Goal: Task Accomplishment & Management: Manage account settings

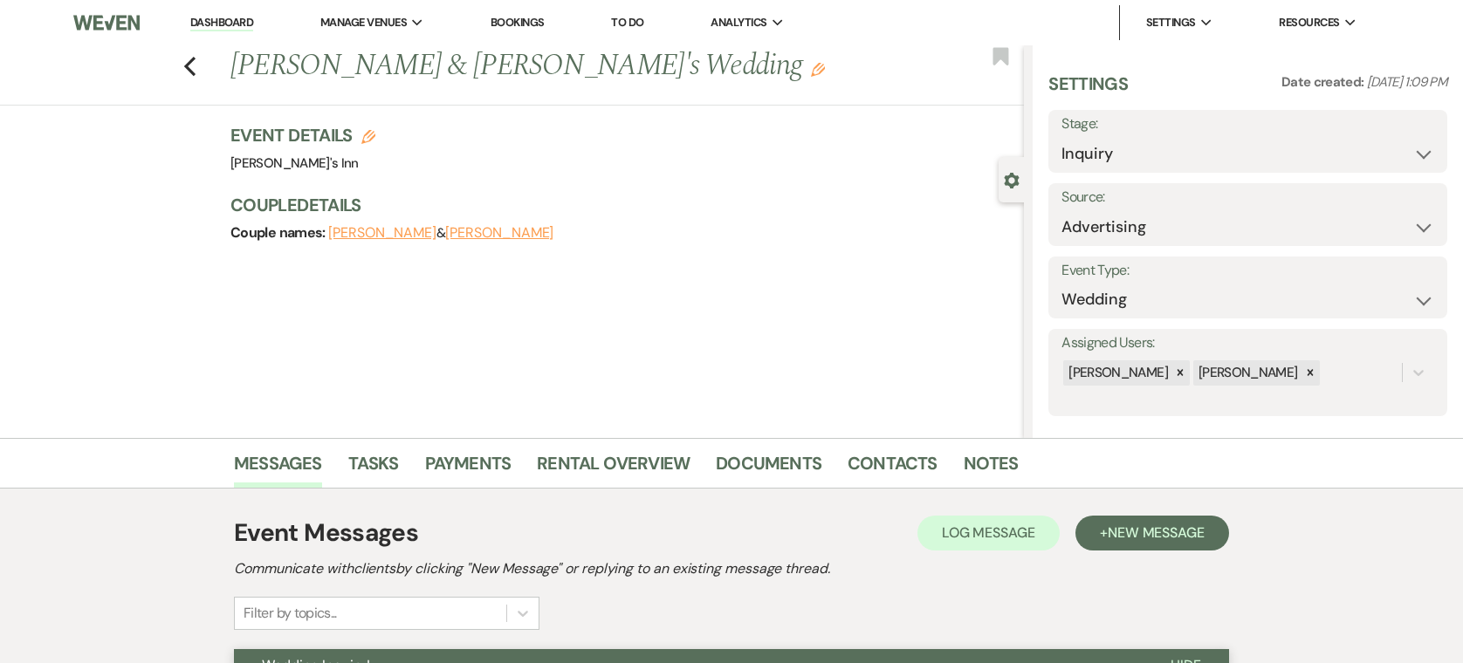
select select "25"
click at [218, 12] on li "Dashboard" at bounding box center [222, 22] width 80 height 35
drag, startPoint x: 218, startPoint y: 12, endPoint x: 200, endPoint y: 32, distance: 27.2
click at [200, 32] on li "Dashboard" at bounding box center [222, 22] width 80 height 35
click at [223, 59] on div "Previous [PERSON_NAME] & [PERSON_NAME]'s Wedding Edit Bookmark" at bounding box center [507, 75] width 1032 height 60
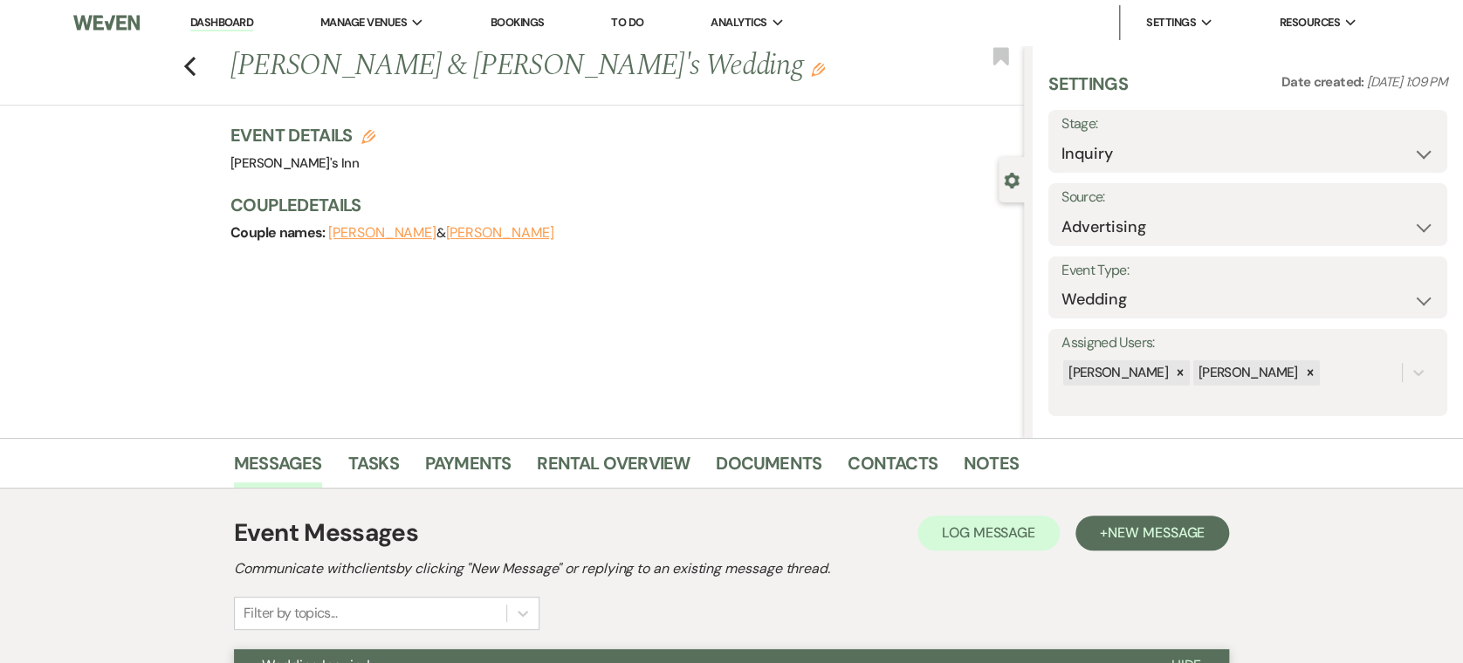
click at [209, 62] on div "Previous [PERSON_NAME] & [PERSON_NAME]'s Wedding Edit Bookmark" at bounding box center [507, 75] width 1032 height 60
click at [196, 63] on icon "Previous" at bounding box center [189, 66] width 13 height 21
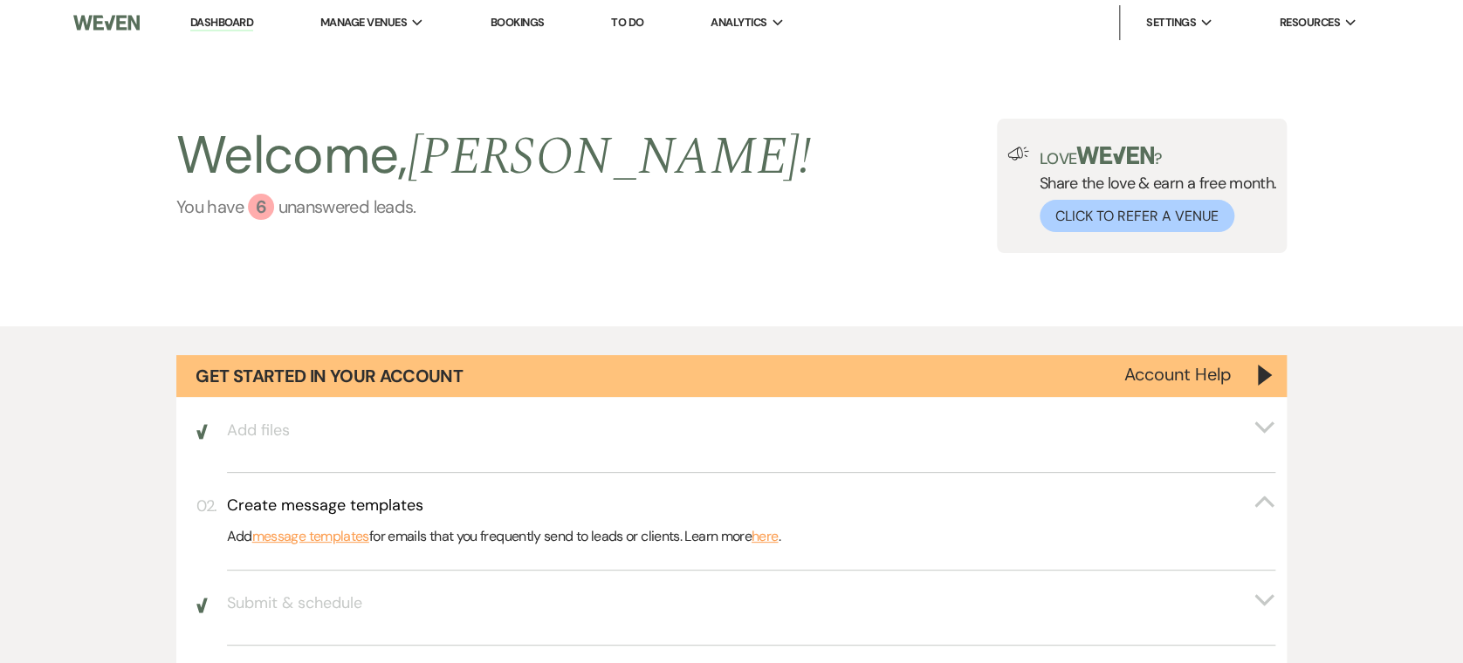
click at [301, 209] on link "You have 6 unanswered lead s ." at bounding box center [493, 207] width 634 height 26
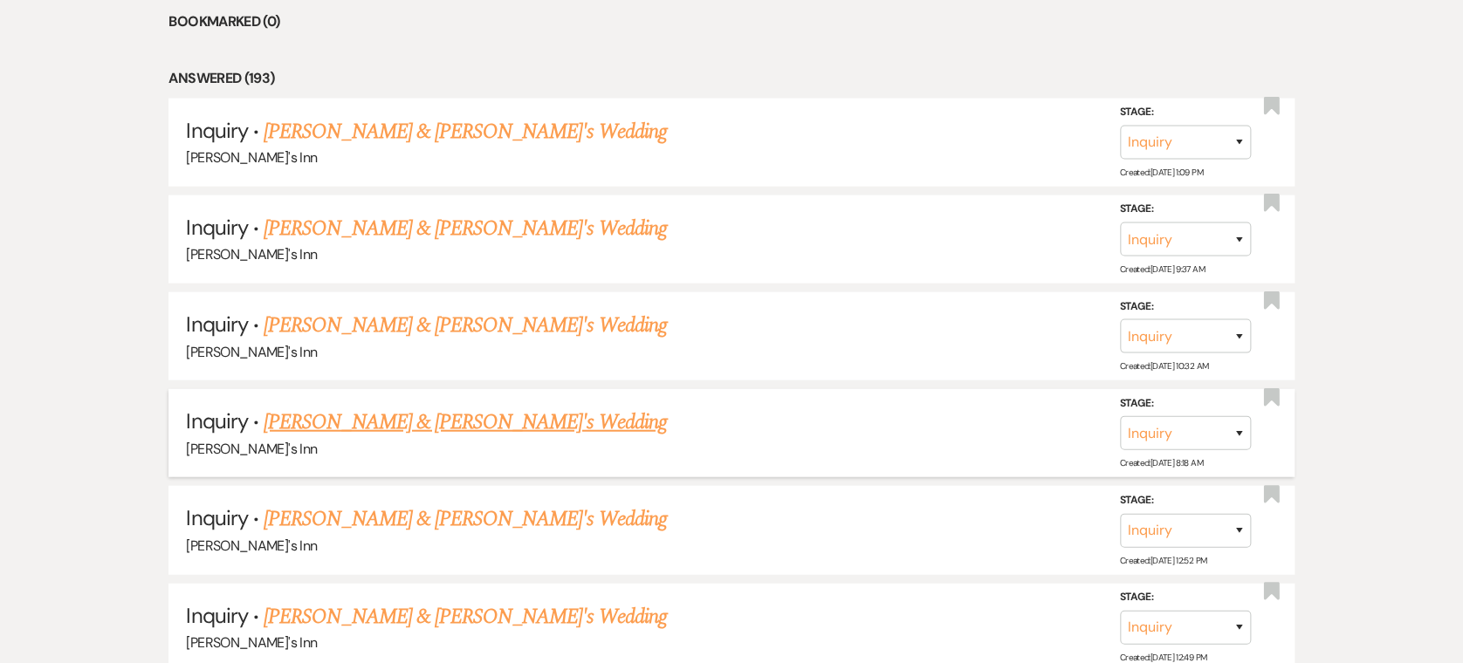
scroll to position [1382, 0]
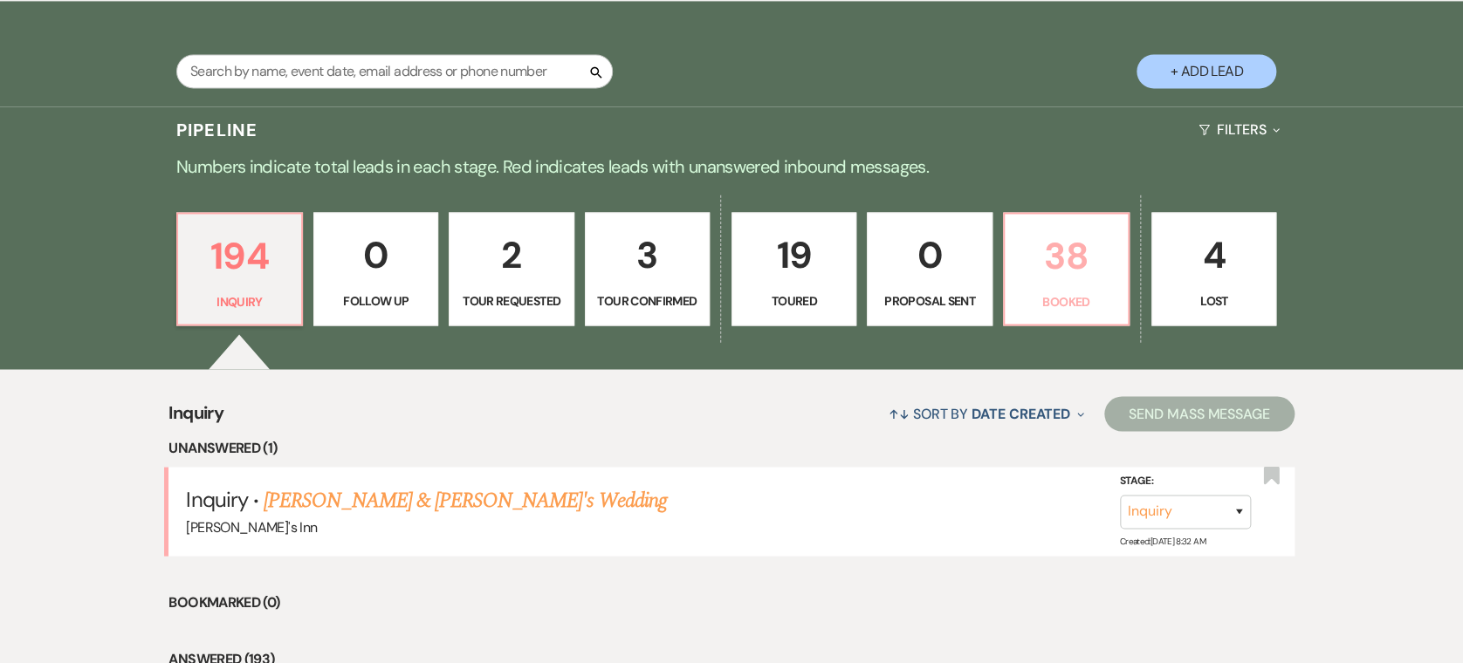
click at [1117, 260] on link "38 Booked" at bounding box center [1066, 268] width 127 height 113
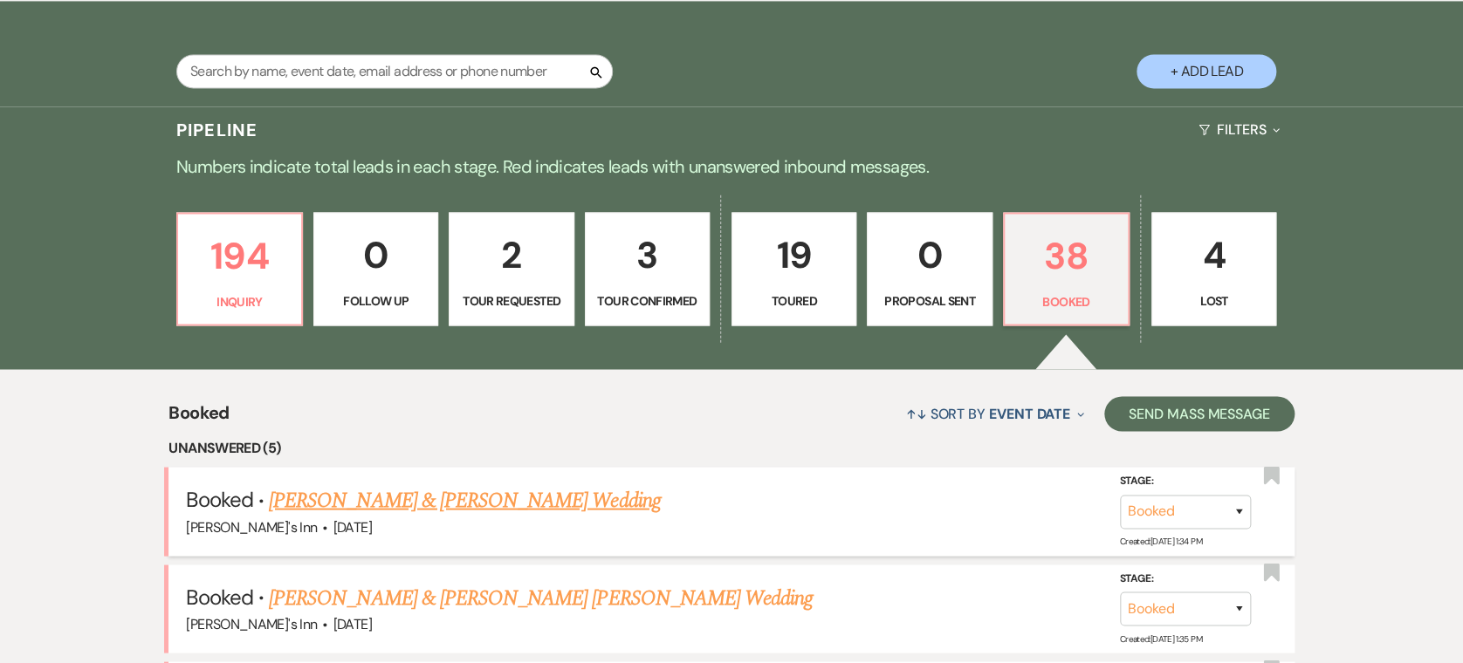
click at [450, 502] on link "[PERSON_NAME] & [PERSON_NAME] Wedding" at bounding box center [464, 499] width 391 height 31
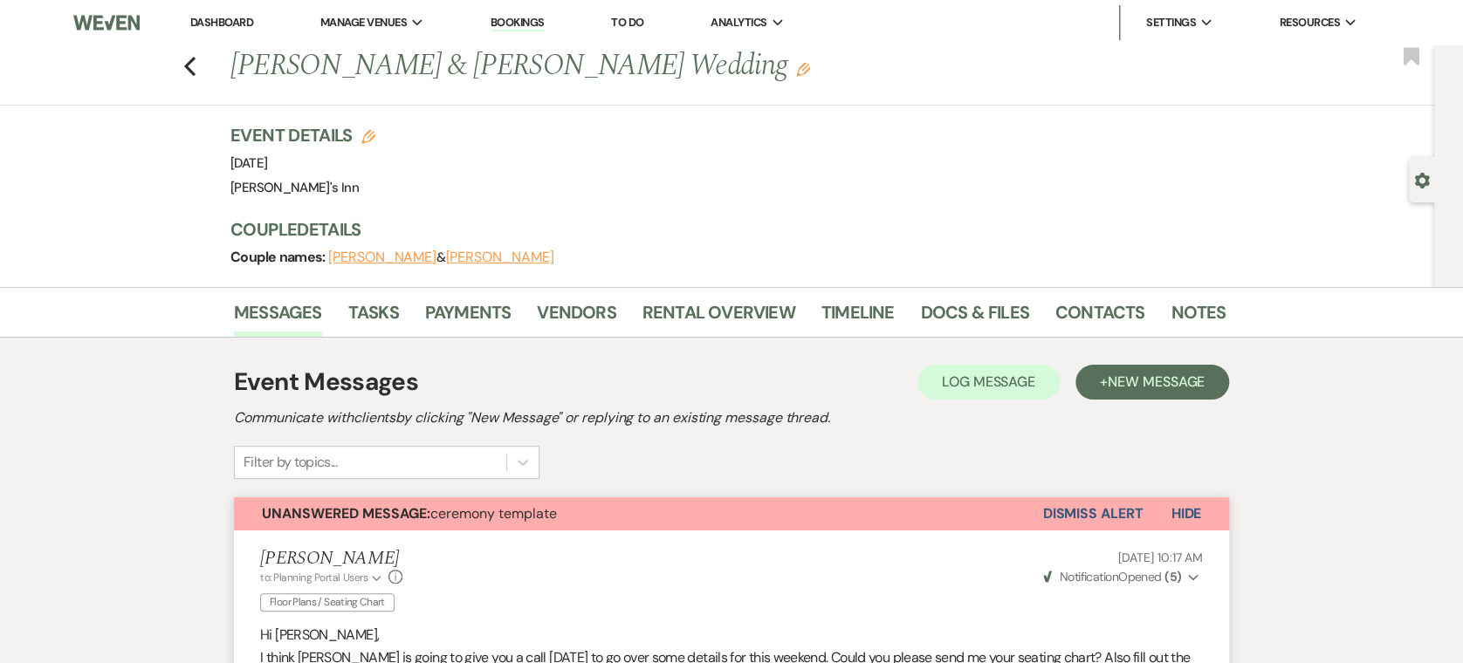
click at [1091, 510] on button "Dismiss Alert" at bounding box center [1092, 513] width 100 height 33
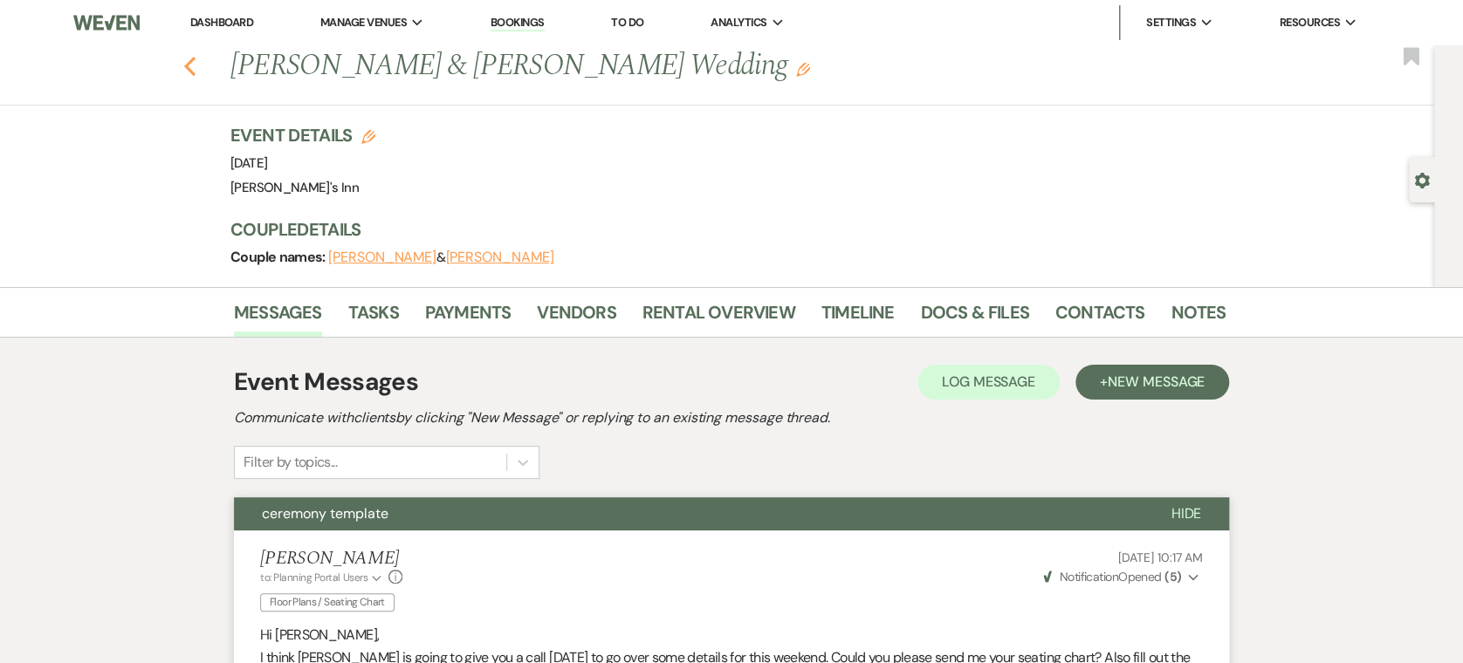
click at [195, 61] on use "button" at bounding box center [189, 66] width 11 height 19
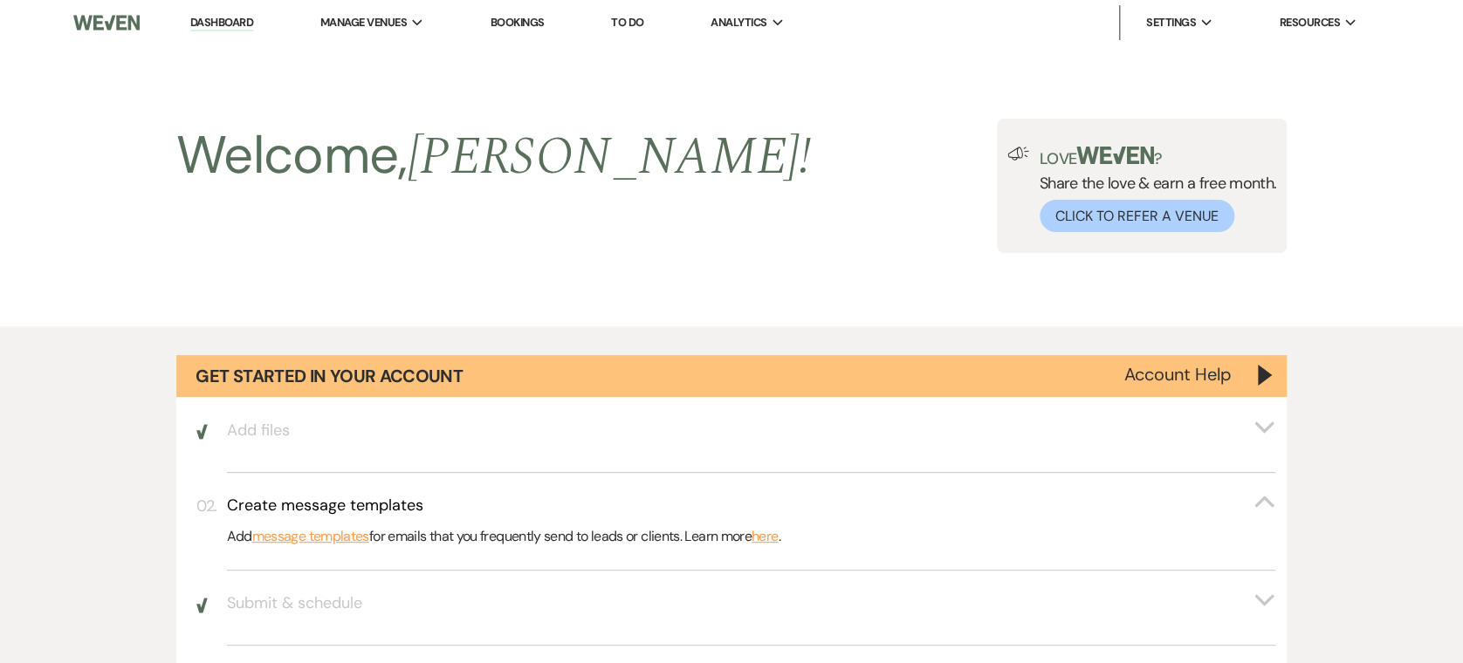
scroll to position [1382, 0]
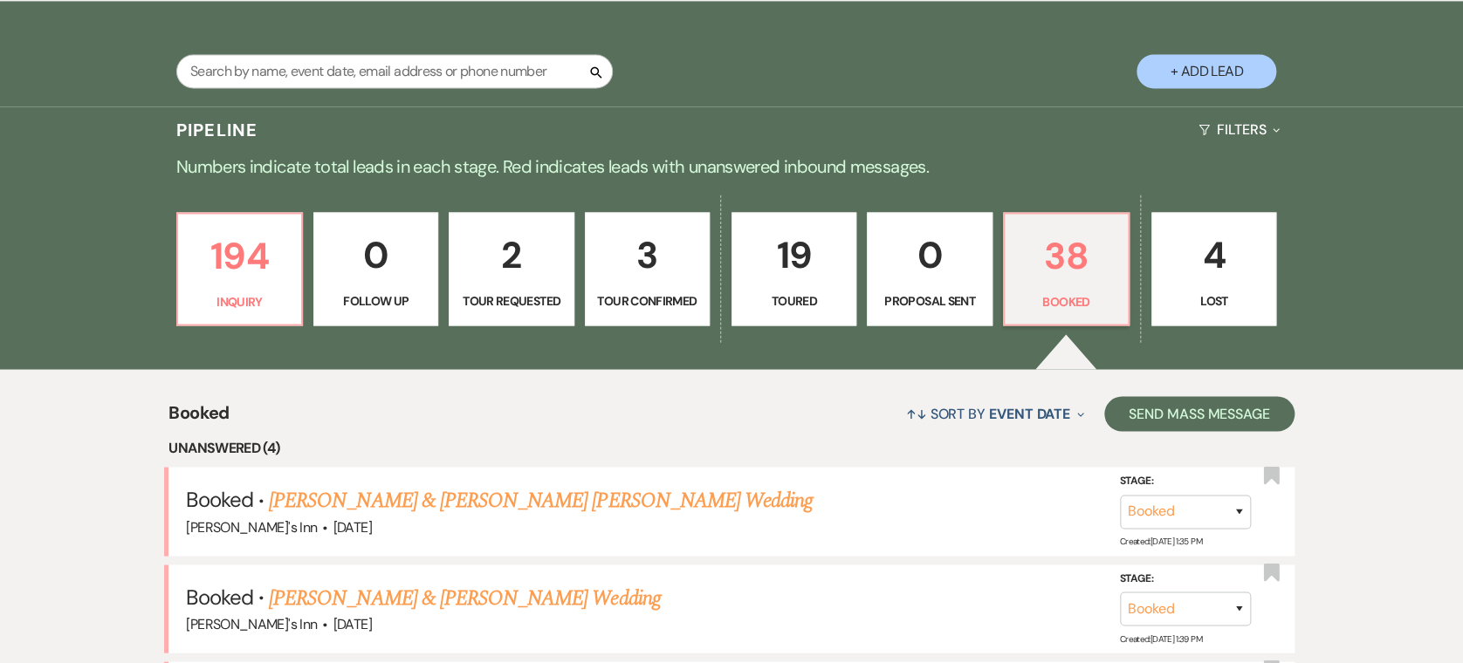
click at [1219, 58] on button "+ Add Lead" at bounding box center [1206, 71] width 140 height 34
select select "805"
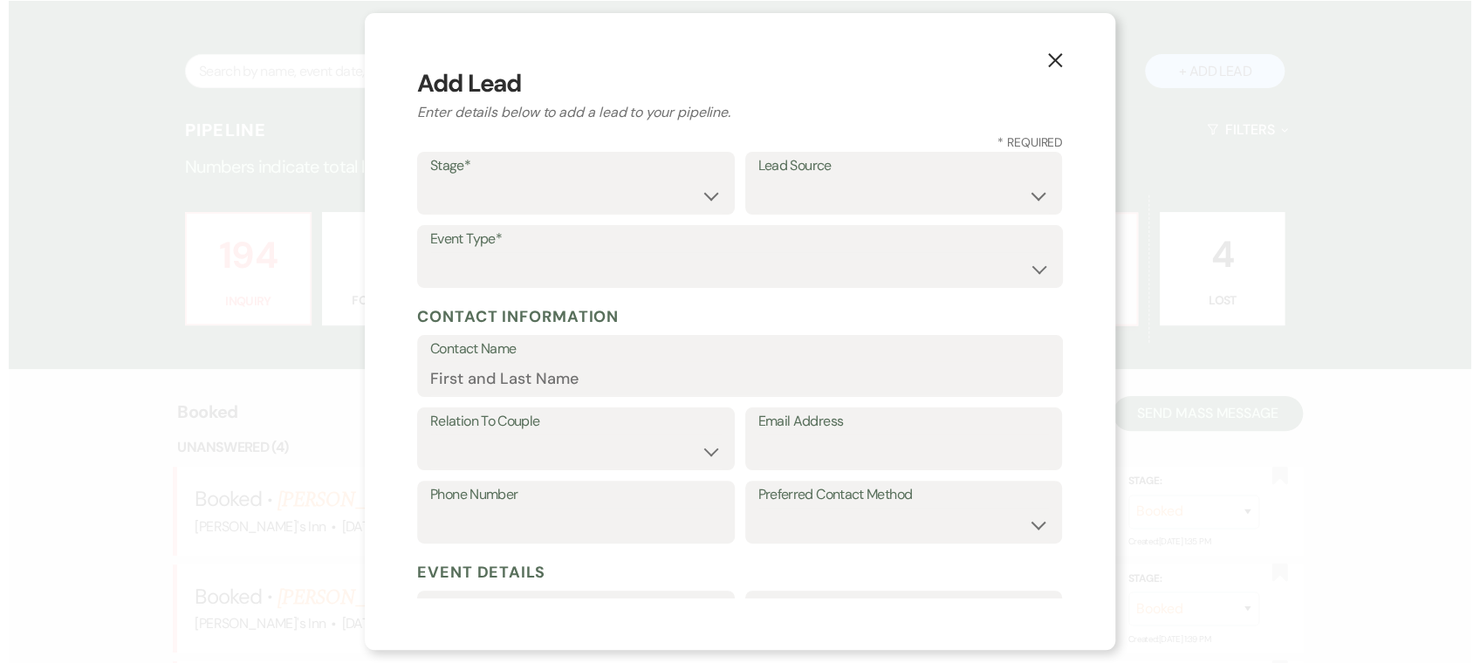
scroll to position [1382, 0]
click at [551, 210] on select "Inquiry Follow Up Tour Requested Tour Confirmed Toured Proposal Sent Booked Lost" at bounding box center [575, 196] width 291 height 34
select select "1"
click at [430, 179] on select "Inquiry Follow Up Tour Requested Tour Confirmed Toured Proposal Sent Booked Lost" at bounding box center [575, 196] width 291 height 34
click at [831, 193] on select "Weven Venue Website Instagram Facebook Pinterest Google The Knot Wedding Wire H…" at bounding box center [903, 196] width 291 height 34
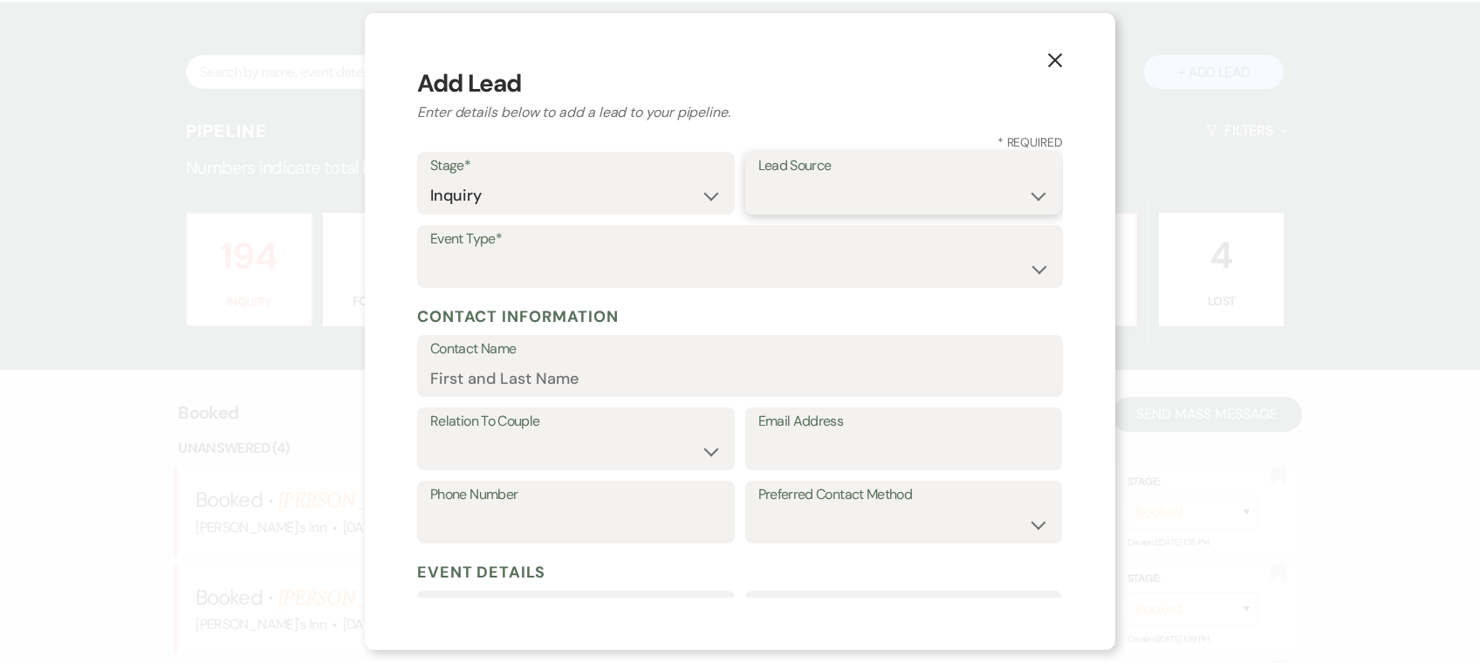
select select "17"
click at [758, 179] on select "Weven Venue Website Instagram Facebook Pinterest Google The Knot Wedding Wire H…" at bounding box center [903, 196] width 291 height 34
click at [480, 271] on select "Wedding Anniversary Party Baby Shower Bachelorette / Bachelor Party Birthday Pa…" at bounding box center [740, 269] width 620 height 34
click at [637, 237] on label "Event Type*" at bounding box center [740, 240] width 618 height 25
click at [626, 248] on label "Event Type*" at bounding box center [740, 240] width 618 height 25
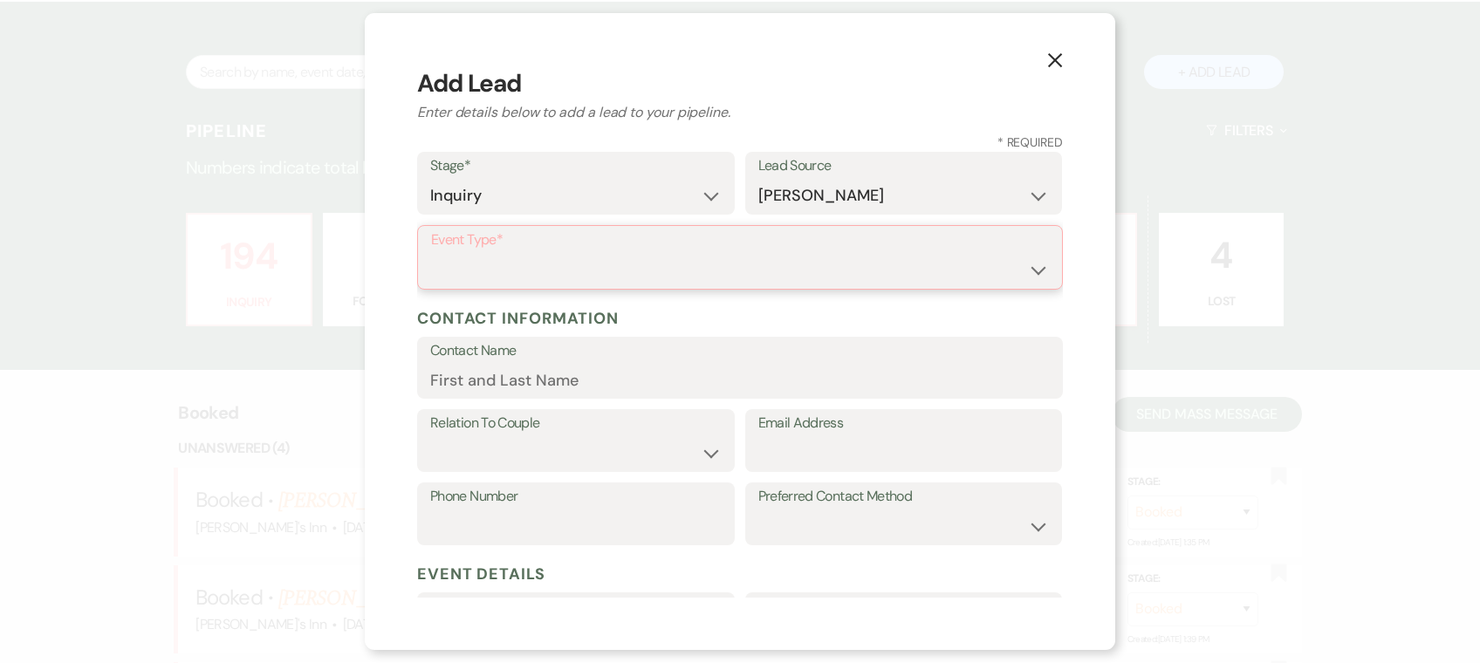
drag, startPoint x: 600, startPoint y: 271, endPoint x: 580, endPoint y: 289, distance: 27.8
click at [600, 271] on select "Wedding Anniversary Party Baby Shower Bachelorette / Bachelor Party Birthday Pa…" at bounding box center [740, 270] width 618 height 34
select select "1"
click at [431, 253] on select "Wedding Anniversary Party Baby Shower Bachelorette / Bachelor Party Birthday Pa…" at bounding box center [740, 270] width 618 height 34
click at [495, 377] on input "Contact Name" at bounding box center [740, 378] width 620 height 34
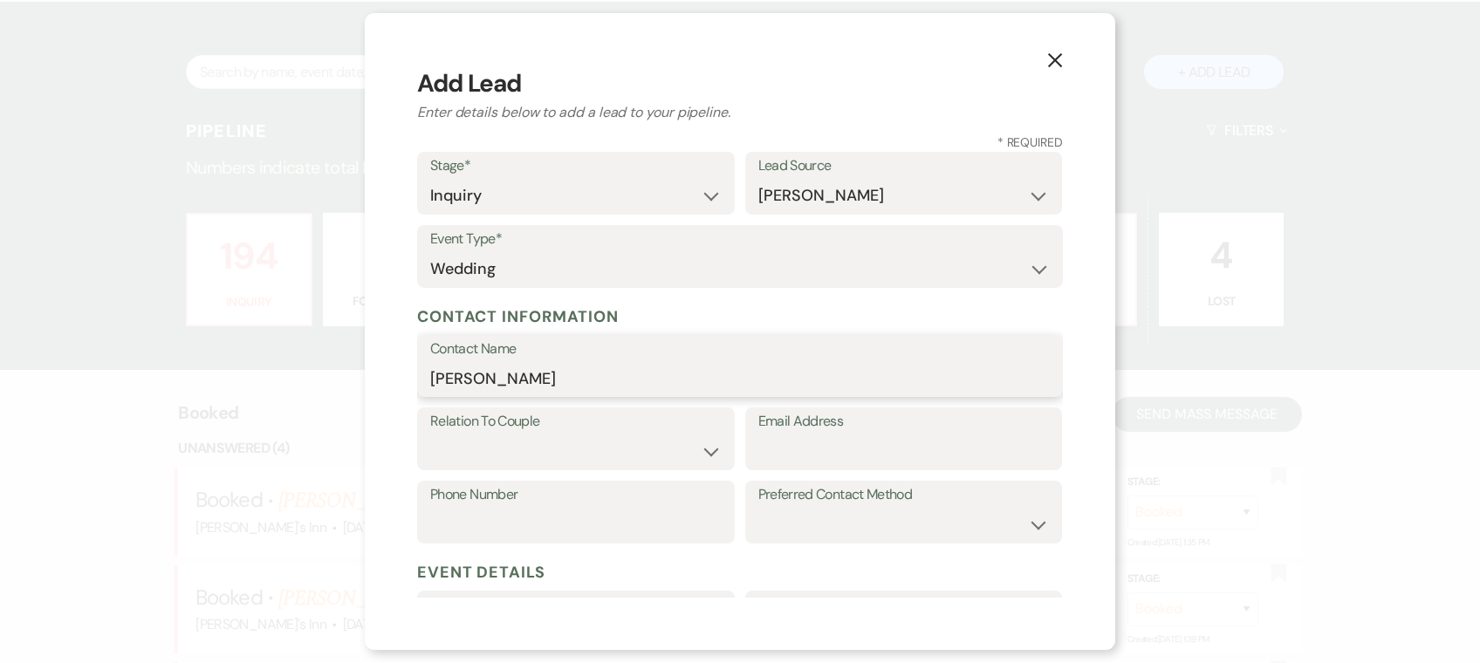
type input "[PERSON_NAME]"
click at [625, 442] on select "Couple Planner Parent of Couple Family Member Friend Other" at bounding box center [575, 452] width 291 height 34
select select "1"
click at [430, 435] on select "Couple Planner Parent of Couple Family Member Friend Other" at bounding box center [575, 452] width 291 height 34
click at [796, 451] on input "Email Address" at bounding box center [903, 452] width 291 height 34
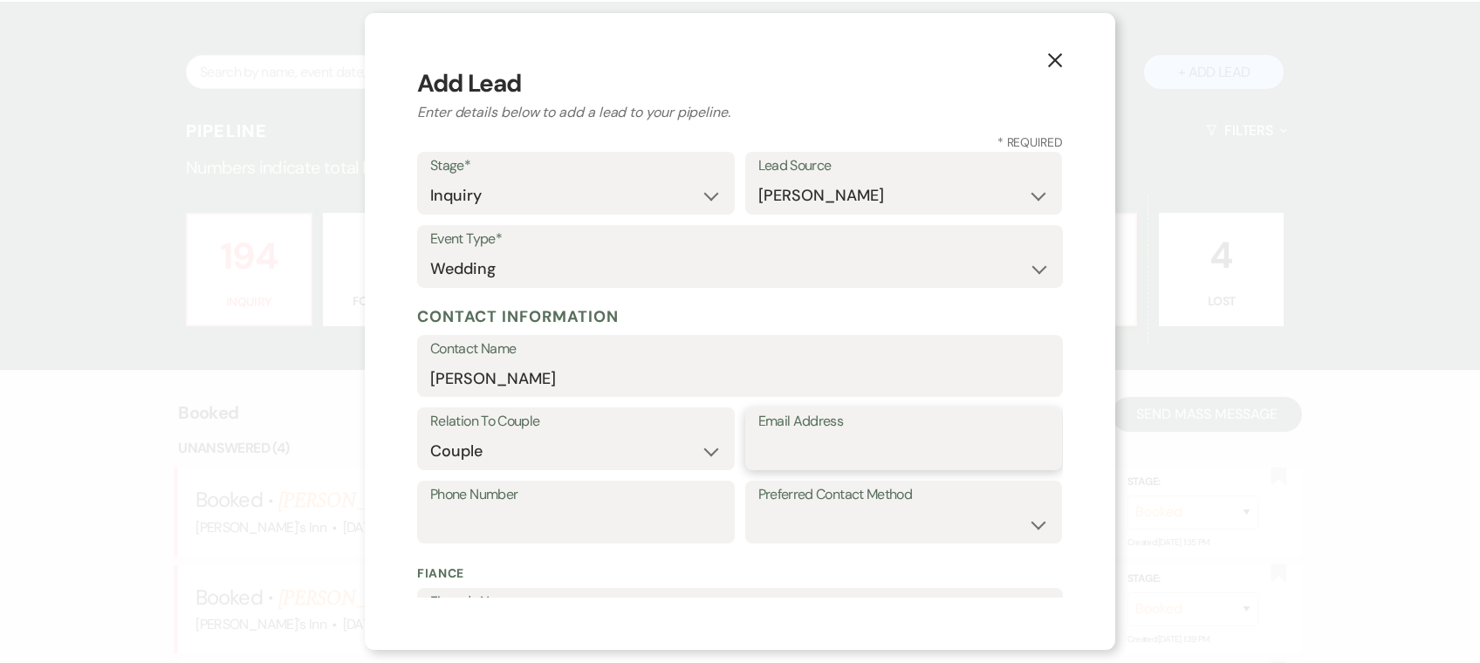
paste input "[EMAIL_ADDRESS][DOMAIN_NAME]"
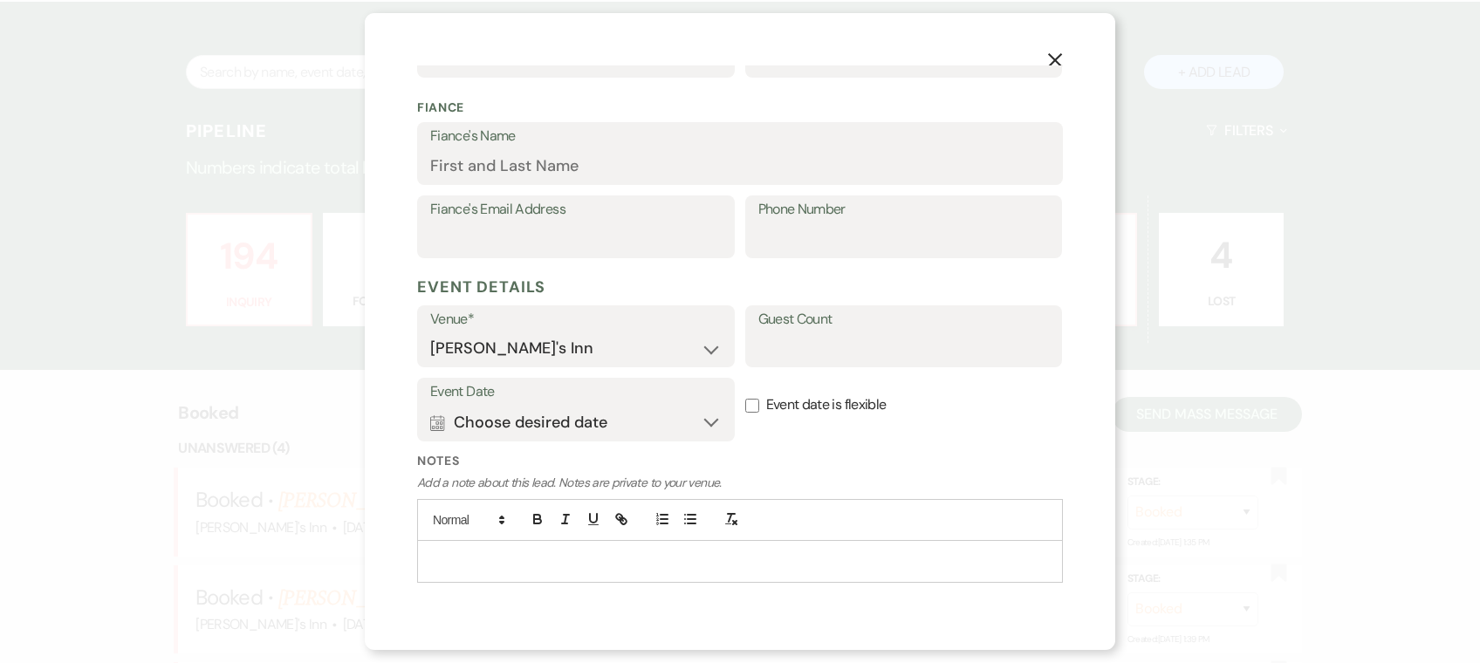
type input "[EMAIL_ADDRESS][DOMAIN_NAME]"
click at [506, 149] on input "Fiance's Name" at bounding box center [740, 166] width 620 height 34
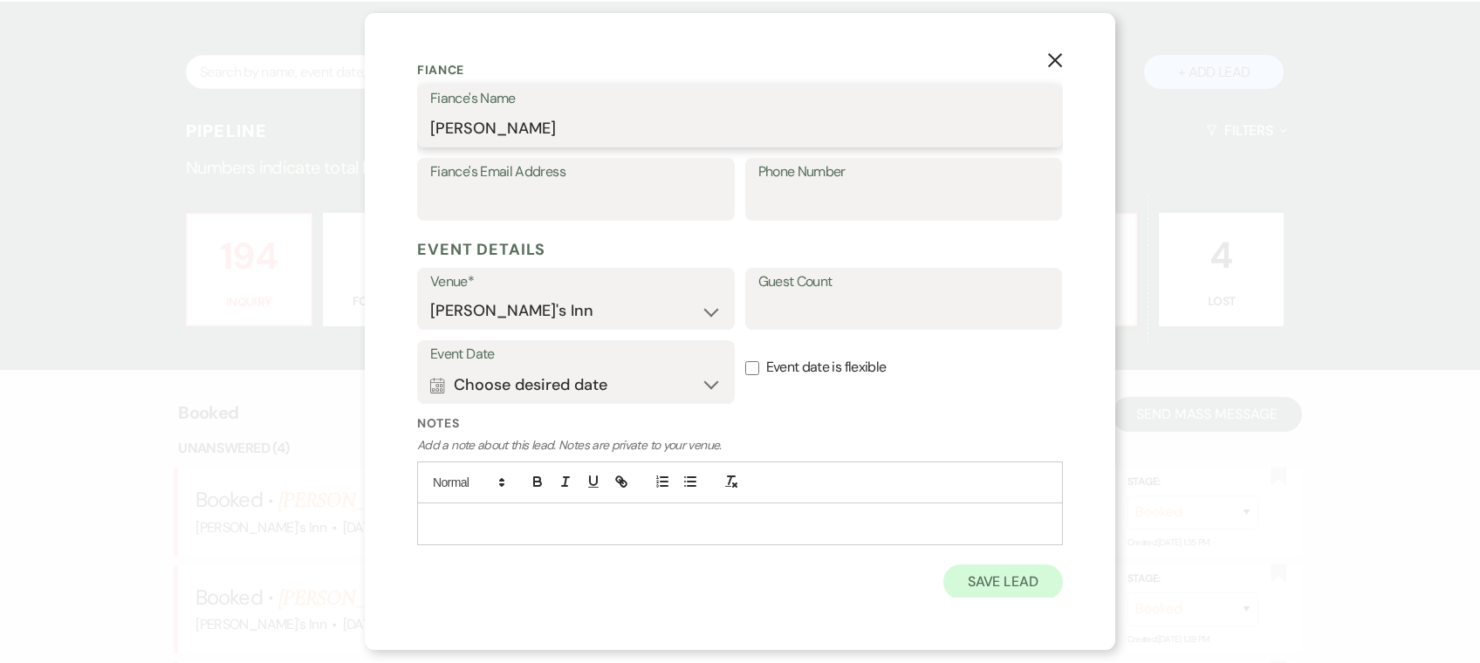
type input "[PERSON_NAME]"
click at [957, 575] on button "Save Lead" at bounding box center [1003, 582] width 120 height 35
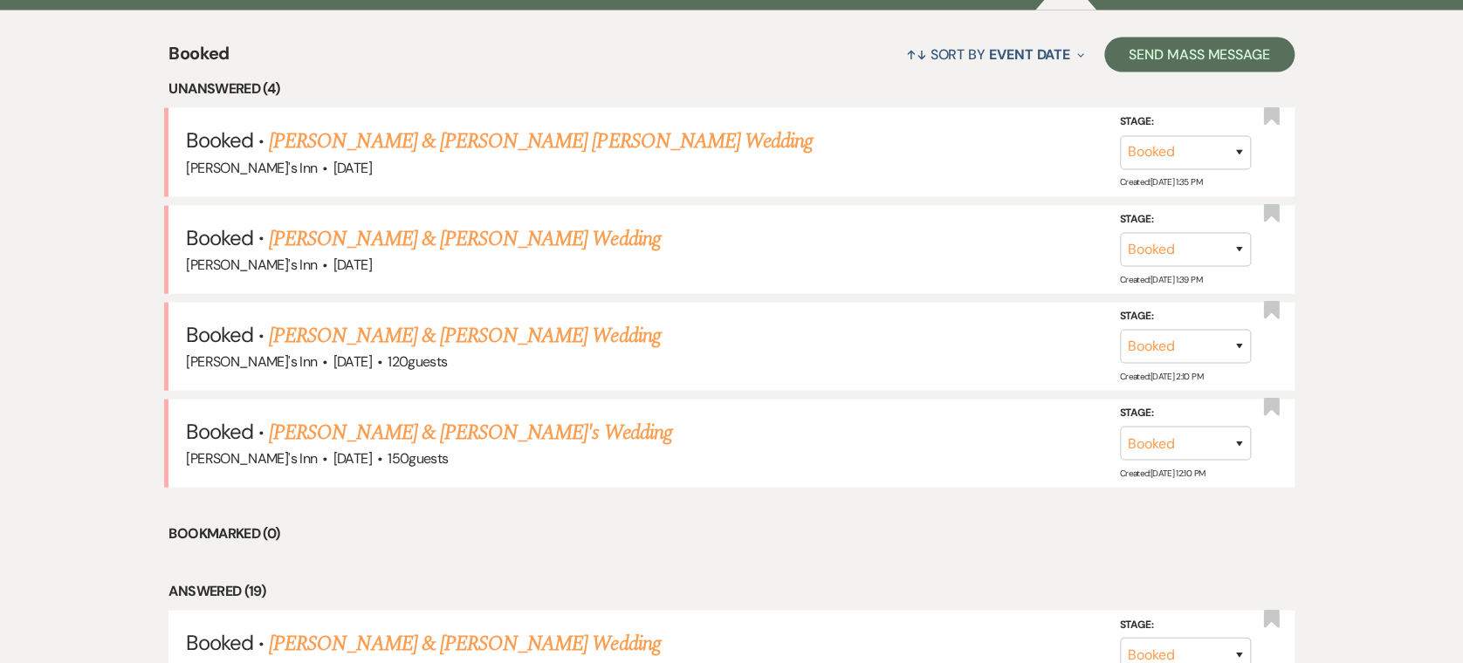
scroll to position [1160, 0]
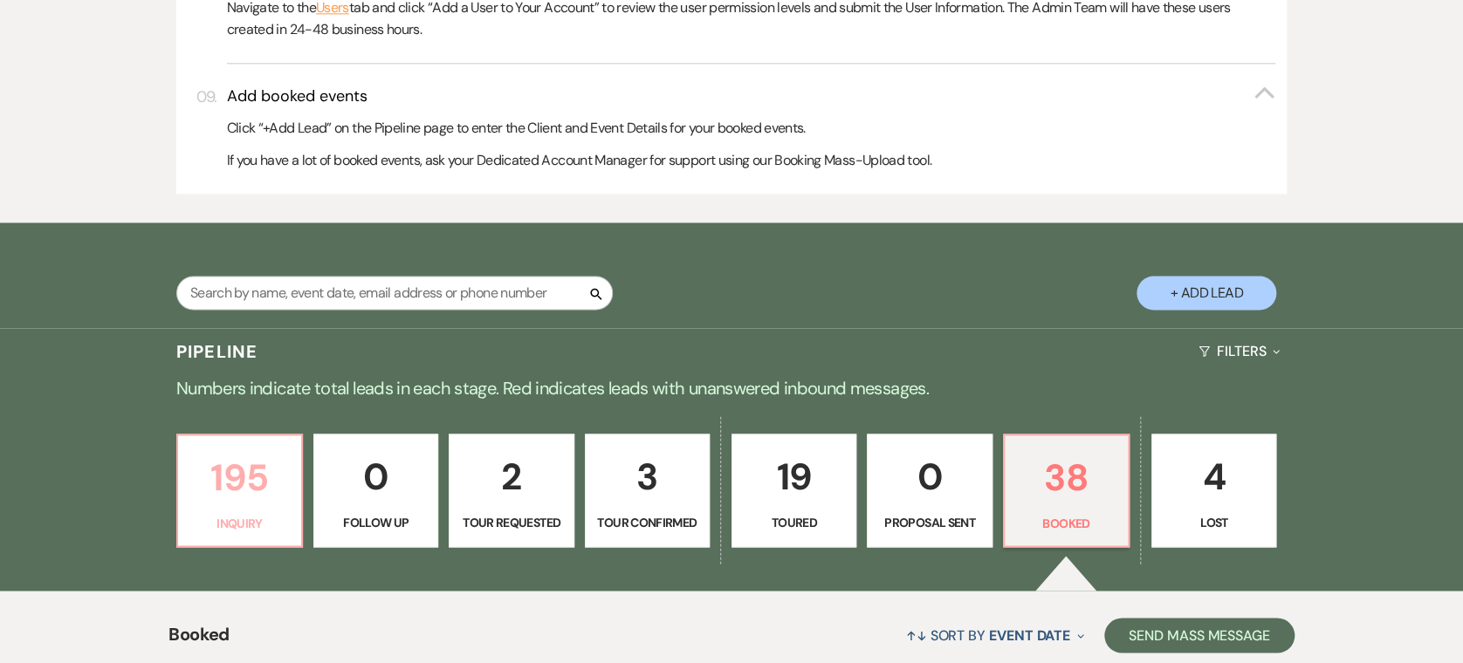
click at [237, 516] on p "Inquiry" at bounding box center [240, 522] width 102 height 19
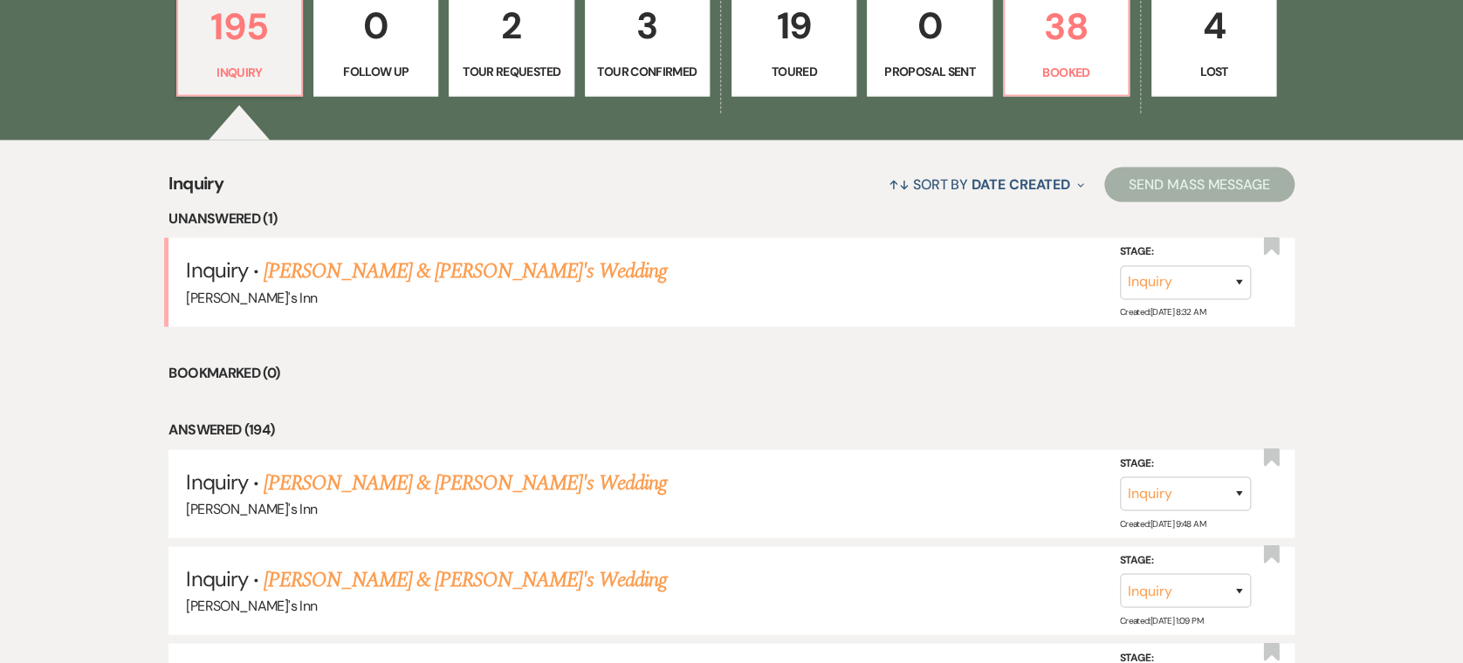
scroll to position [1740, 0]
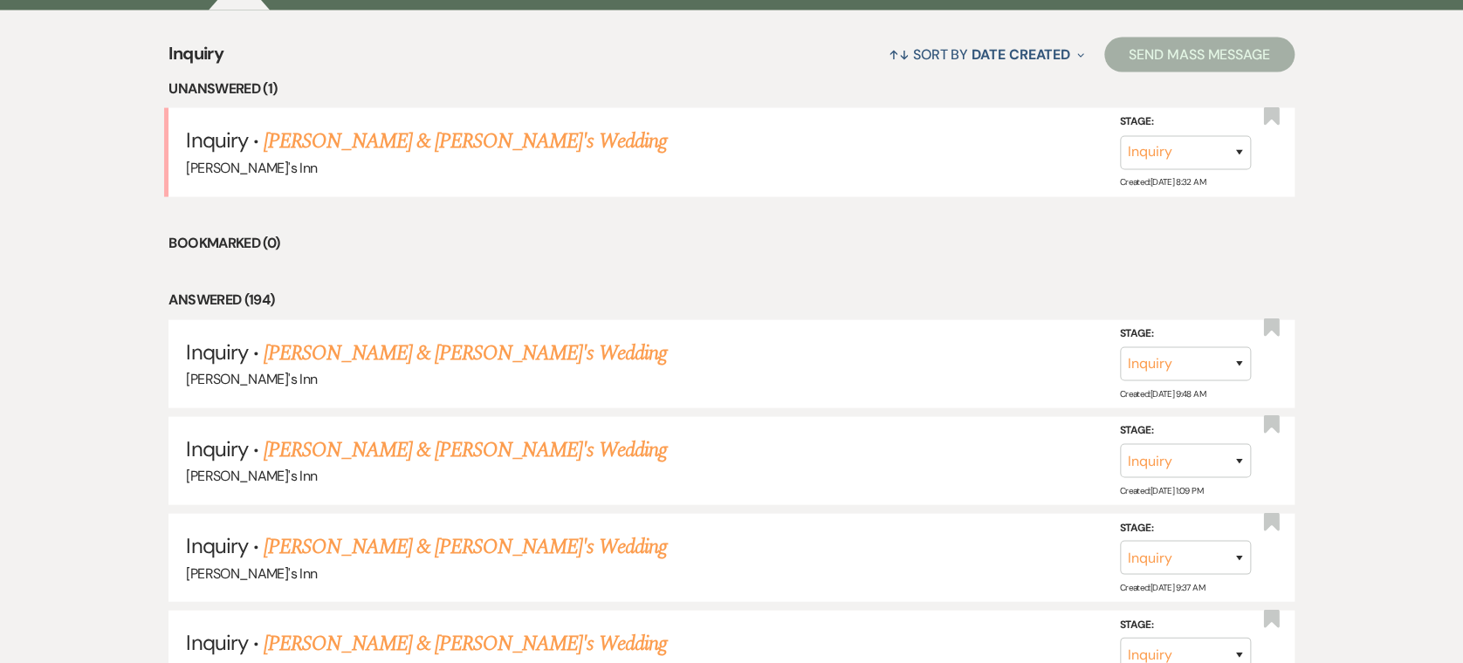
drag, startPoint x: 398, startPoint y: 349, endPoint x: 1054, endPoint y: 388, distance: 657.4
click at [398, 349] on link "[PERSON_NAME] & [PERSON_NAME]'s Wedding" at bounding box center [465, 353] width 403 height 31
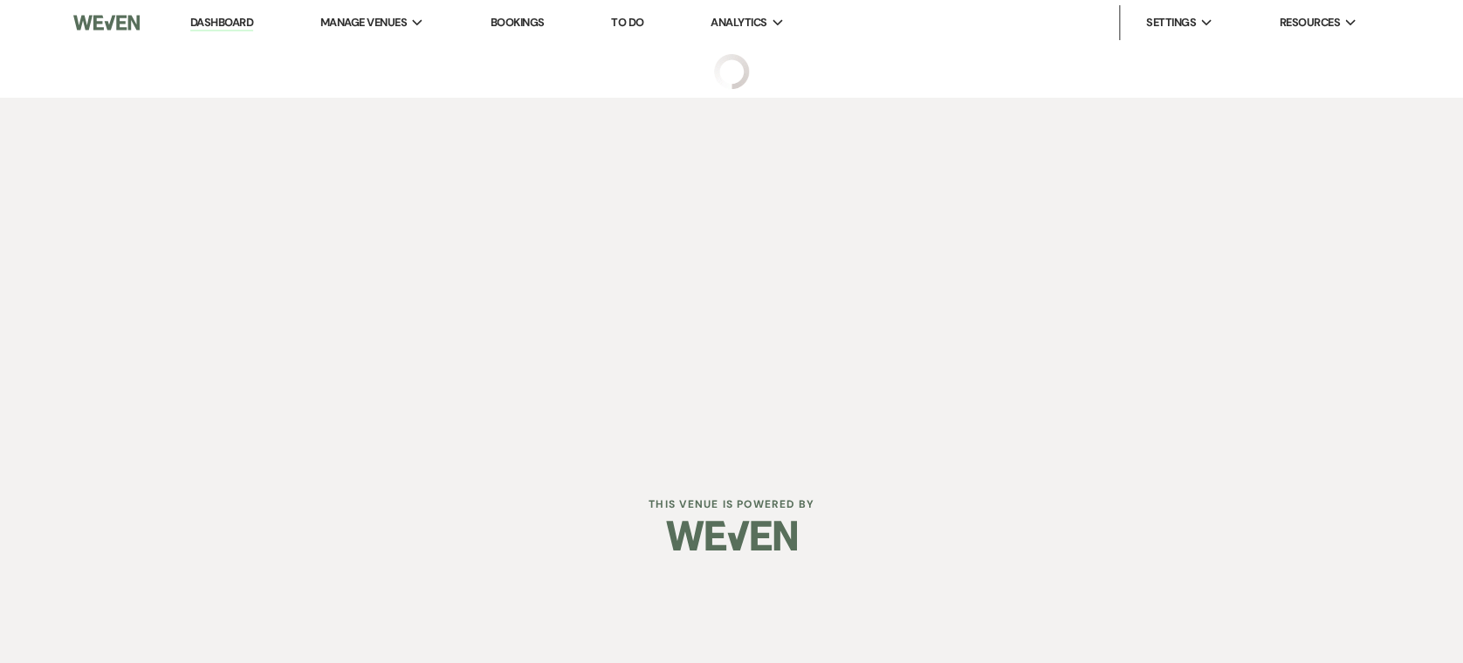
select select "17"
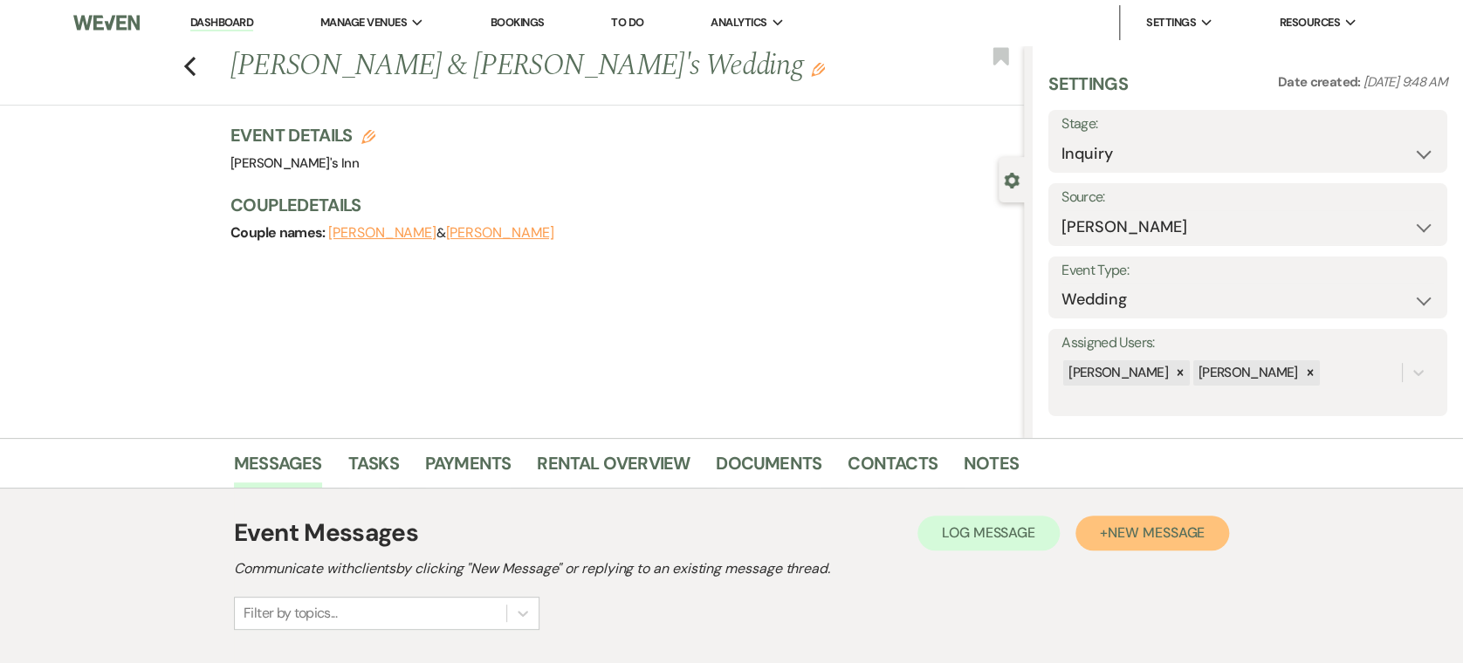
click at [1098, 520] on button "+ New Message" at bounding box center [1152, 533] width 154 height 35
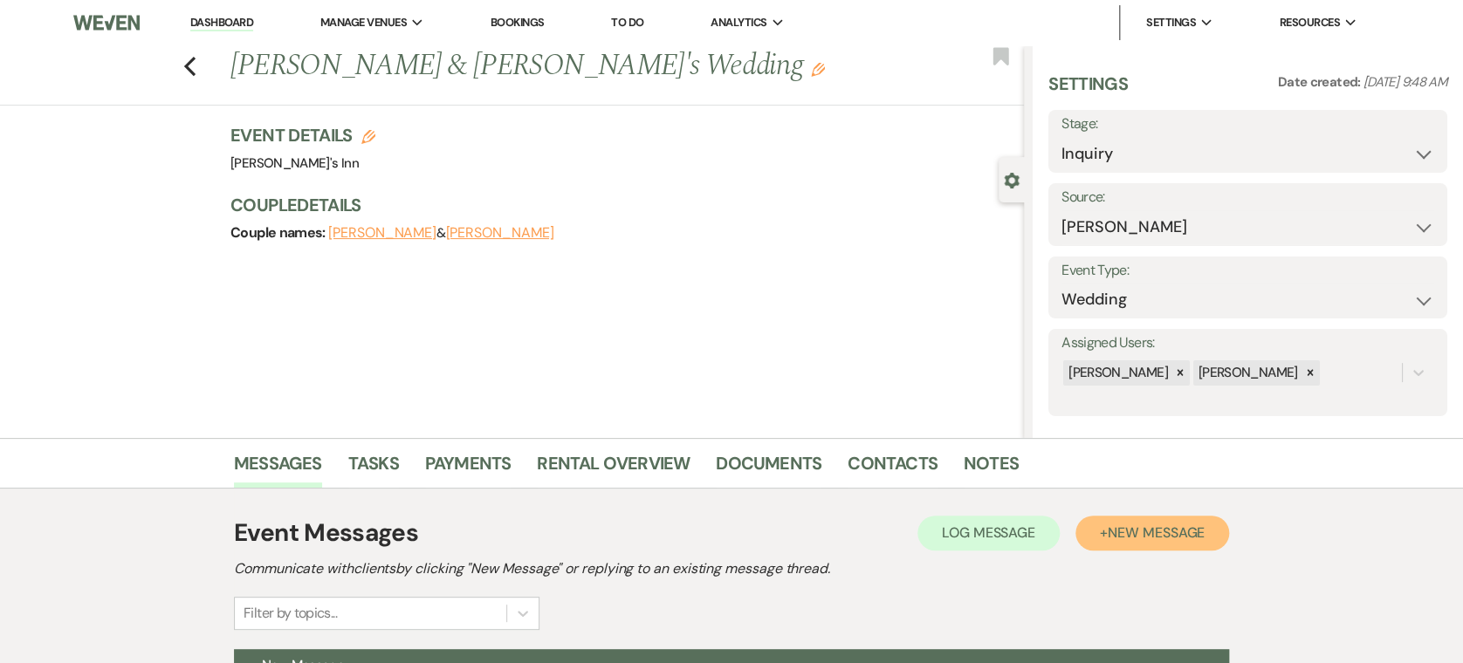
scroll to position [580, 0]
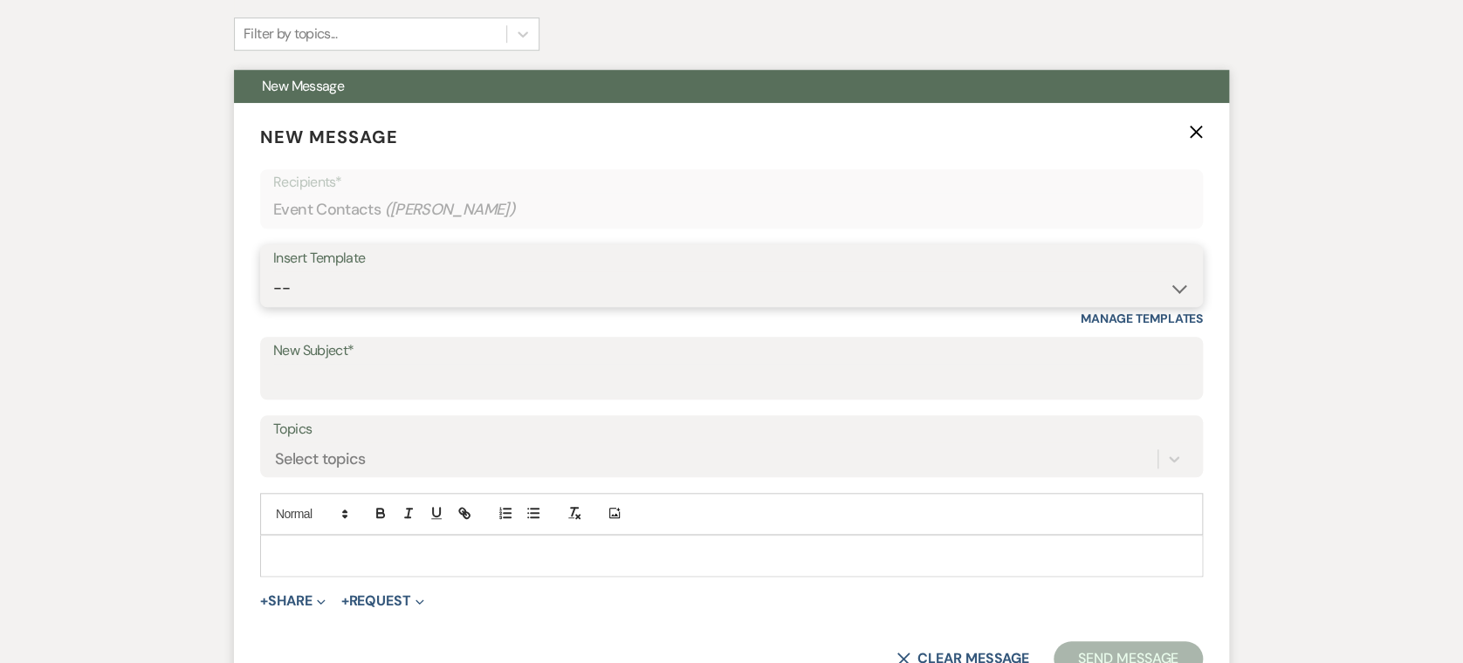
click at [335, 279] on select "-- Weven Planning Portal Introduction (Booked Events) Initial Inquiry Response …" at bounding box center [731, 288] width 916 height 34
select select "4417"
click at [273, 271] on select "-- Weven Planning Portal Introduction (Booked Events) Initial Inquiry Response …" at bounding box center [731, 288] width 916 height 34
type input "Wedding Inquiry!"
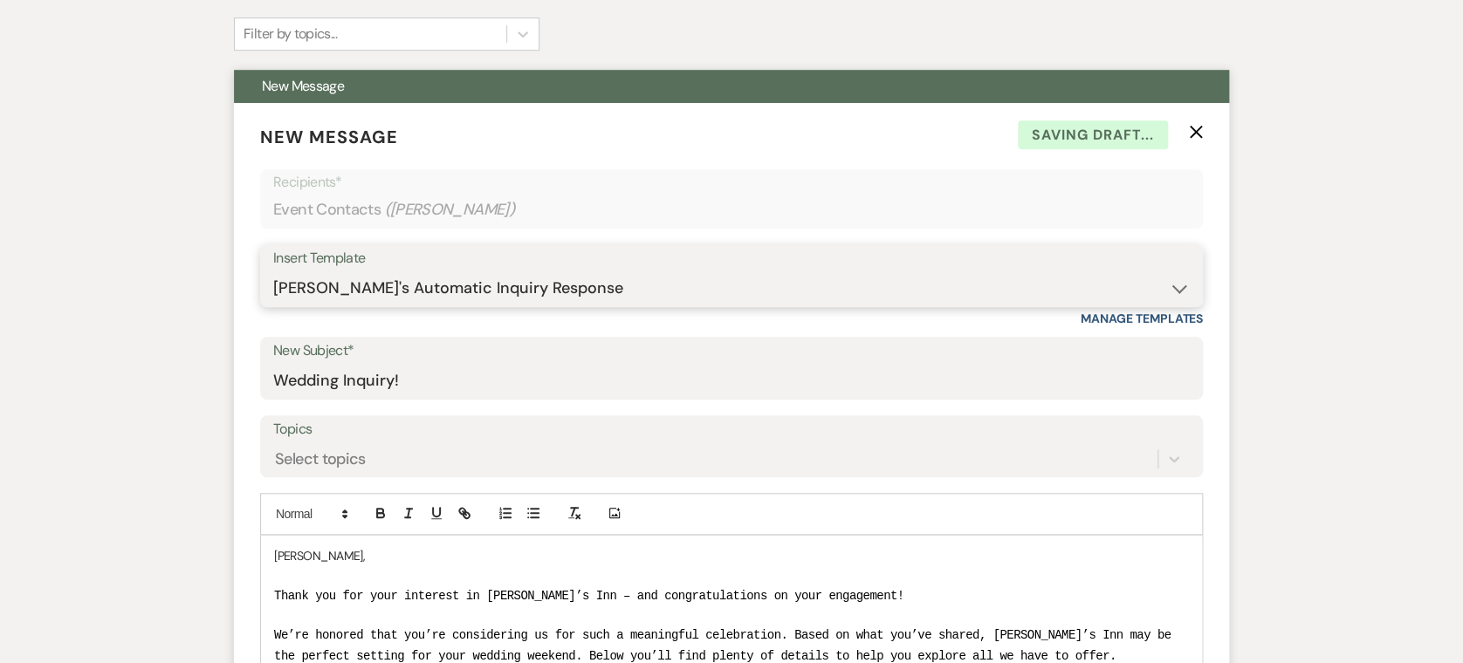
scroll to position [2702, 0]
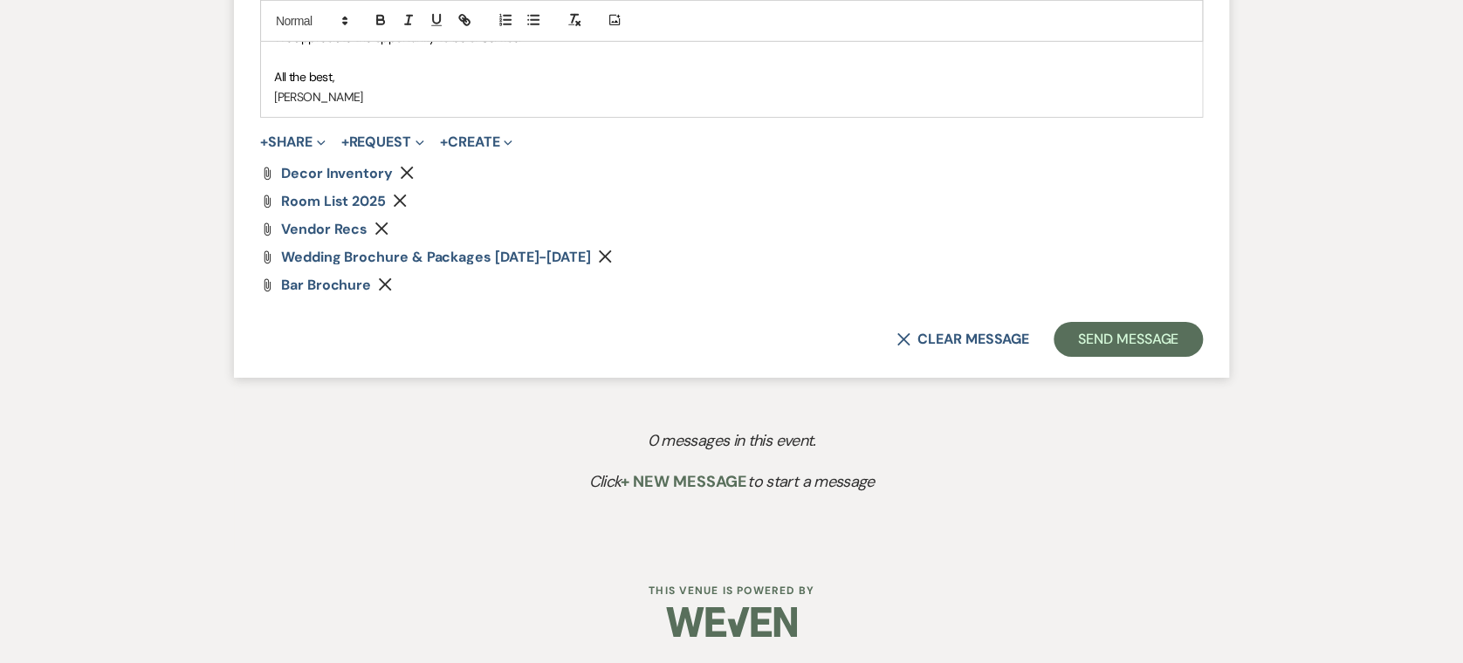
click at [1083, 335] on button "Send Message" at bounding box center [1127, 339] width 149 height 35
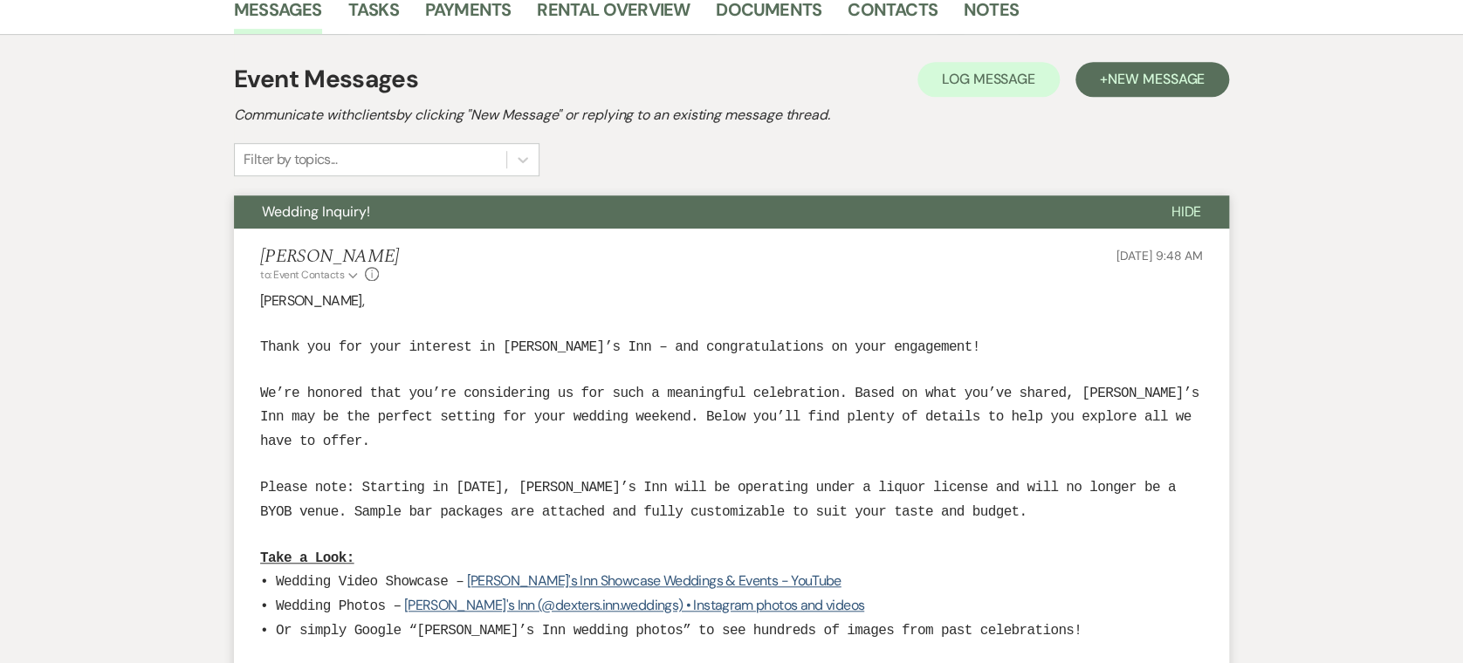
scroll to position [0, 0]
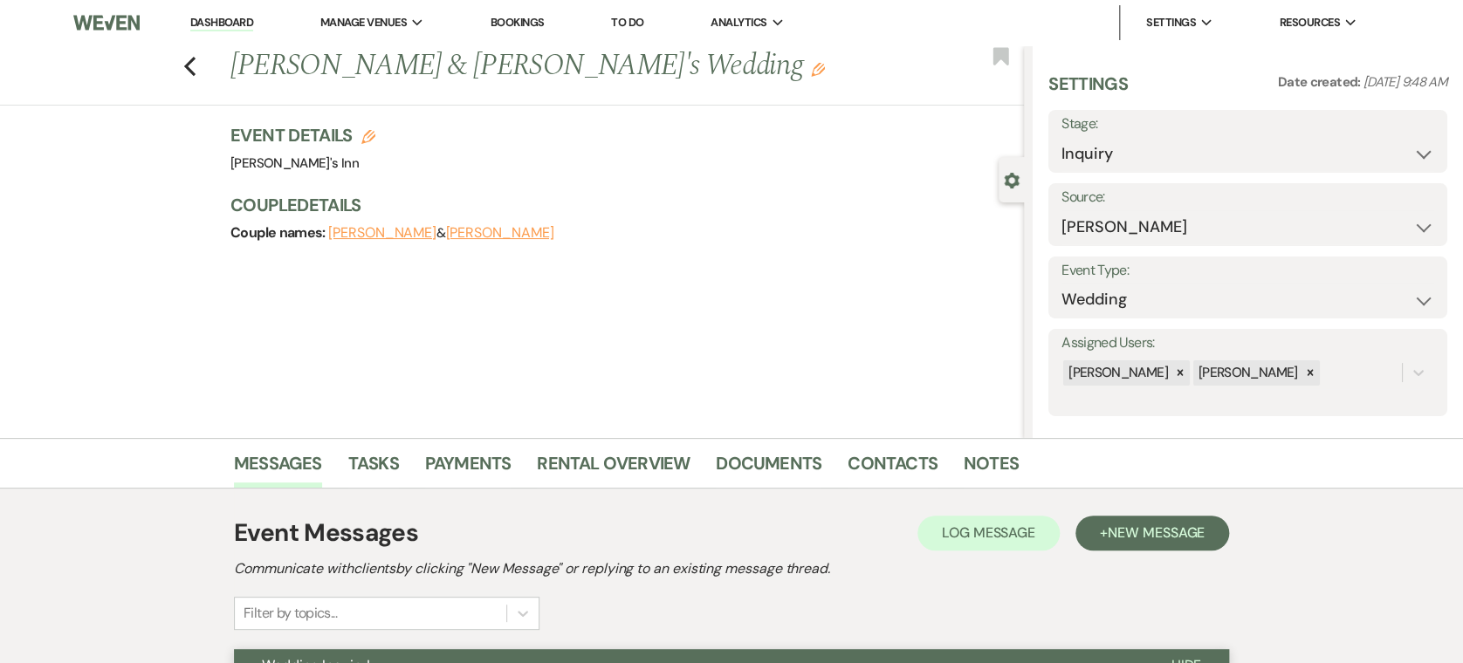
drag, startPoint x: 210, startPoint y: 77, endPoint x: 188, endPoint y: 61, distance: 27.6
click at [195, 70] on div "Previous [PERSON_NAME] & [PERSON_NAME]'s Wedding Edit Bookmark" at bounding box center [507, 75] width 1032 height 60
click at [188, 61] on div "Previous [PERSON_NAME] & [PERSON_NAME]'s Wedding Edit Bookmark" at bounding box center [507, 75] width 1032 height 60
click at [183, 70] on div "Previous [PERSON_NAME] & [PERSON_NAME]'s Wedding Edit Bookmark" at bounding box center [507, 75] width 1032 height 60
click at [209, 54] on div "Previous [PERSON_NAME] & [PERSON_NAME]'s Wedding Edit Bookmark" at bounding box center [507, 75] width 1032 height 60
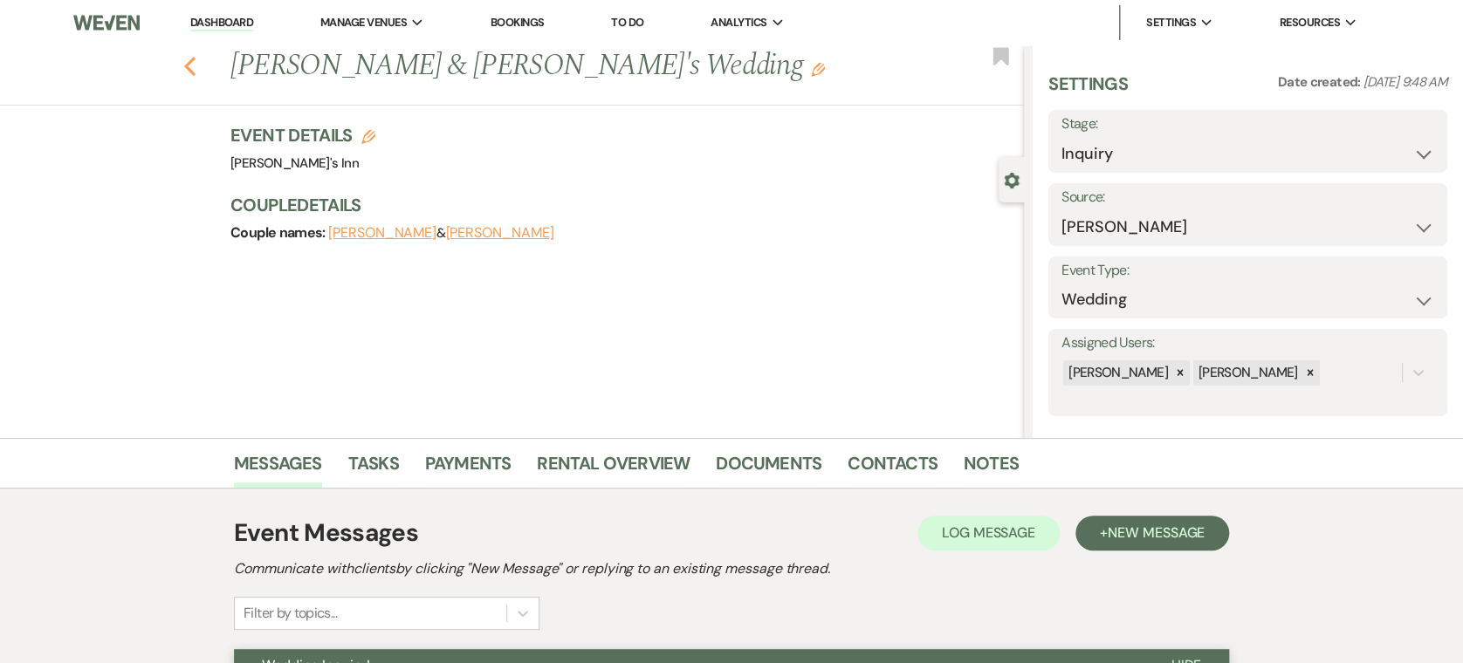
click at [195, 72] on icon "Previous" at bounding box center [189, 66] width 13 height 21
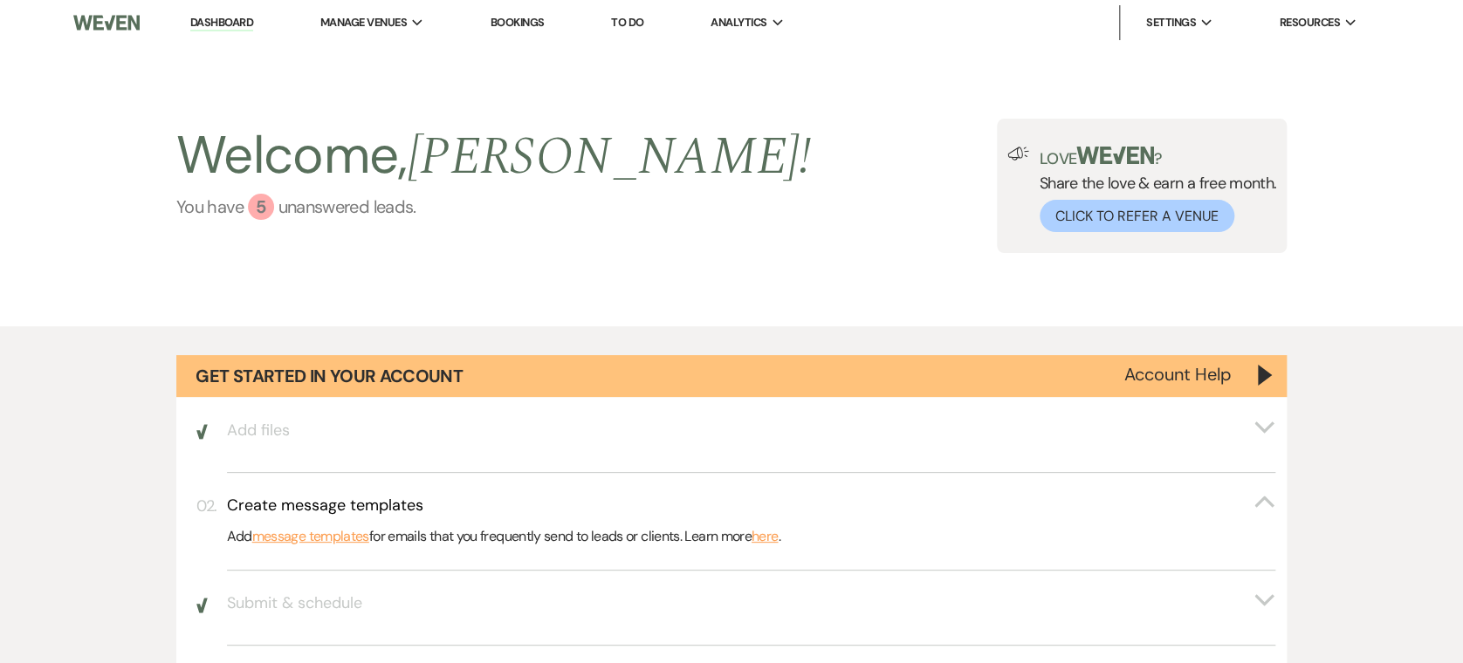
click at [354, 218] on link "You have 5 unanswered lead s ." at bounding box center [493, 207] width 634 height 26
click at [387, 202] on link "You have 5 unanswered lead s ." at bounding box center [493, 207] width 634 height 26
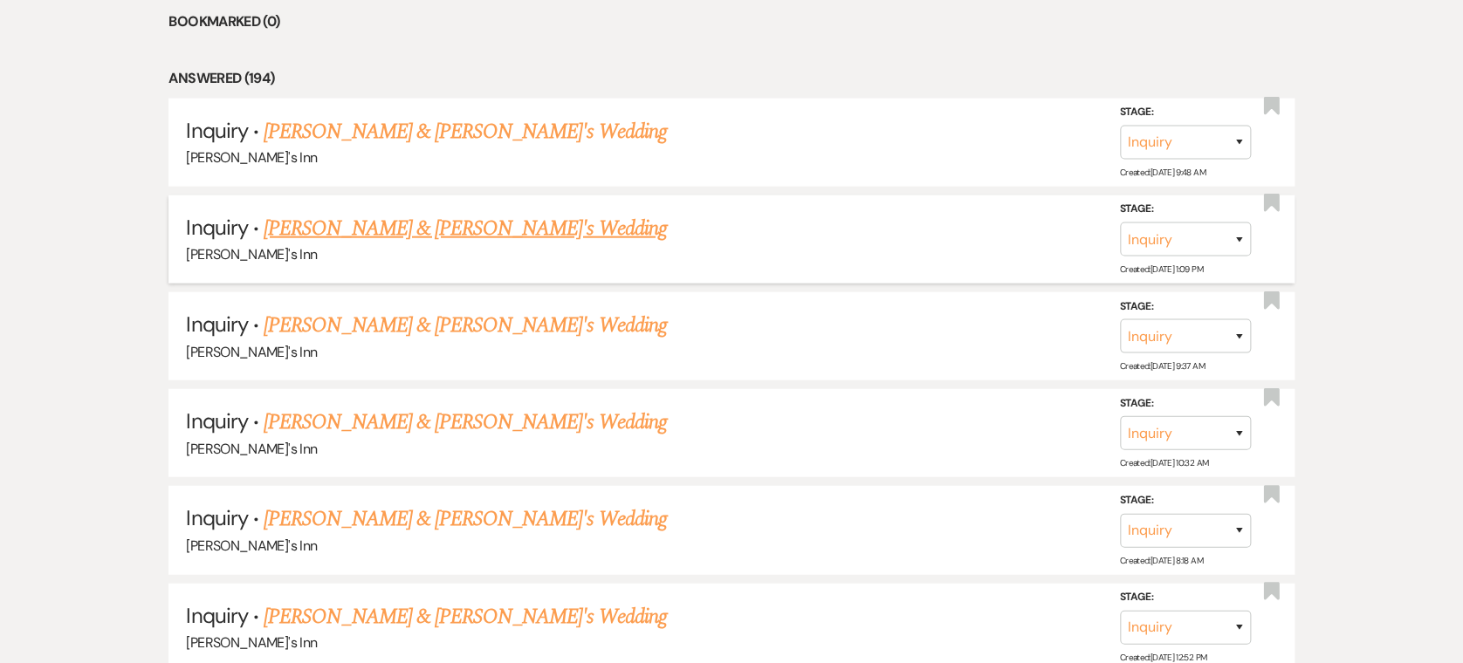
scroll to position [1382, 0]
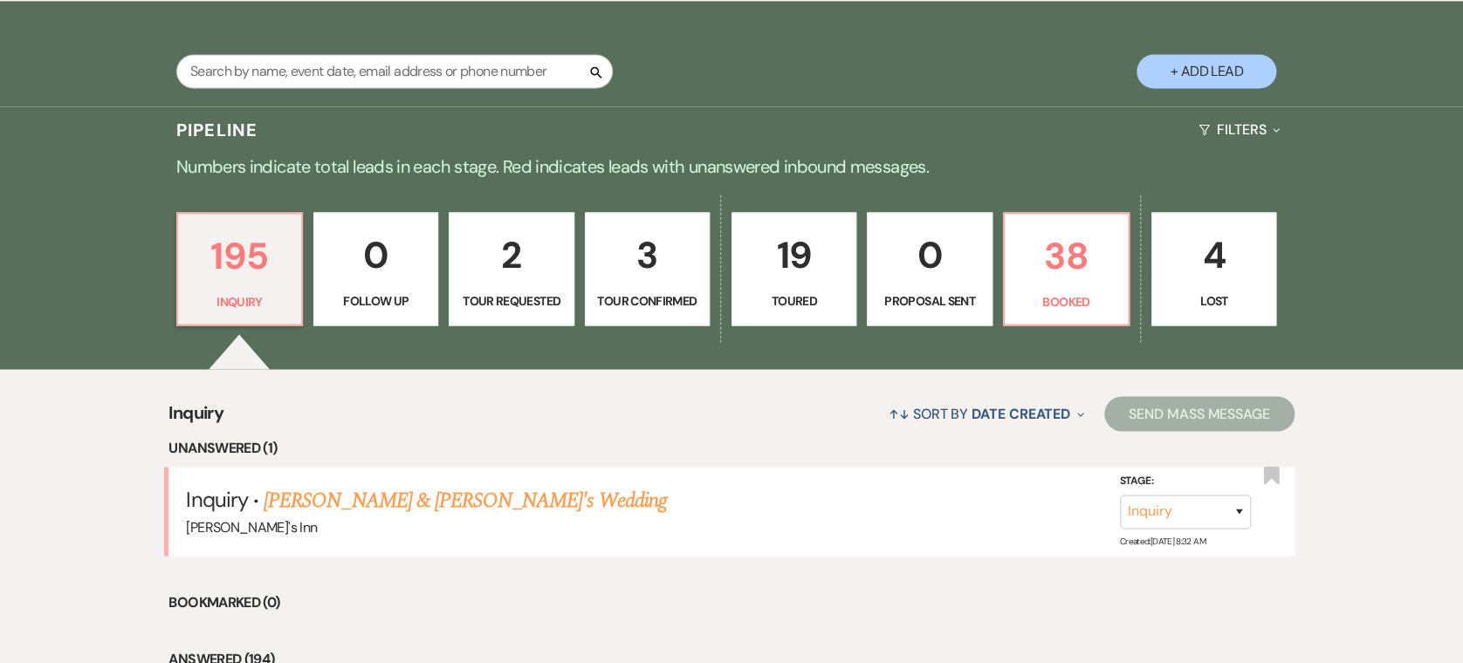
click at [1181, 70] on button "+ Add Lead" at bounding box center [1206, 71] width 140 height 34
select select "805"
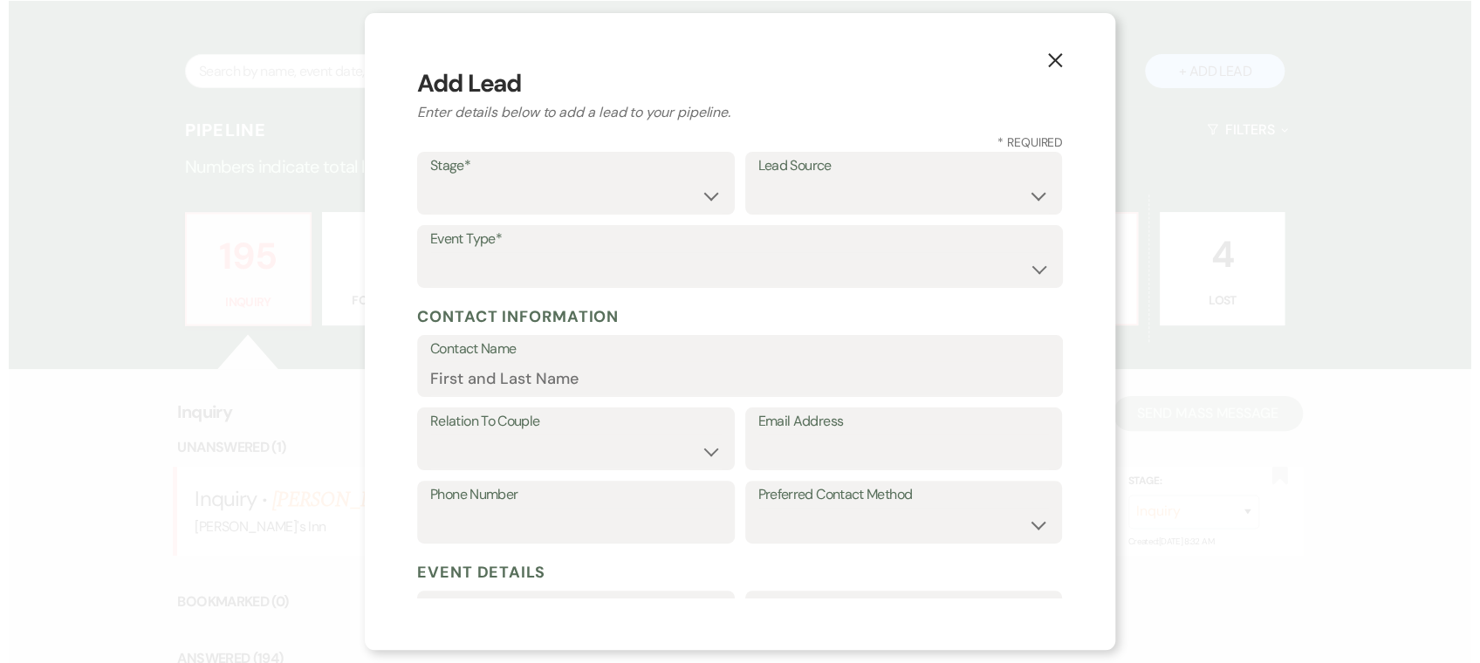
scroll to position [1382, 0]
click at [580, 167] on label "Stage*" at bounding box center [575, 166] width 291 height 25
click at [559, 191] on select "Inquiry Follow Up Tour Requested Tour Confirmed Toured Proposal Sent Booked Lost" at bounding box center [575, 196] width 291 height 34
select select "1"
click at [430, 179] on select "Inquiry Follow Up Tour Requested Tour Confirmed Toured Proposal Sent Booked Lost" at bounding box center [575, 196] width 291 height 34
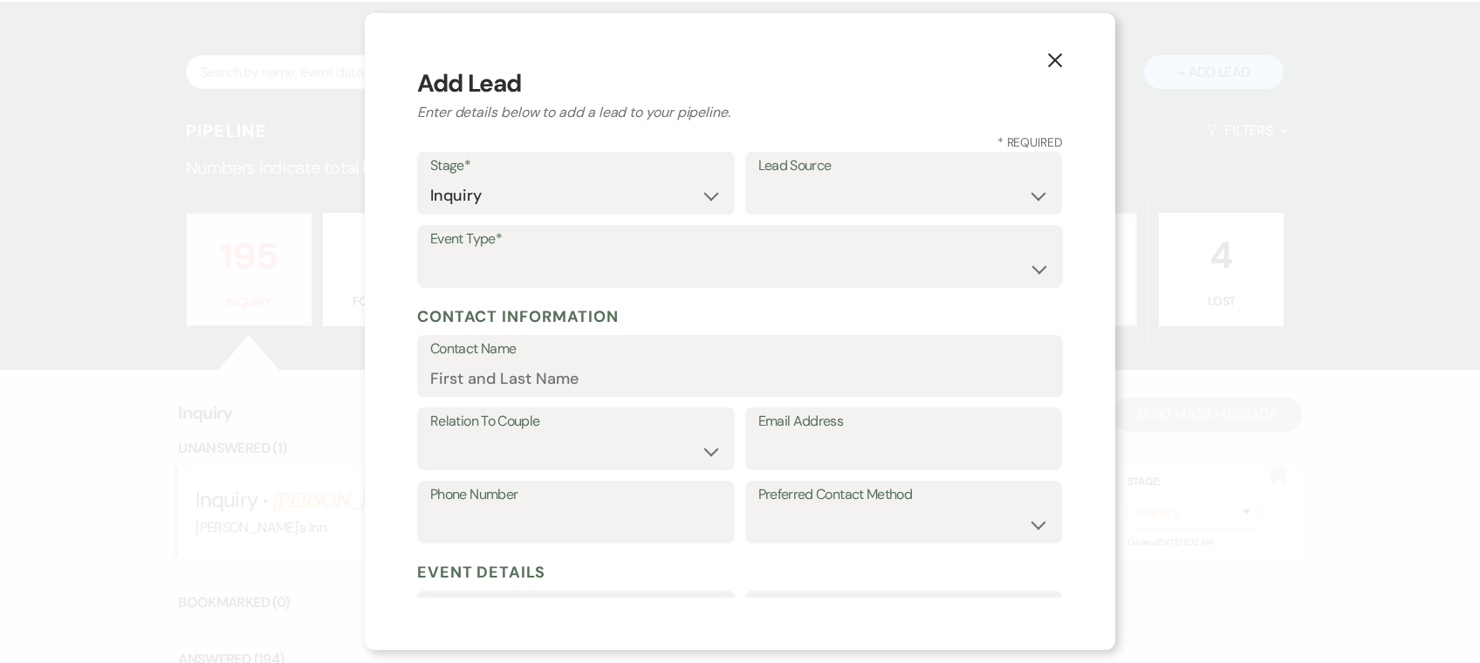
click at [824, 180] on div "Lead Source Weven Venue Website Instagram Facebook Pinterest Google The Knot We…" at bounding box center [904, 183] width 318 height 63
click at [806, 208] on select "Weven Venue Website Instagram Facebook Pinterest Google The Knot Wedding Wire H…" at bounding box center [903, 196] width 291 height 34
select select "17"
click at [758, 179] on select "Weven Venue Website Instagram Facebook Pinterest Google The Knot Wedding Wire H…" at bounding box center [903, 196] width 291 height 34
click at [484, 258] on select "Wedding Anniversary Party Baby Shower Bachelorette / Bachelor Party Birthday Pa…" at bounding box center [740, 269] width 620 height 34
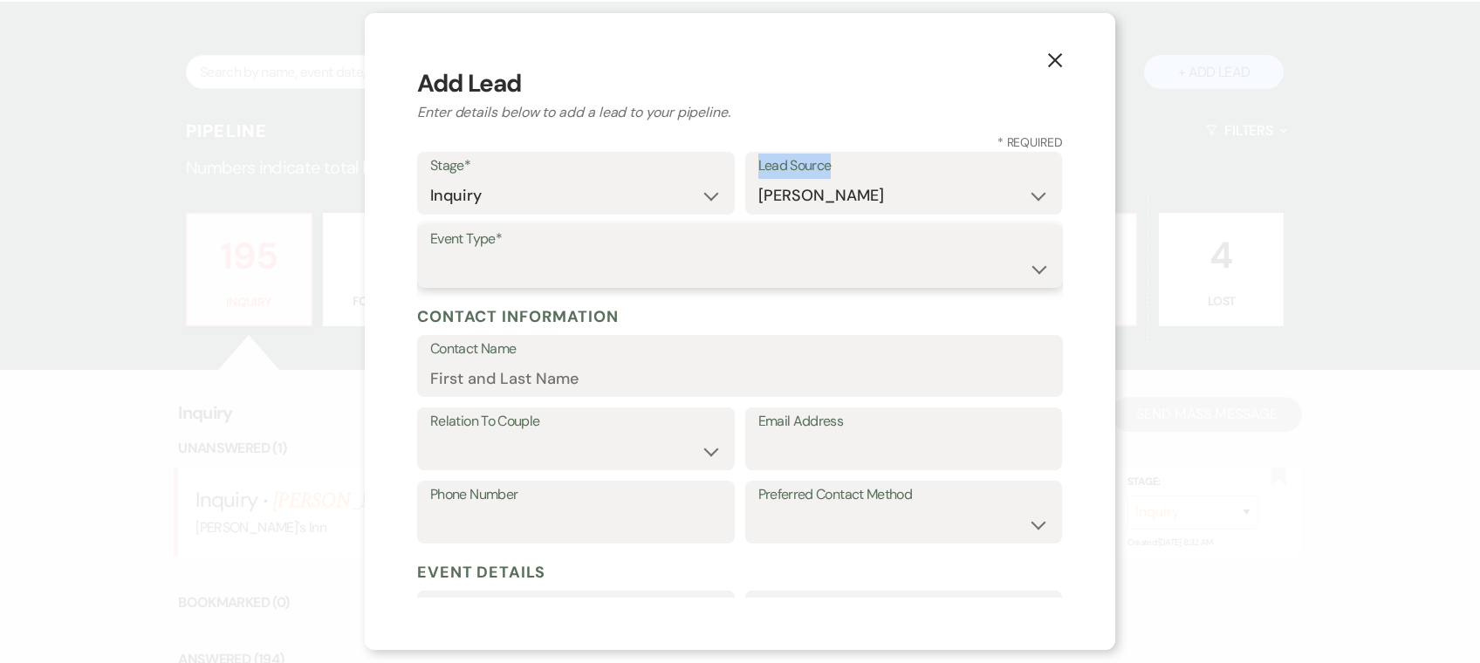
click at [482, 262] on select "Wedding Anniversary Party Baby Shower Bachelorette / Bachelor Party Birthday Pa…" at bounding box center [740, 269] width 620 height 34
click at [529, 263] on select "Wedding Anniversary Party Baby Shower Bachelorette / Bachelor Party Birthday Pa…" at bounding box center [740, 270] width 618 height 34
select select "1"
click at [431, 253] on select "Wedding Anniversary Party Baby Shower Bachelorette / Bachelor Party Birthday Pa…" at bounding box center [740, 270] width 618 height 34
click at [511, 386] on input "Contact Name" at bounding box center [740, 378] width 620 height 34
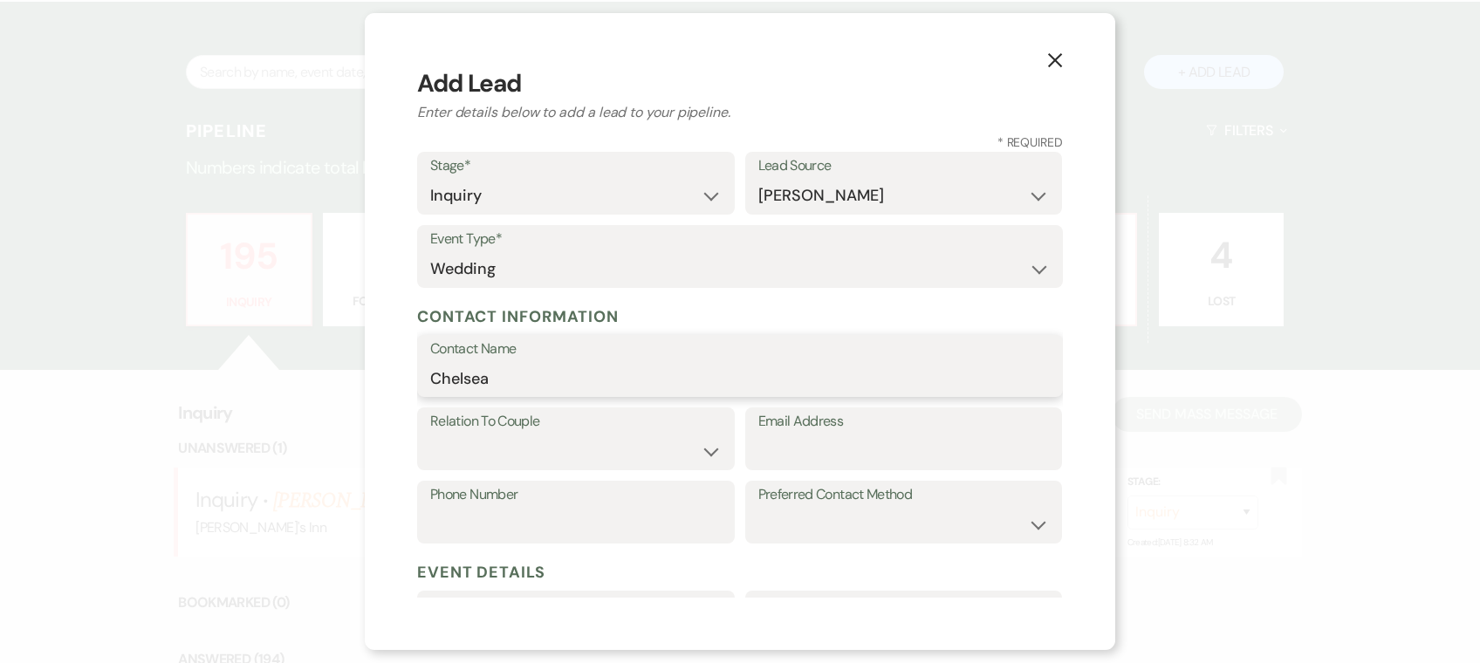
type input "Chelsea"
click at [598, 429] on label "Relation To Couple" at bounding box center [575, 421] width 291 height 25
drag, startPoint x: 582, startPoint y: 442, endPoint x: 564, endPoint y: 458, distance: 24.7
click at [573, 449] on select "Couple Planner Parent of Couple Family Member Friend Other" at bounding box center [575, 452] width 291 height 34
select select "1"
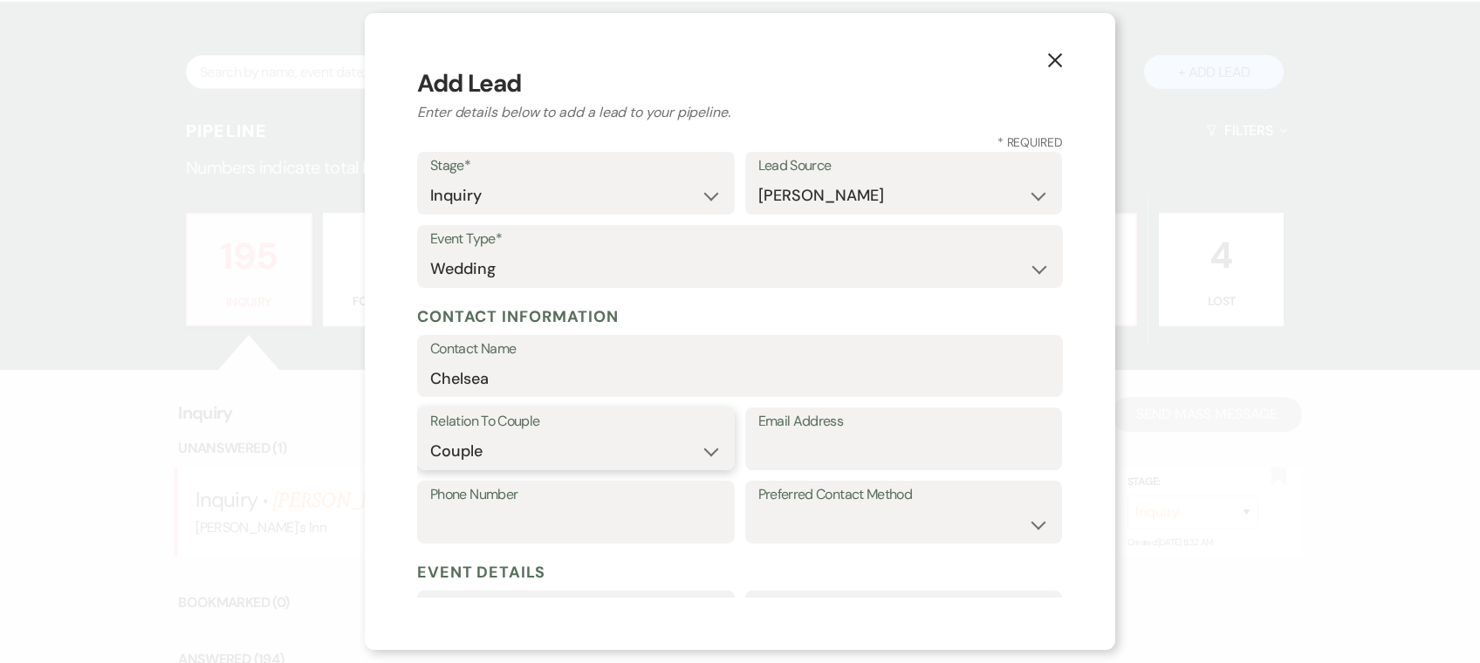
click at [430, 435] on select "Couple Planner Parent of Couple Family Member Friend Other" at bounding box center [575, 452] width 291 height 34
click at [771, 463] on input "Email Address" at bounding box center [903, 452] width 291 height 34
paste input "[EMAIL_ADDRESS][DOMAIN_NAME]"
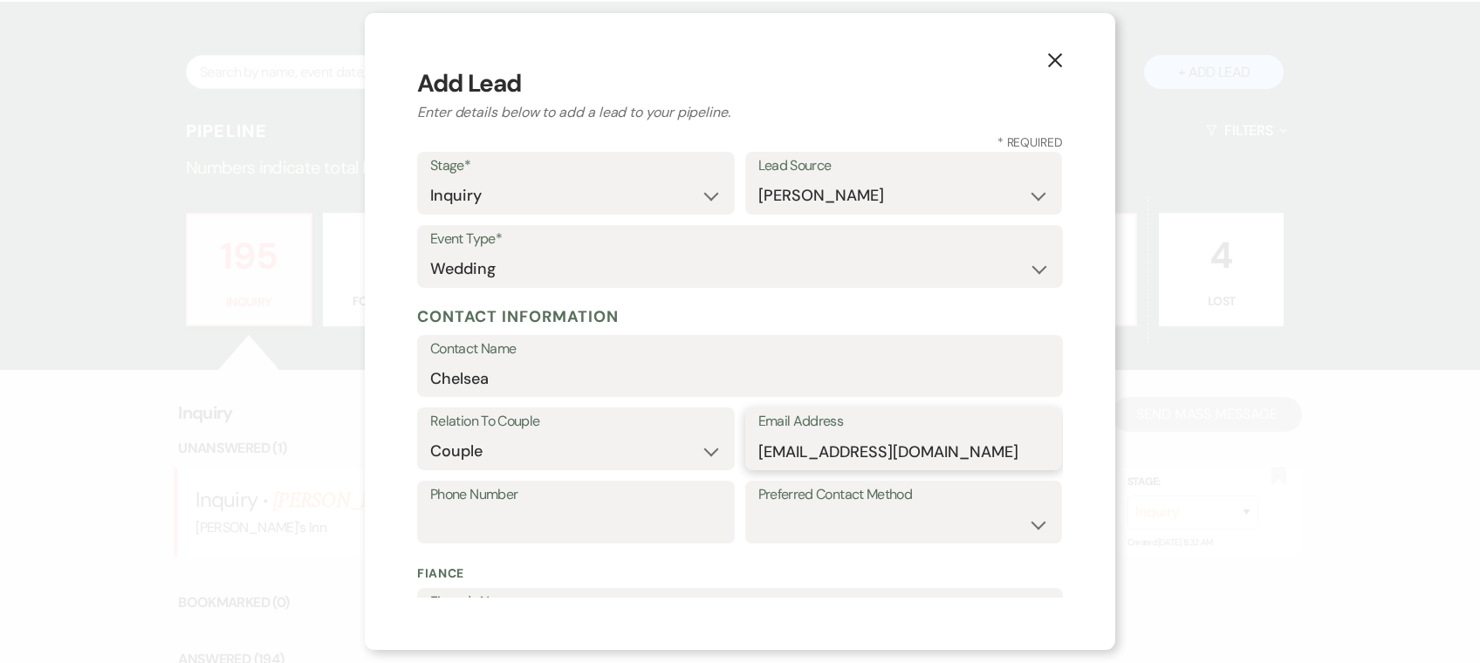
scroll to position [466, 0]
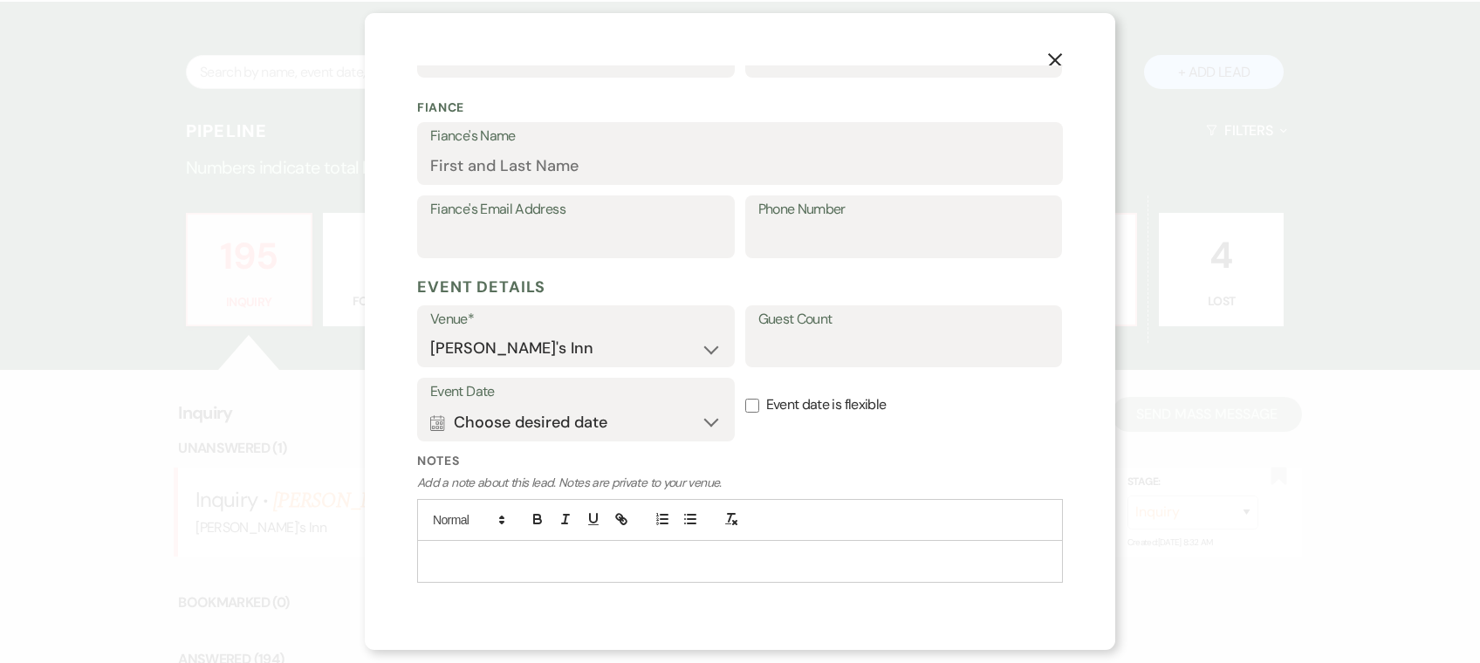
type input "[EMAIL_ADDRESS][DOMAIN_NAME]"
click at [532, 167] on input "Fiance's Name" at bounding box center [740, 166] width 620 height 34
click at [531, 169] on input "Jack" at bounding box center [740, 166] width 620 height 34
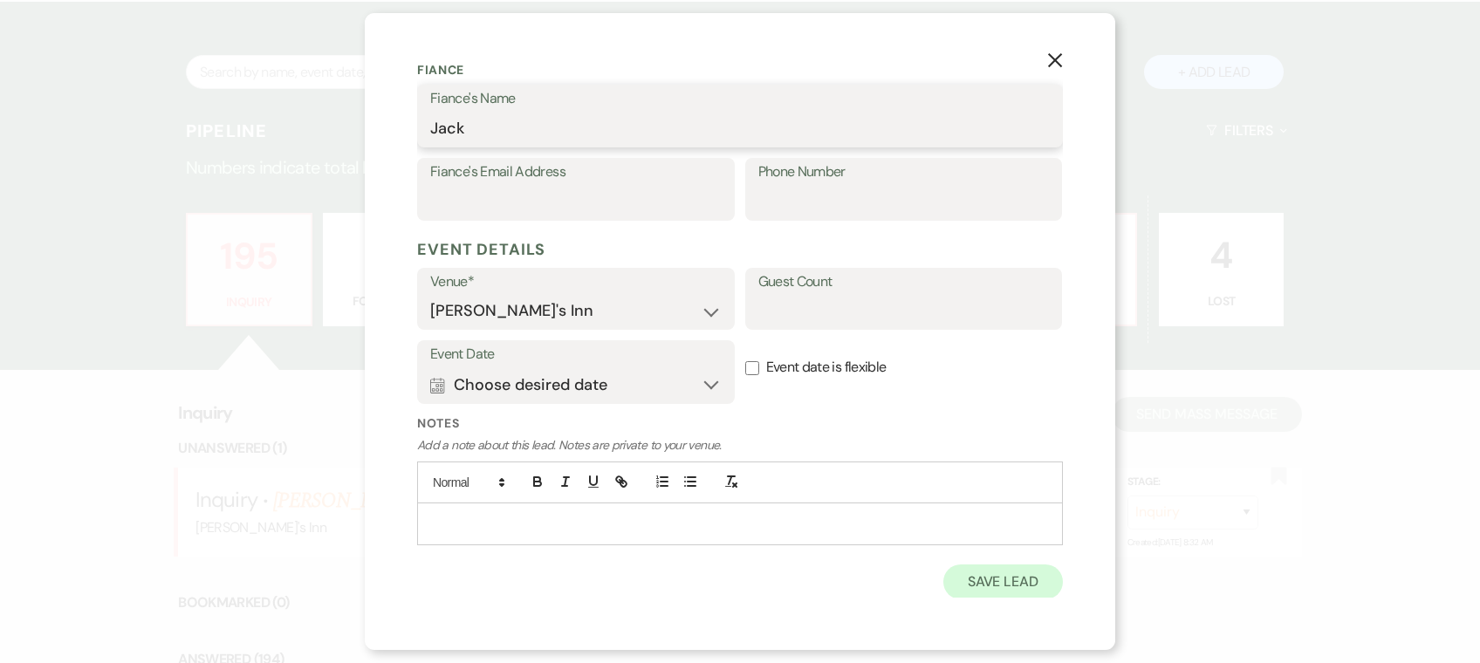
type input "Jack"
click at [985, 568] on button "Save Lead" at bounding box center [1003, 582] width 120 height 35
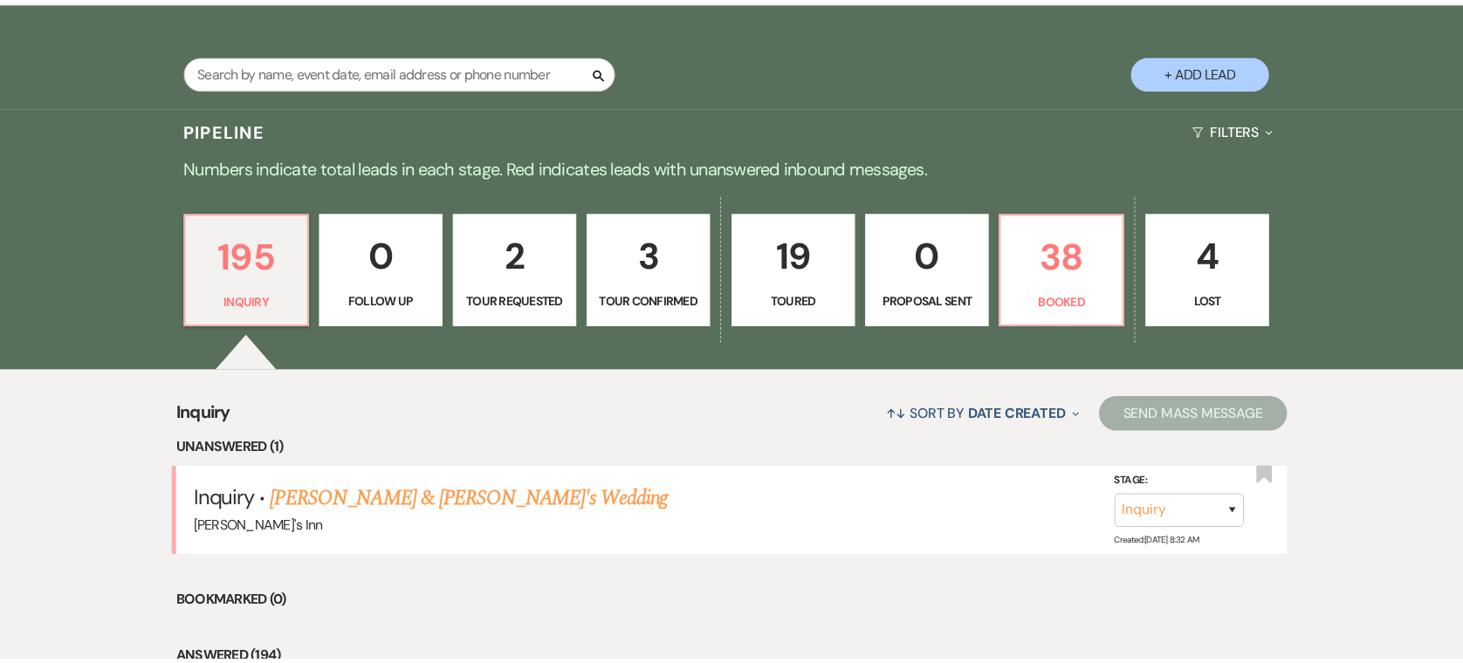
scroll to position [1382, 0]
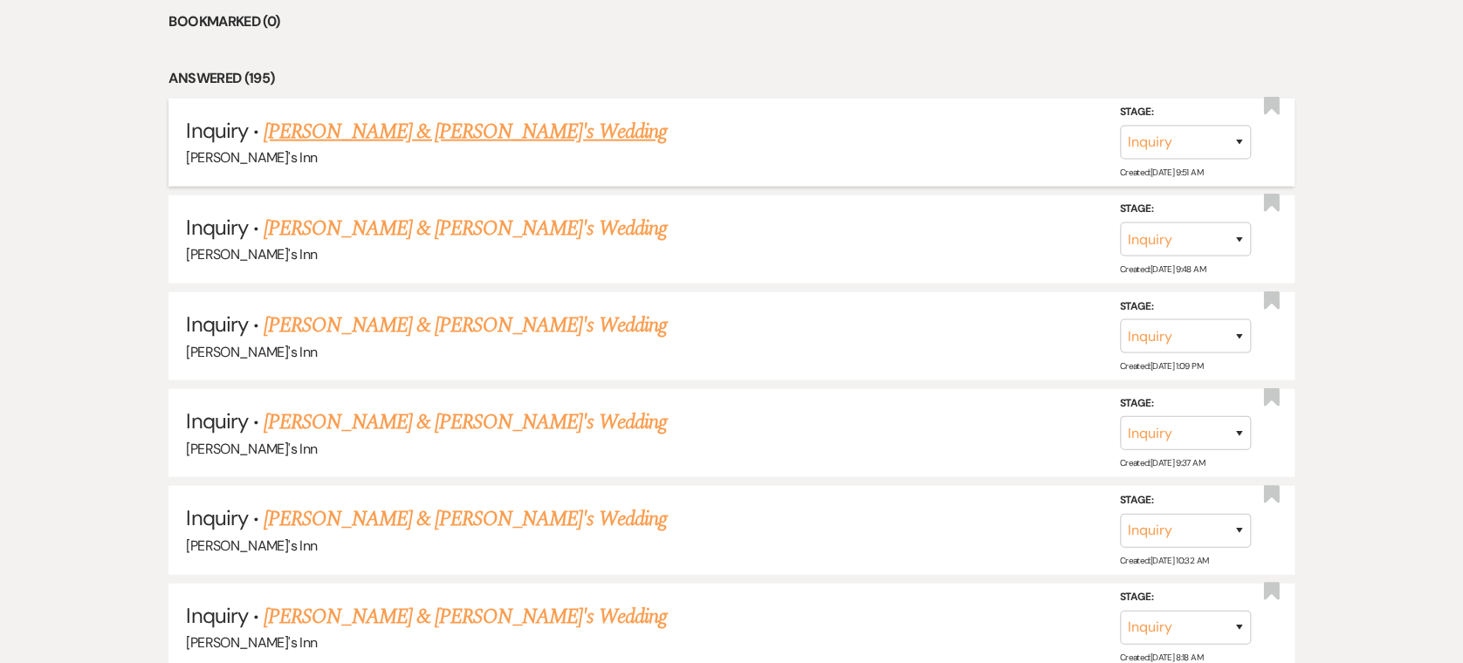
click at [384, 140] on link "[PERSON_NAME] & [PERSON_NAME]'s Wedding" at bounding box center [465, 131] width 403 height 31
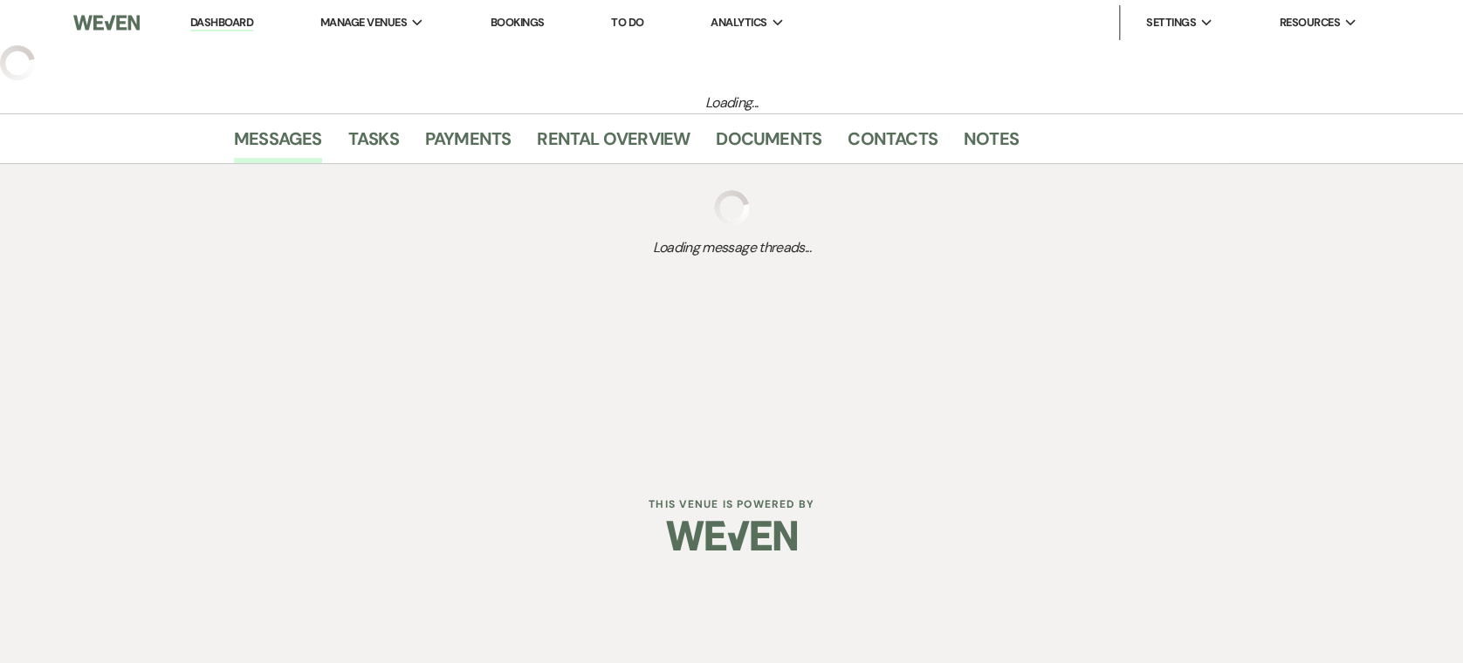
select select "17"
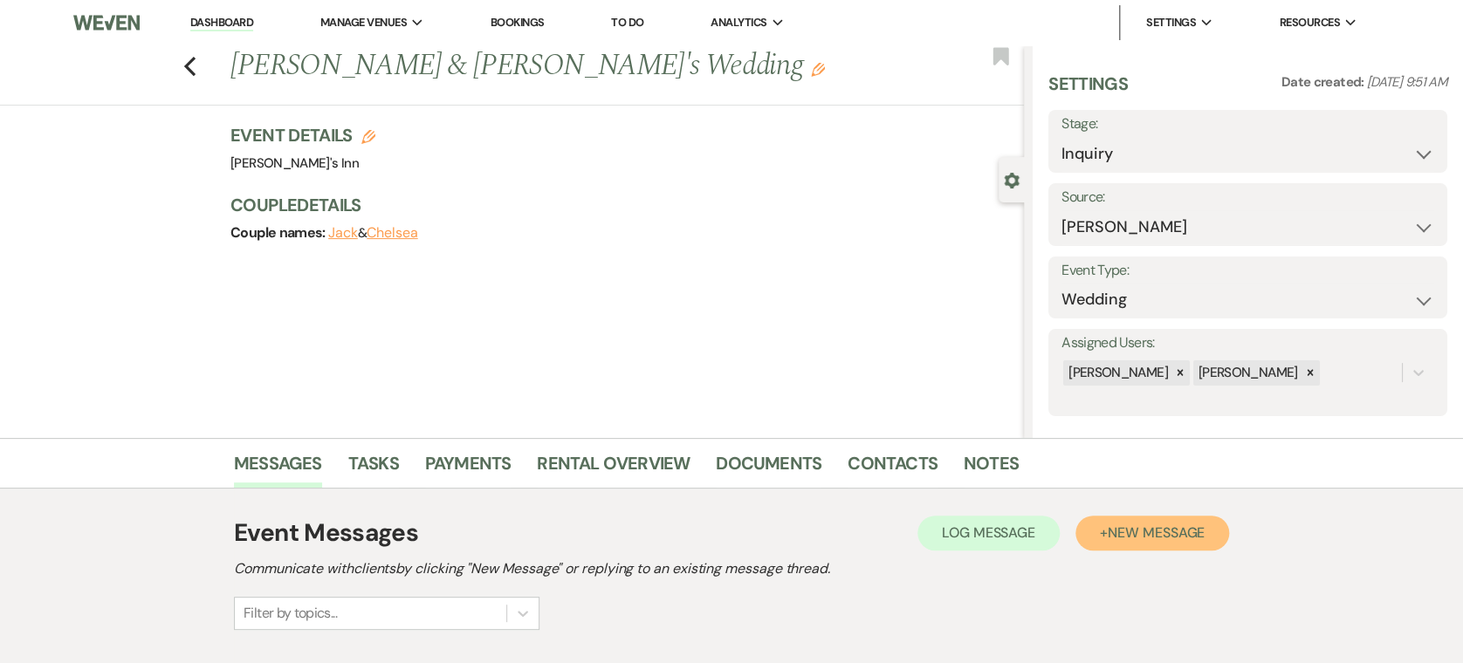
click at [1121, 533] on span "New Message" at bounding box center [1156, 533] width 97 height 18
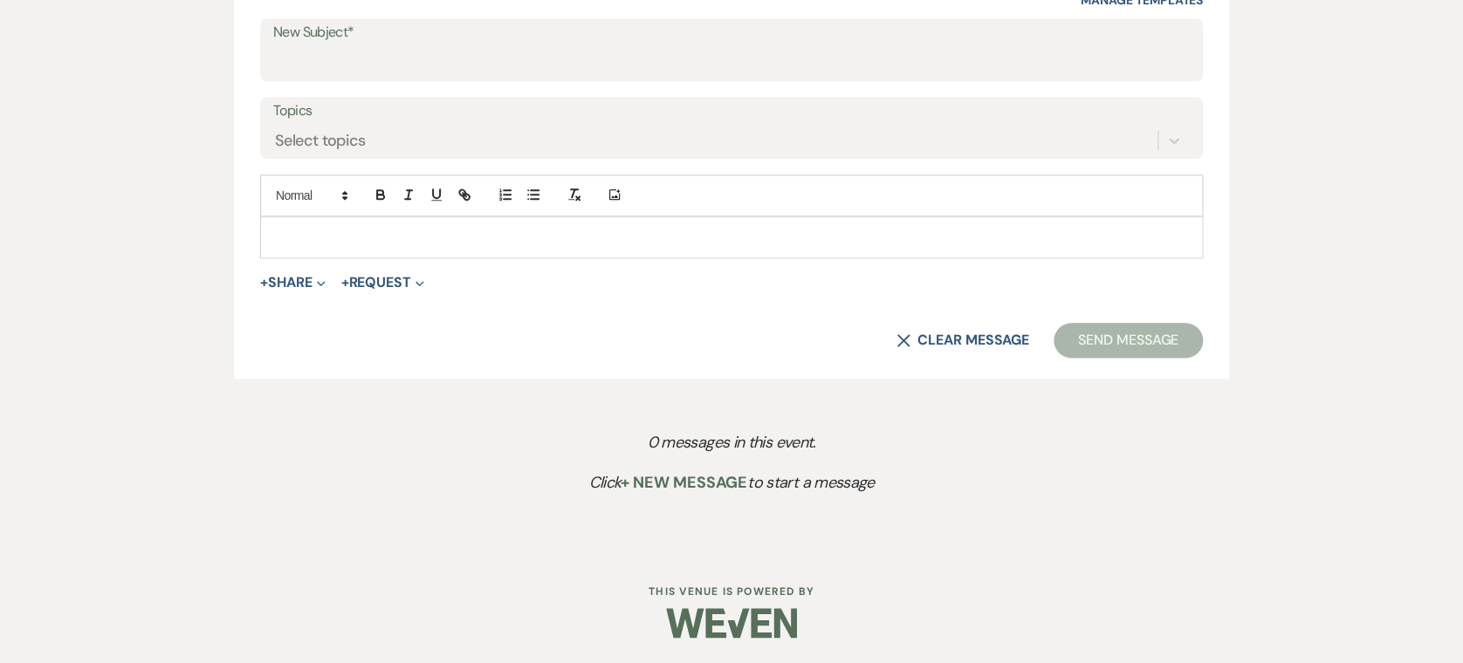
scroll to position [318, 0]
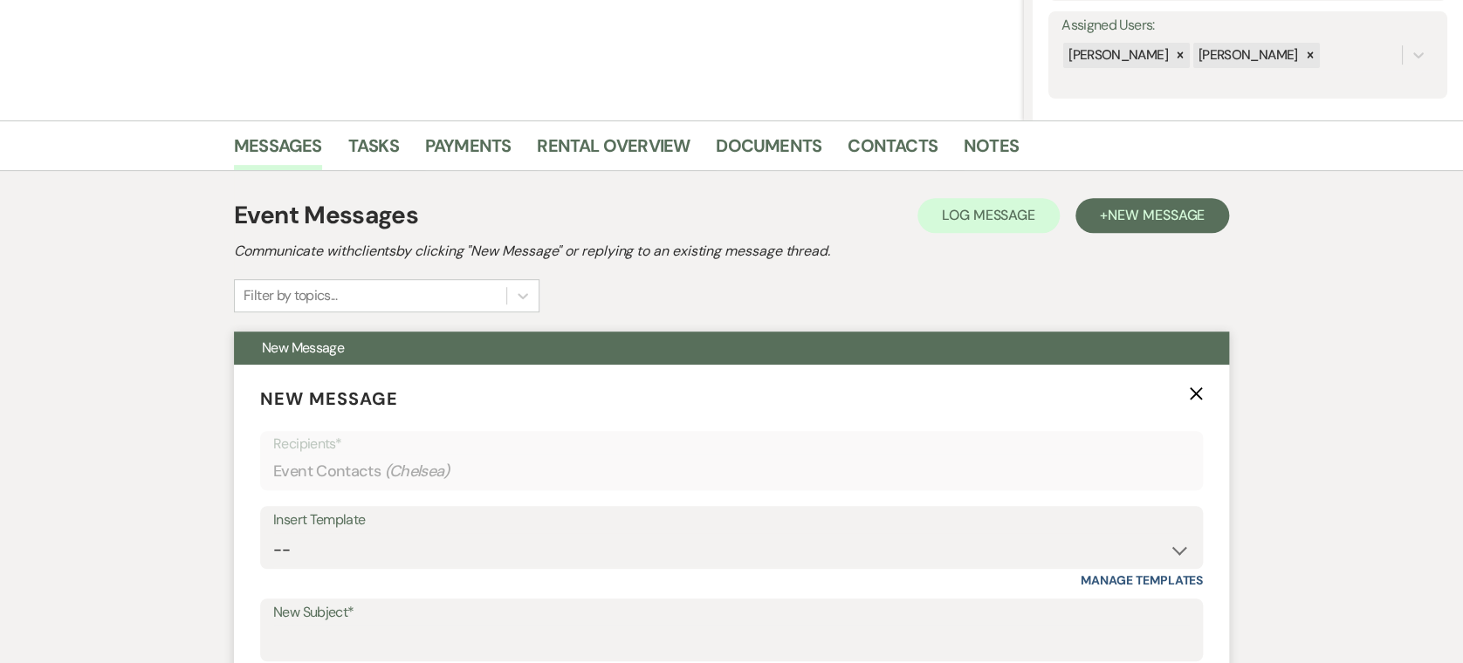
drag, startPoint x: 508, startPoint y: 503, endPoint x: 491, endPoint y: 517, distance: 21.7
click at [507, 503] on form "New Message X Recipients* Event Contacts ( [GEOGRAPHIC_DATA] ) Insert Template …" at bounding box center [731, 662] width 995 height 595
click at [491, 517] on div "Insert Template" at bounding box center [731, 520] width 916 height 25
click at [463, 554] on select "-- Weven Planning Portal Introduction (Booked Events) Initial Inquiry Response …" at bounding box center [731, 550] width 916 height 34
select select "4417"
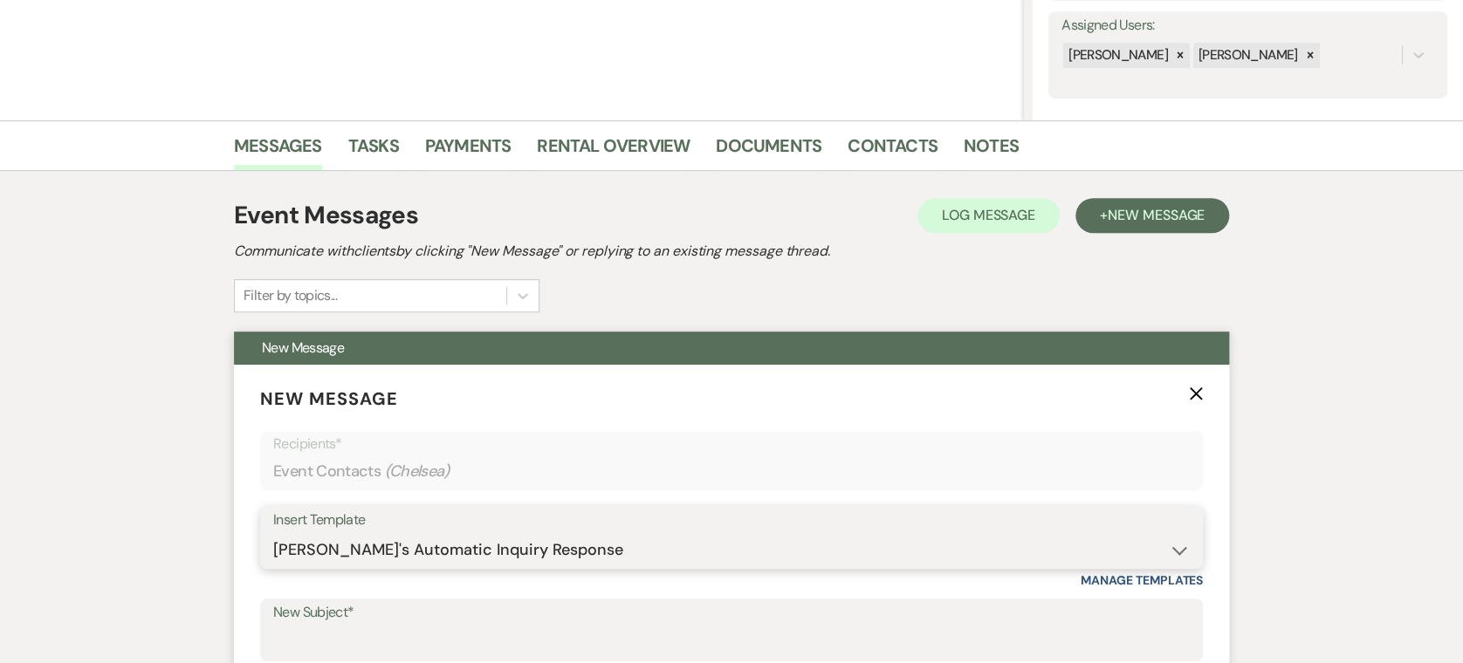
click at [273, 533] on select "-- Weven Planning Portal Introduction (Booked Events) Initial Inquiry Response …" at bounding box center [731, 550] width 916 height 34
type input "Wedding Inquiry!"
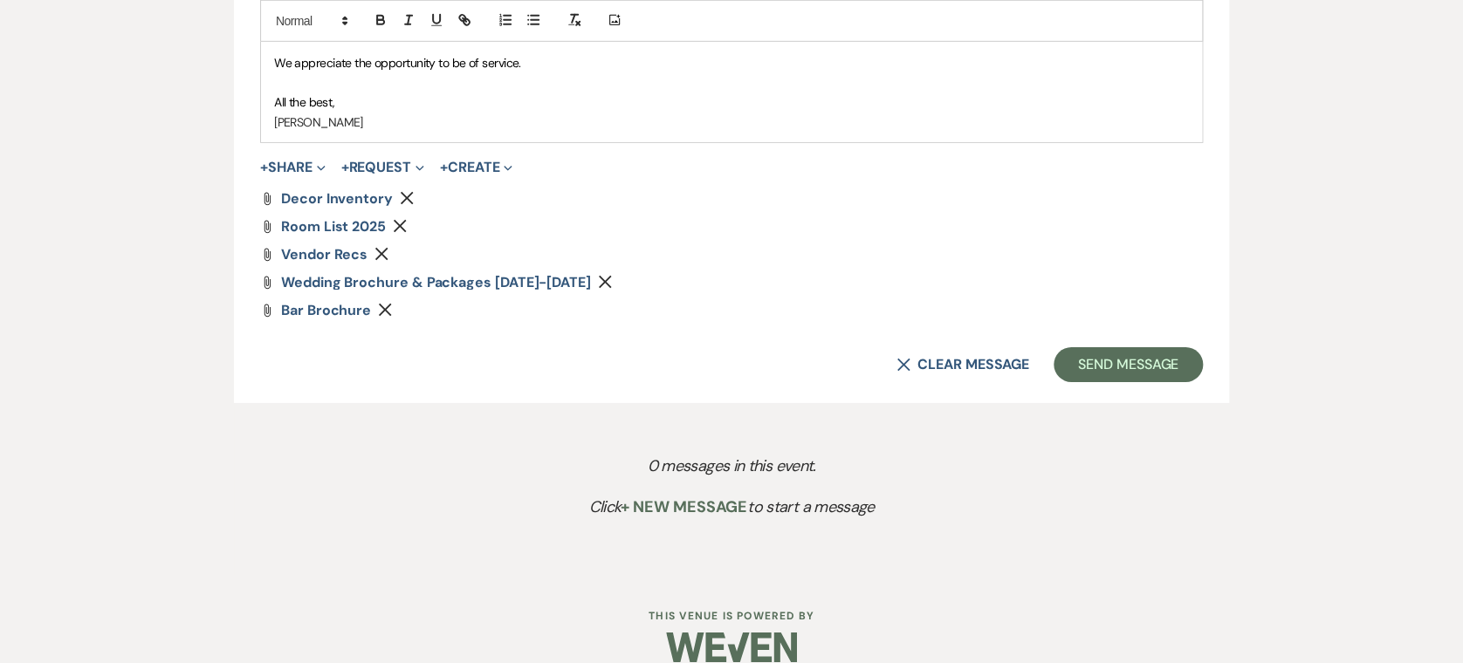
scroll to position [2702, 0]
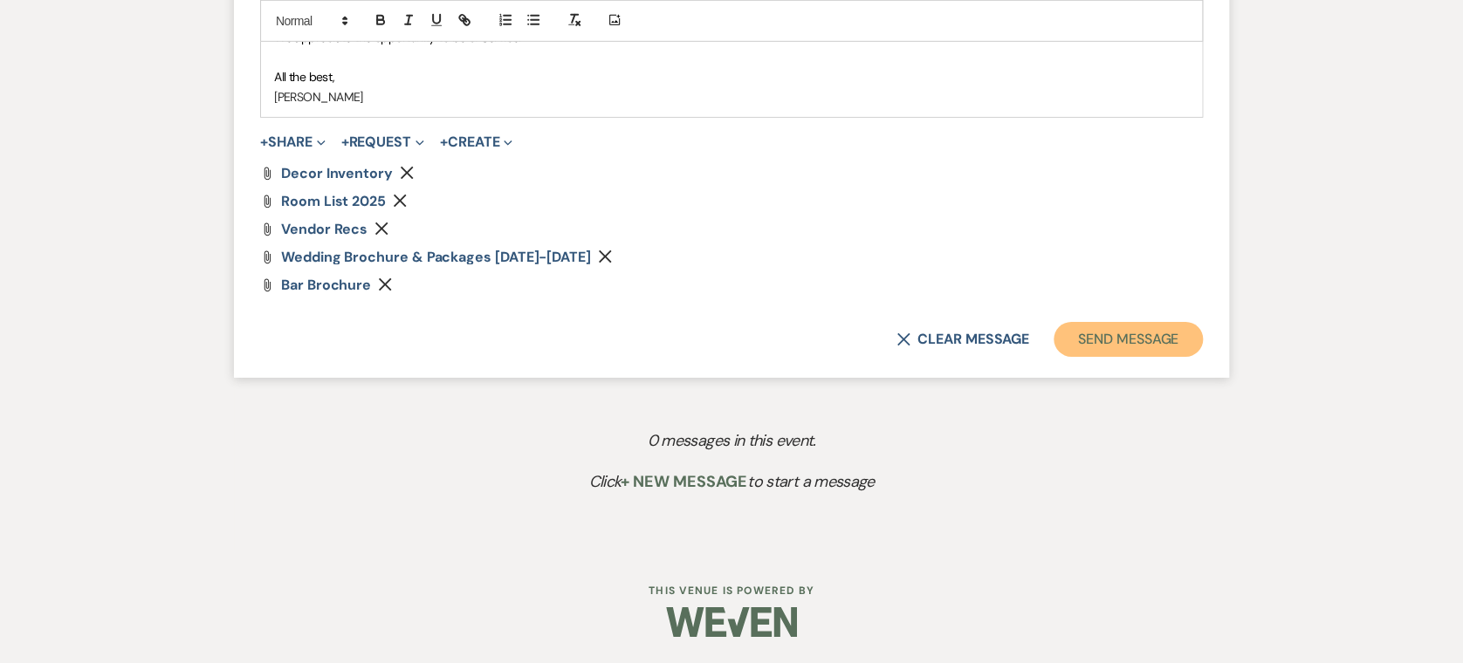
click at [1087, 348] on button "Send Message" at bounding box center [1127, 339] width 149 height 35
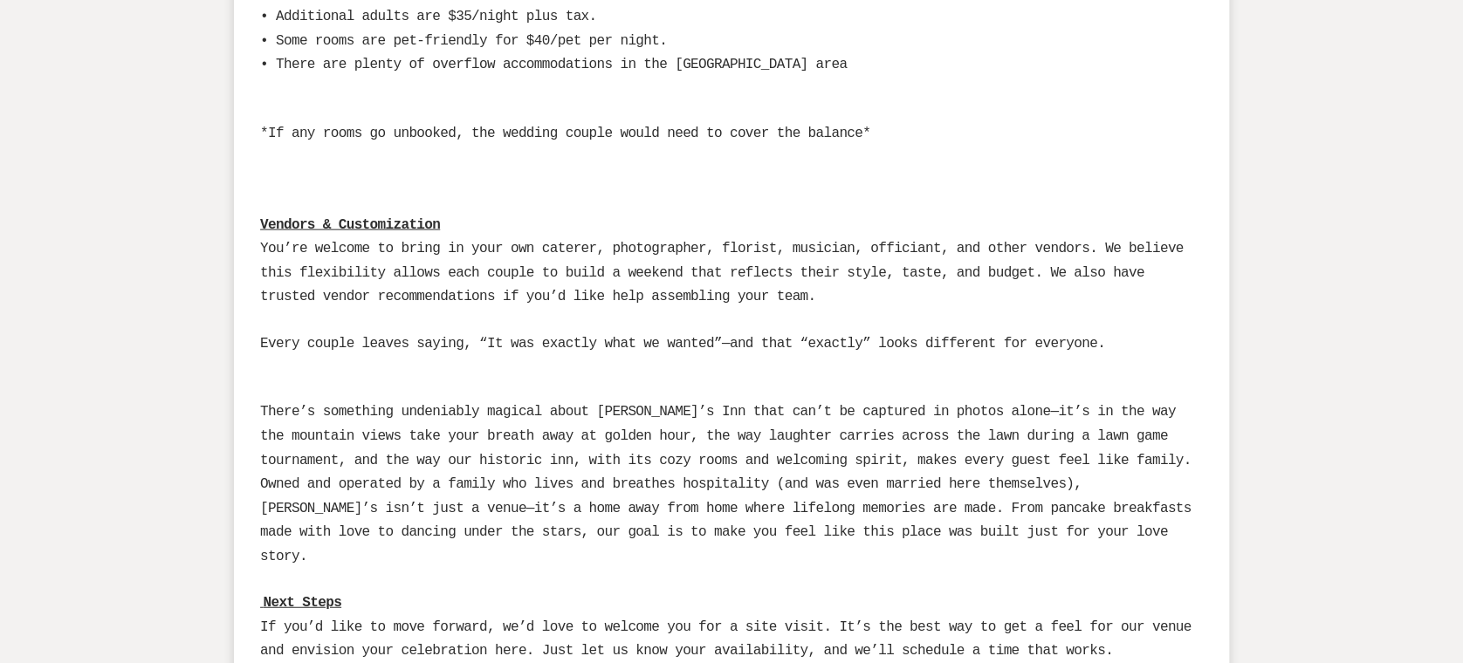
scroll to position [0, 0]
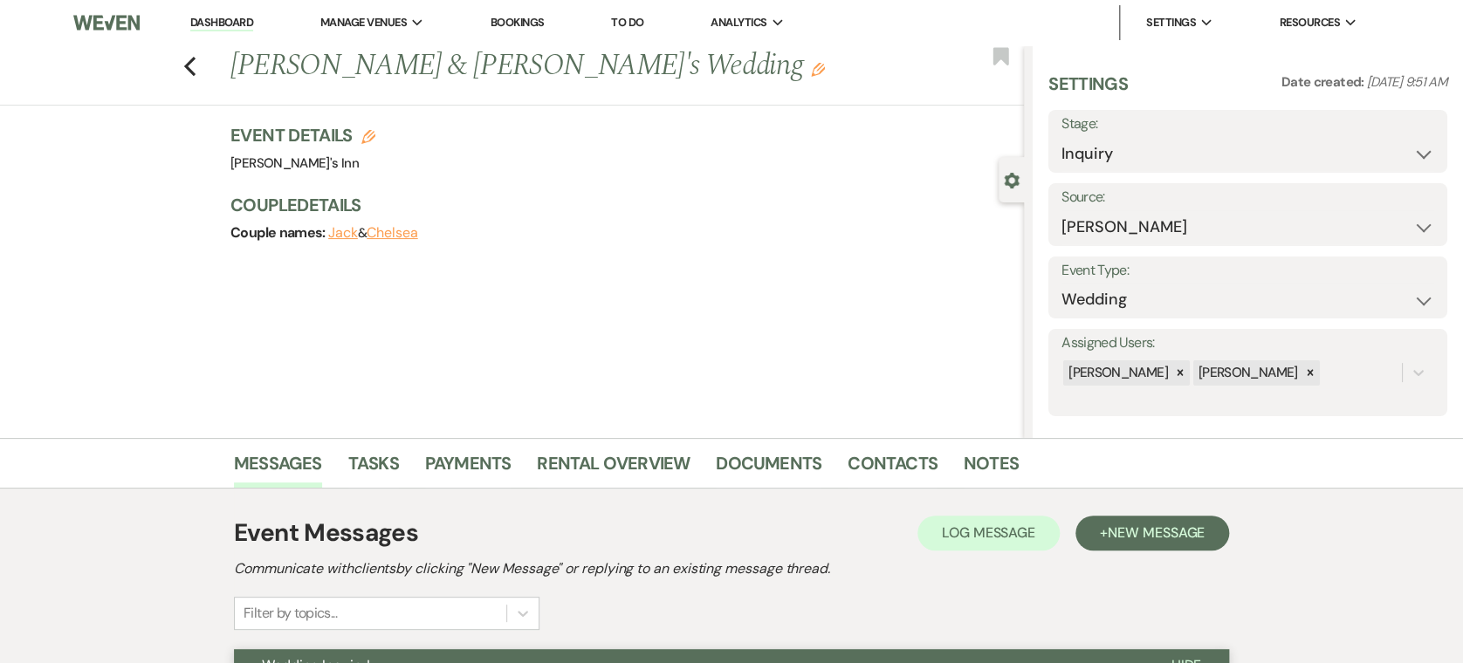
click at [611, 112] on div "Previous Jack & [PERSON_NAME]'s Wedding Edit Bookmark Gear Settings Settings Da…" at bounding box center [512, 241] width 1024 height 393
click at [186, 58] on div "Previous [PERSON_NAME] & [PERSON_NAME]'s Wedding Edit Bookmark" at bounding box center [507, 75] width 1032 height 60
click at [196, 62] on icon "Previous" at bounding box center [189, 66] width 13 height 21
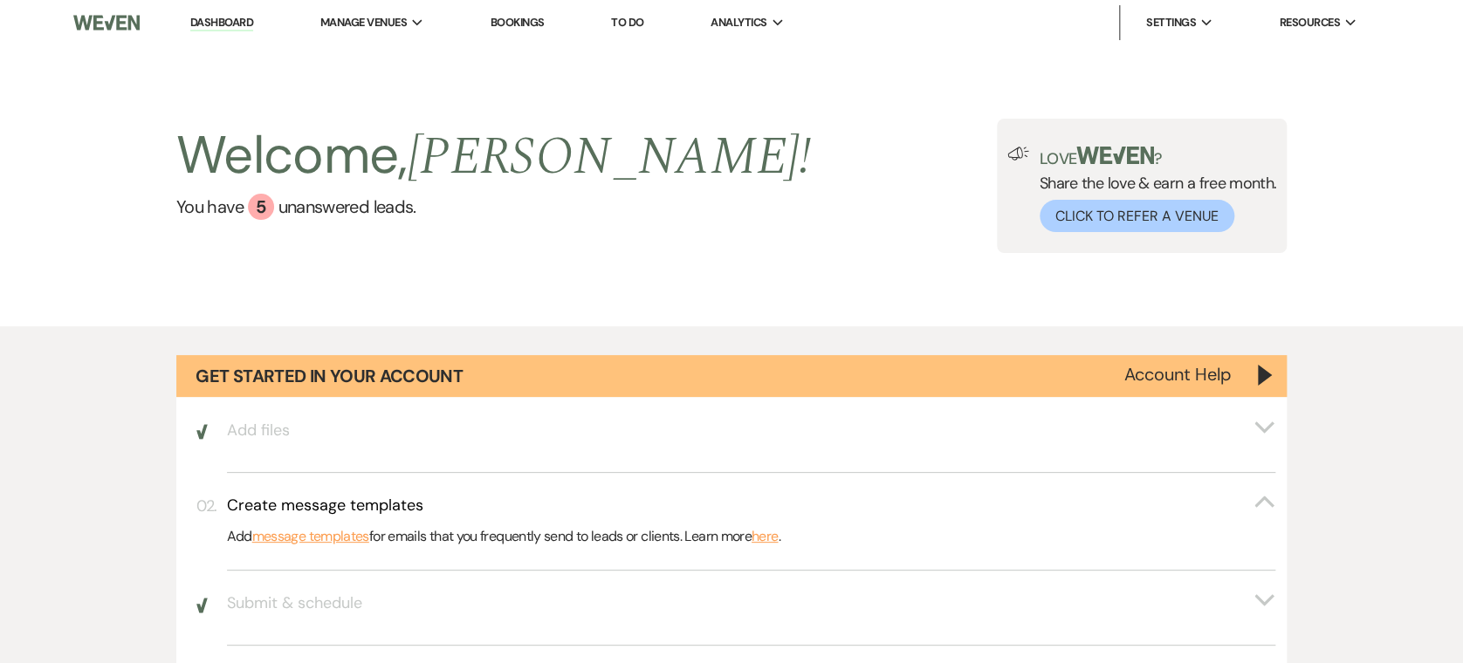
click at [504, 23] on link "Bookings" at bounding box center [517, 22] width 54 height 15
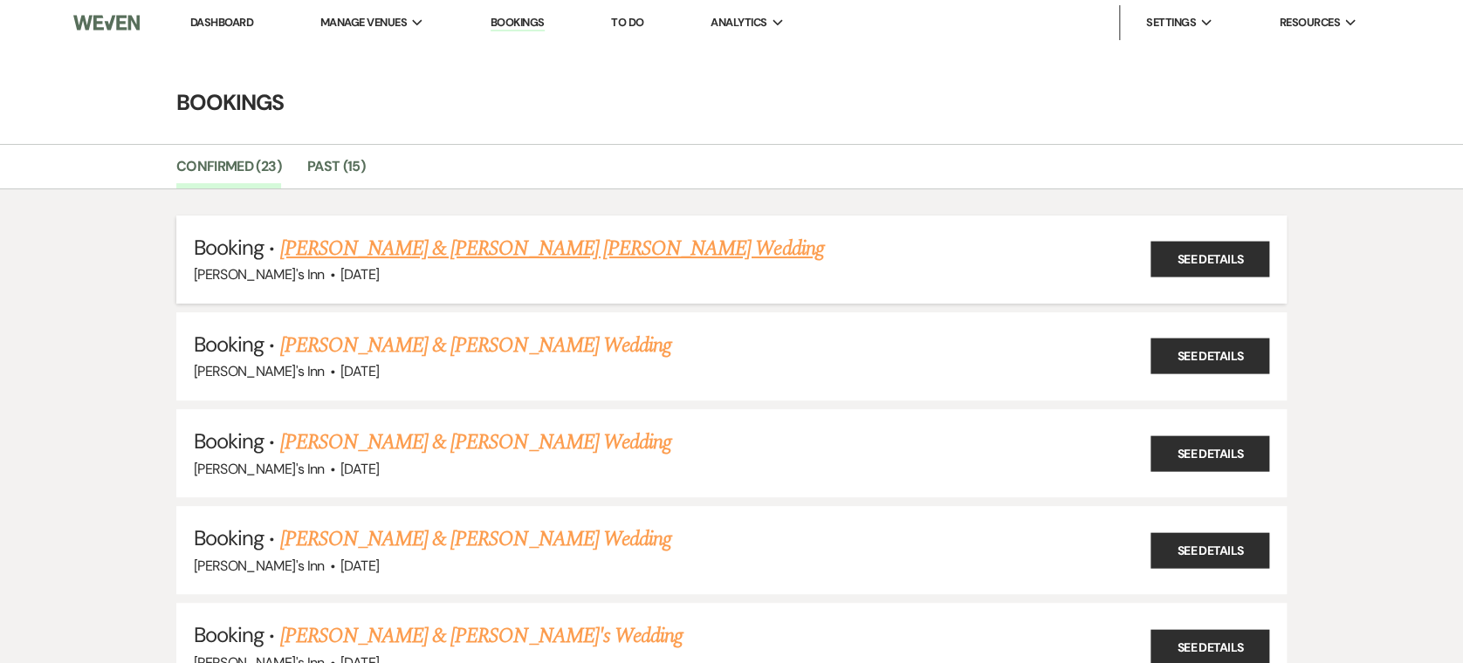
click at [598, 251] on link "[PERSON_NAME] & [PERSON_NAME] [PERSON_NAME] Wedding" at bounding box center [551, 248] width 544 height 31
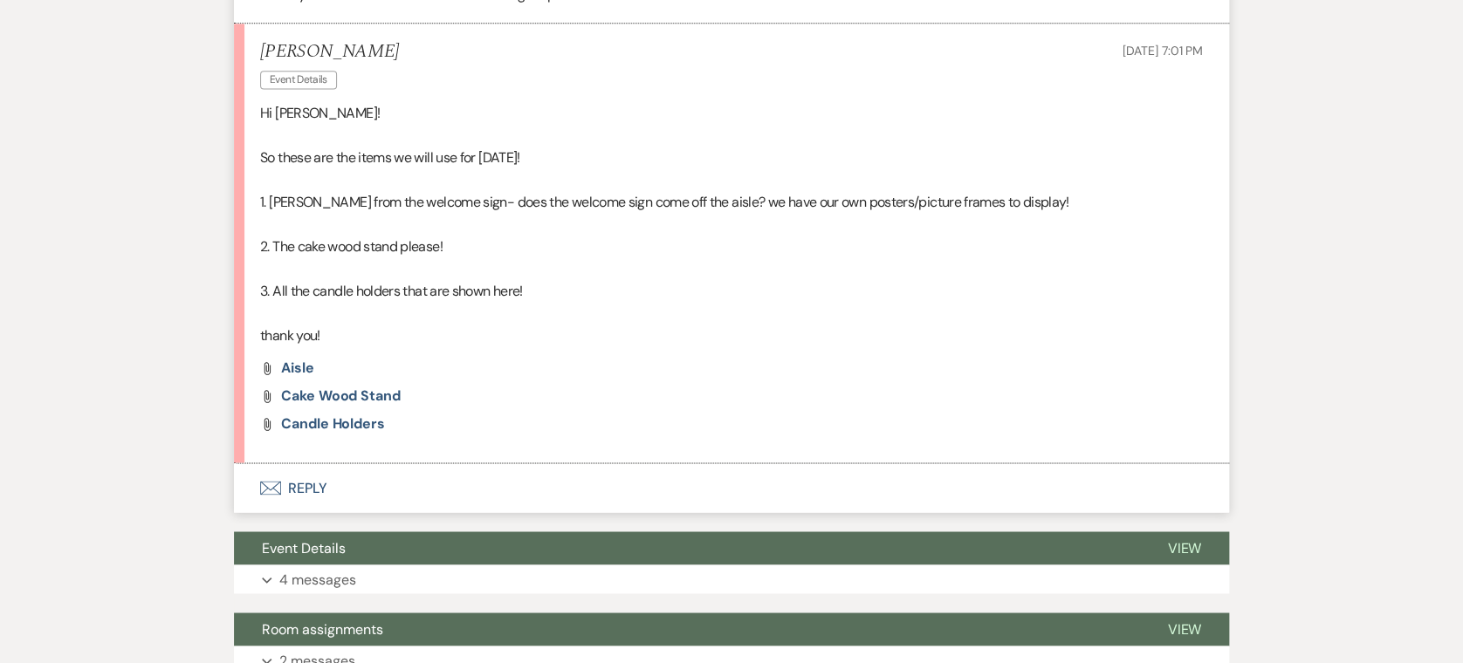
scroll to position [1161, 0]
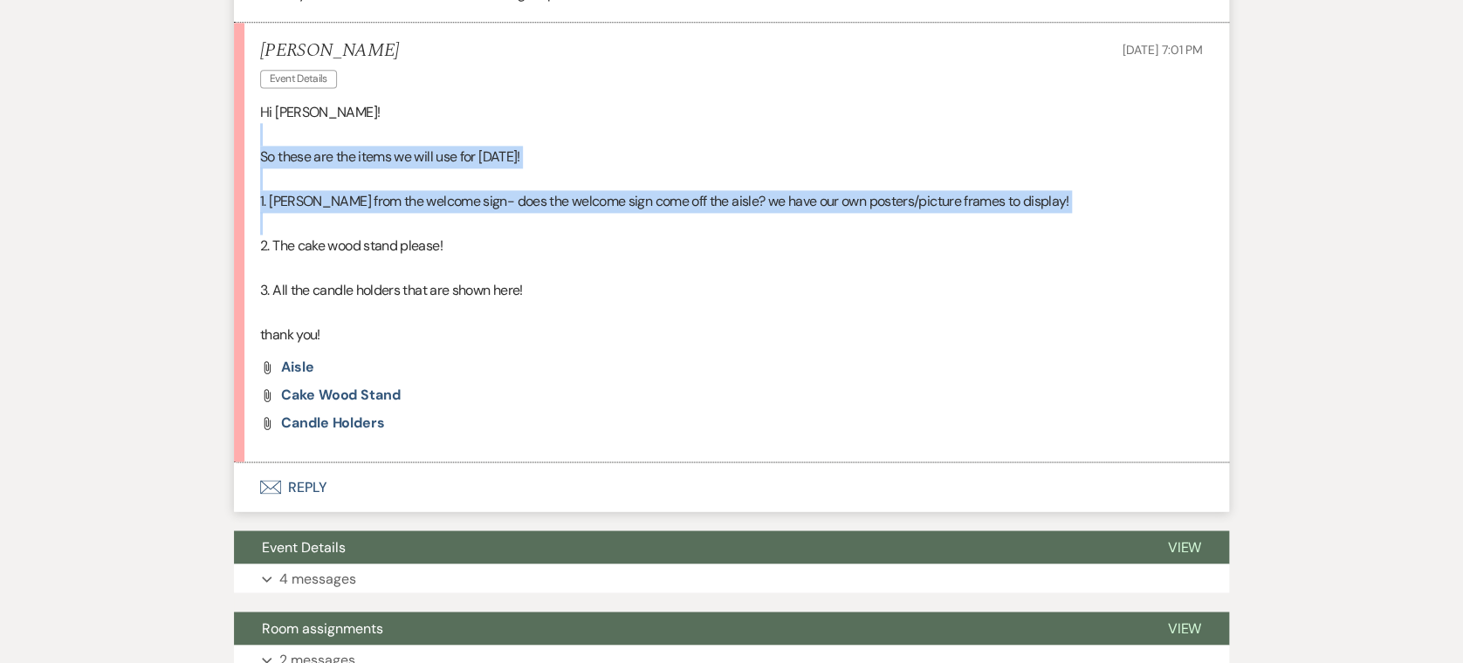
drag, startPoint x: 301, startPoint y: 91, endPoint x: 446, endPoint y: 175, distance: 167.4
click at [446, 175] on div "Hi [PERSON_NAME]! So these are the items we will use for [DATE]! 1. [PERSON_NAM…" at bounding box center [731, 224] width 943 height 246
drag, startPoint x: 446, startPoint y: 175, endPoint x: 359, endPoint y: 187, distance: 88.1
click at [359, 212] on p at bounding box center [731, 223] width 943 height 23
click at [376, 146] on p "So these are the items we will use for [DATE]!" at bounding box center [731, 157] width 943 height 23
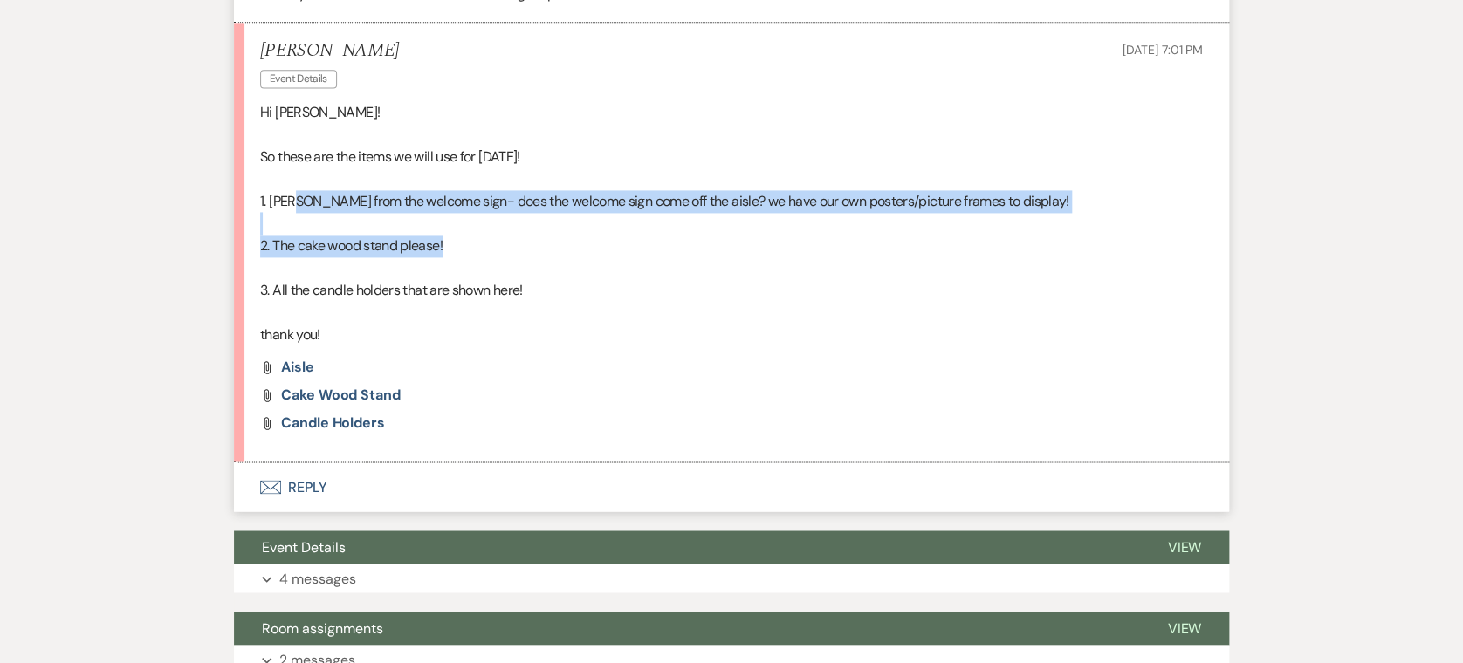
drag, startPoint x: 290, startPoint y: 168, endPoint x: 534, endPoint y: 197, distance: 246.2
click at [534, 197] on div "Hi [PERSON_NAME]! So these are the items we will use for [DATE]! 1. [PERSON_NAM…" at bounding box center [731, 224] width 943 height 246
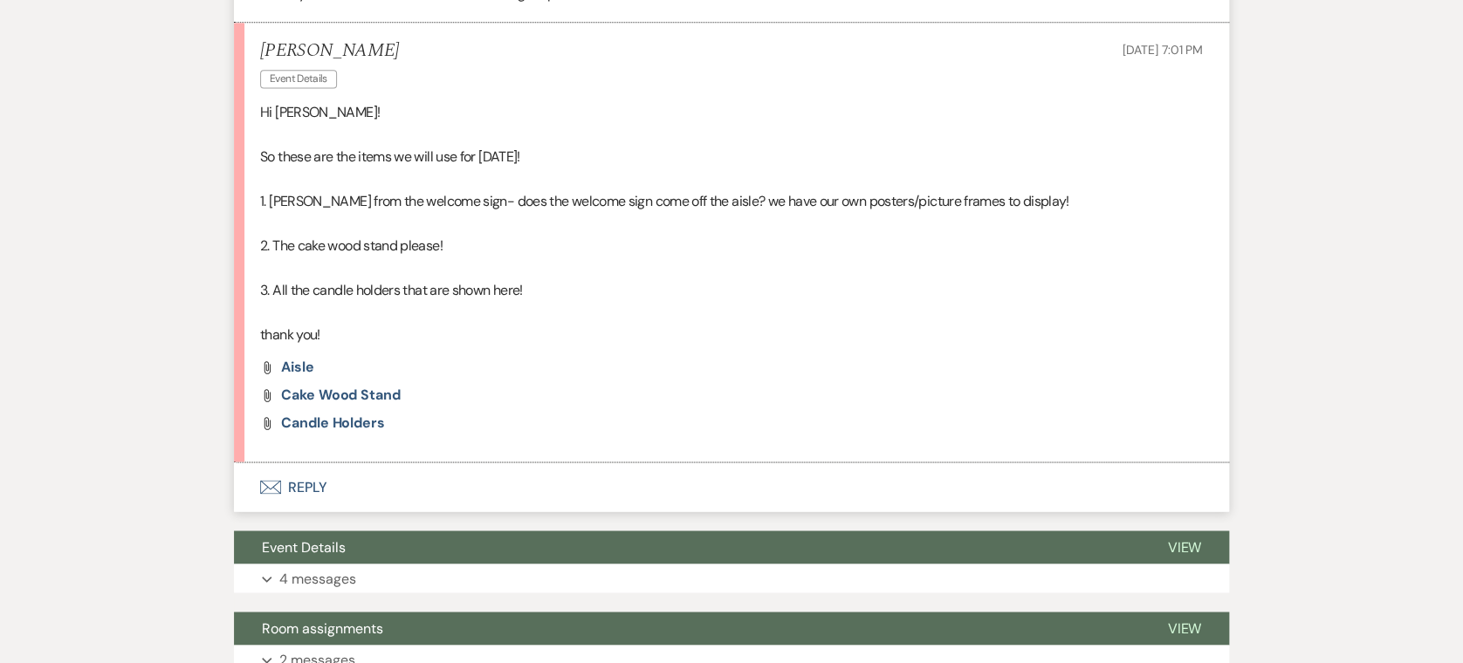
drag, startPoint x: 534, startPoint y: 197, endPoint x: 532, endPoint y: 254, distance: 56.8
click at [532, 279] on p "3. All the candle holders that are shown here!" at bounding box center [731, 290] width 943 height 23
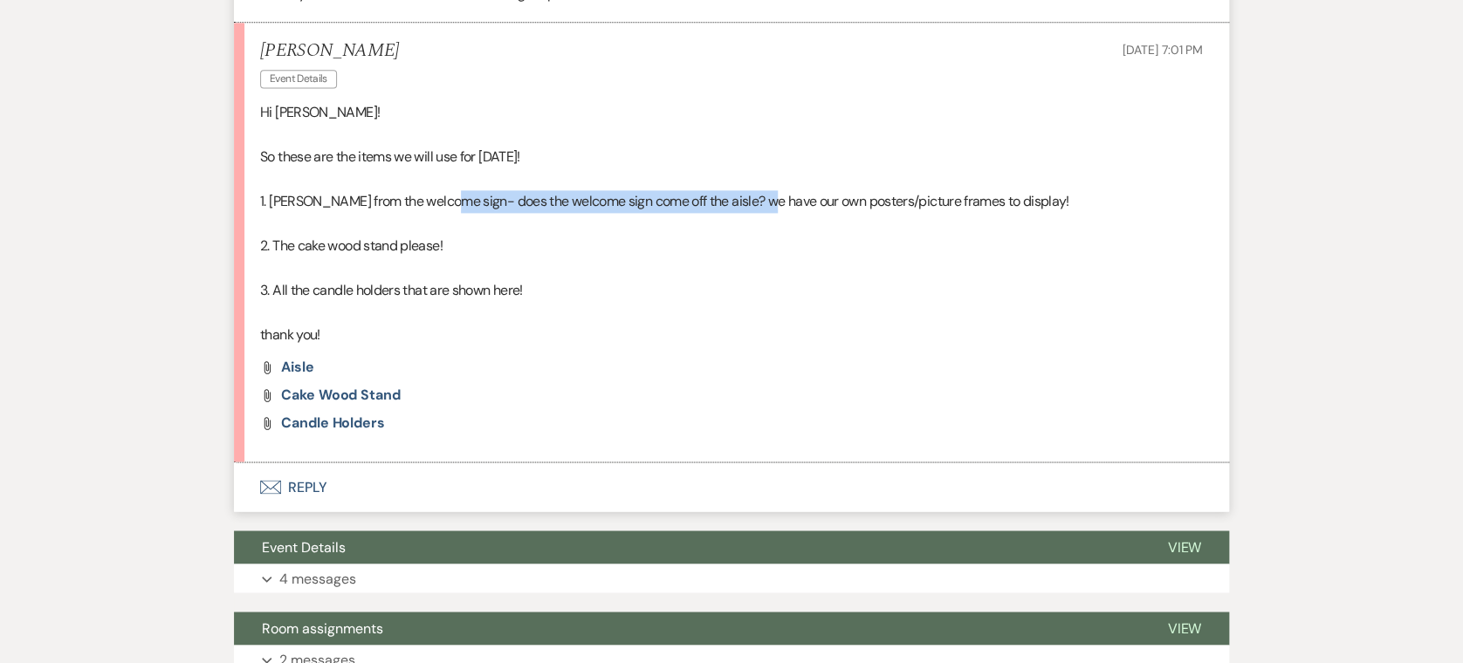
drag, startPoint x: 442, startPoint y: 151, endPoint x: 790, endPoint y: 178, distance: 348.4
click at [790, 178] on div "Hi [PERSON_NAME]! So these are the items we will use for [DATE]! 1. [PERSON_NAM…" at bounding box center [731, 224] width 943 height 246
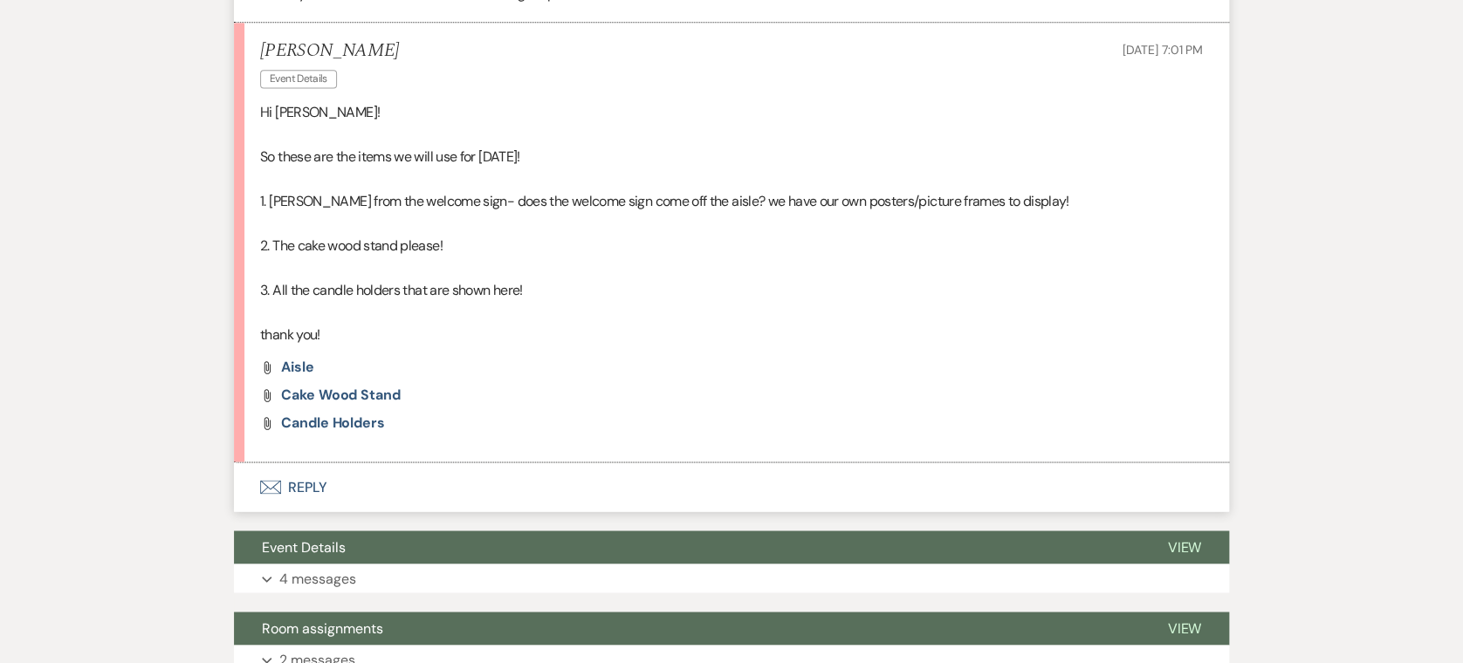
drag, startPoint x: 790, startPoint y: 178, endPoint x: 834, endPoint y: 226, distance: 65.5
click at [834, 257] on p at bounding box center [731, 268] width 943 height 23
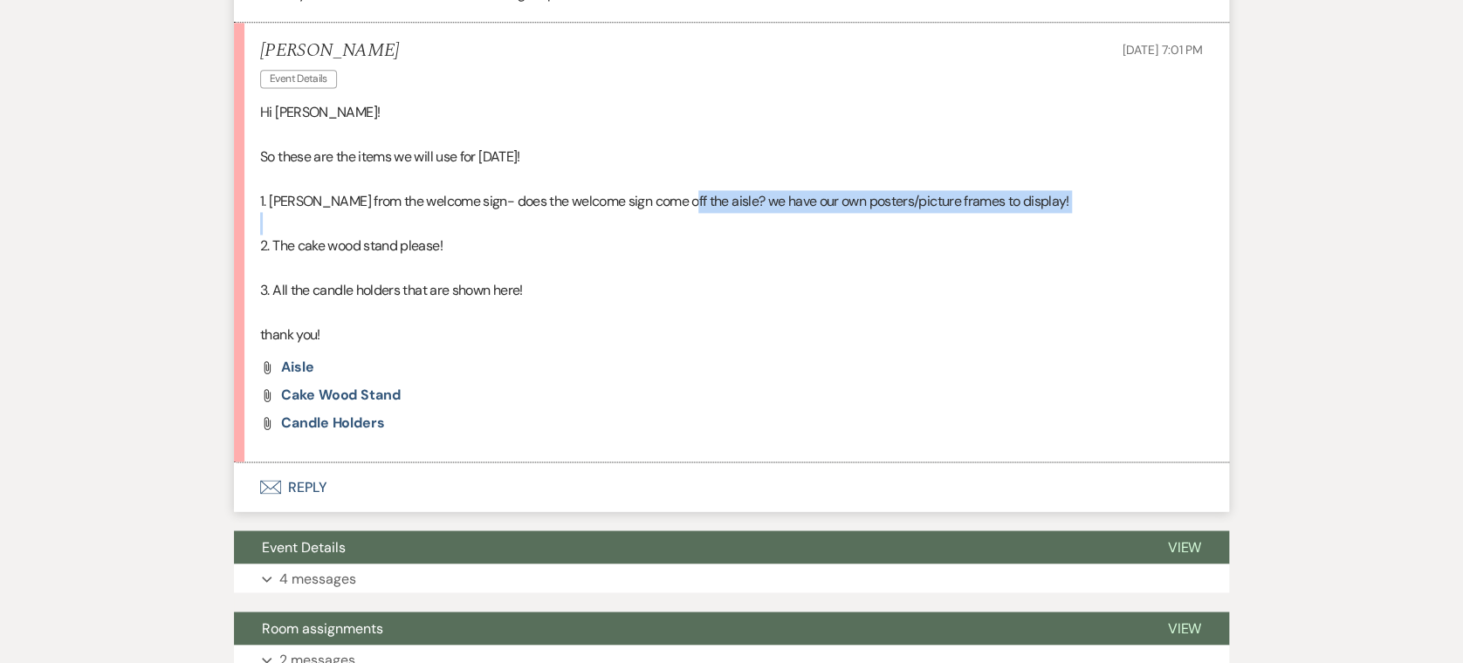
drag, startPoint x: 670, startPoint y: 156, endPoint x: 833, endPoint y: 180, distance: 164.9
click at [833, 180] on div "Hi [PERSON_NAME]! So these are the items we will use for [DATE]! 1. [PERSON_NAM…" at bounding box center [731, 224] width 943 height 246
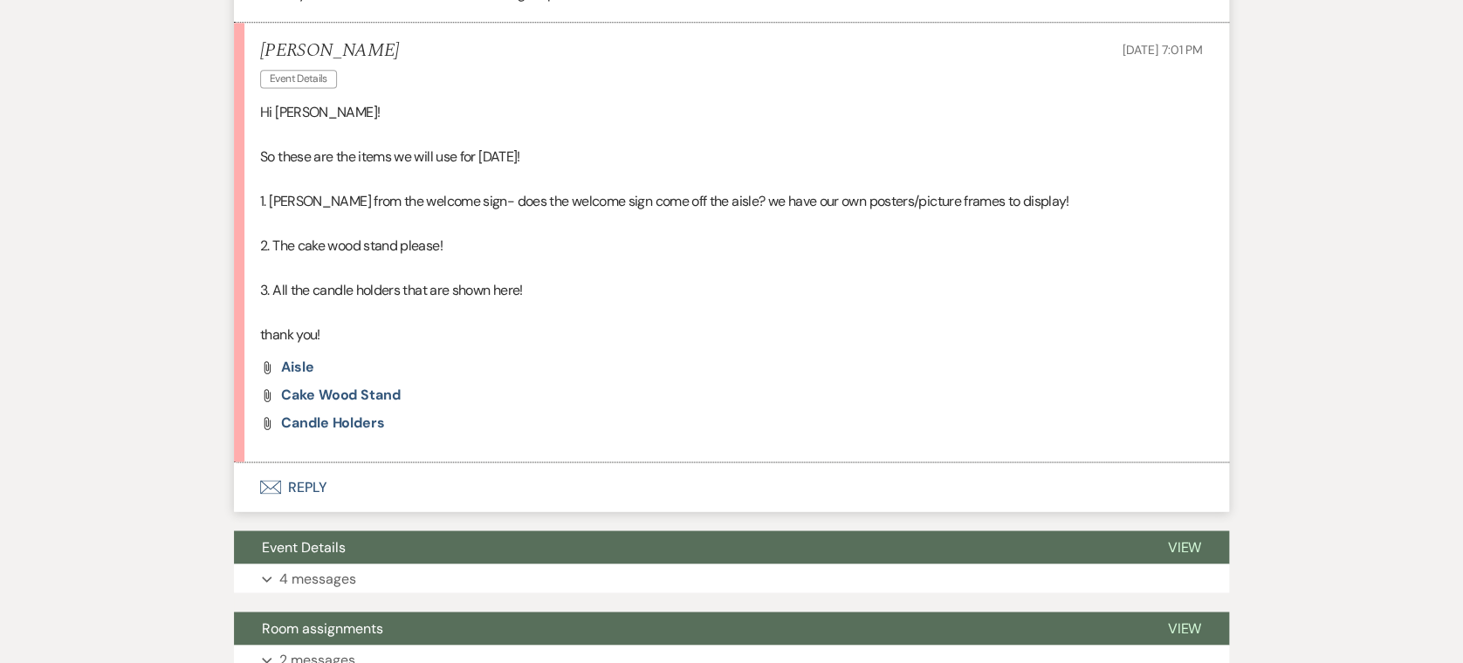
drag, startPoint x: 833, startPoint y: 180, endPoint x: 726, endPoint y: 273, distance: 142.3
click at [726, 302] on p at bounding box center [731, 313] width 943 height 23
drag, startPoint x: 310, startPoint y: 202, endPoint x: 527, endPoint y: 201, distance: 217.3
click at [527, 235] on p "2. The cake wood stand please!" at bounding box center [731, 246] width 943 height 23
drag, startPoint x: 527, startPoint y: 201, endPoint x: 456, endPoint y: 234, distance: 78.9
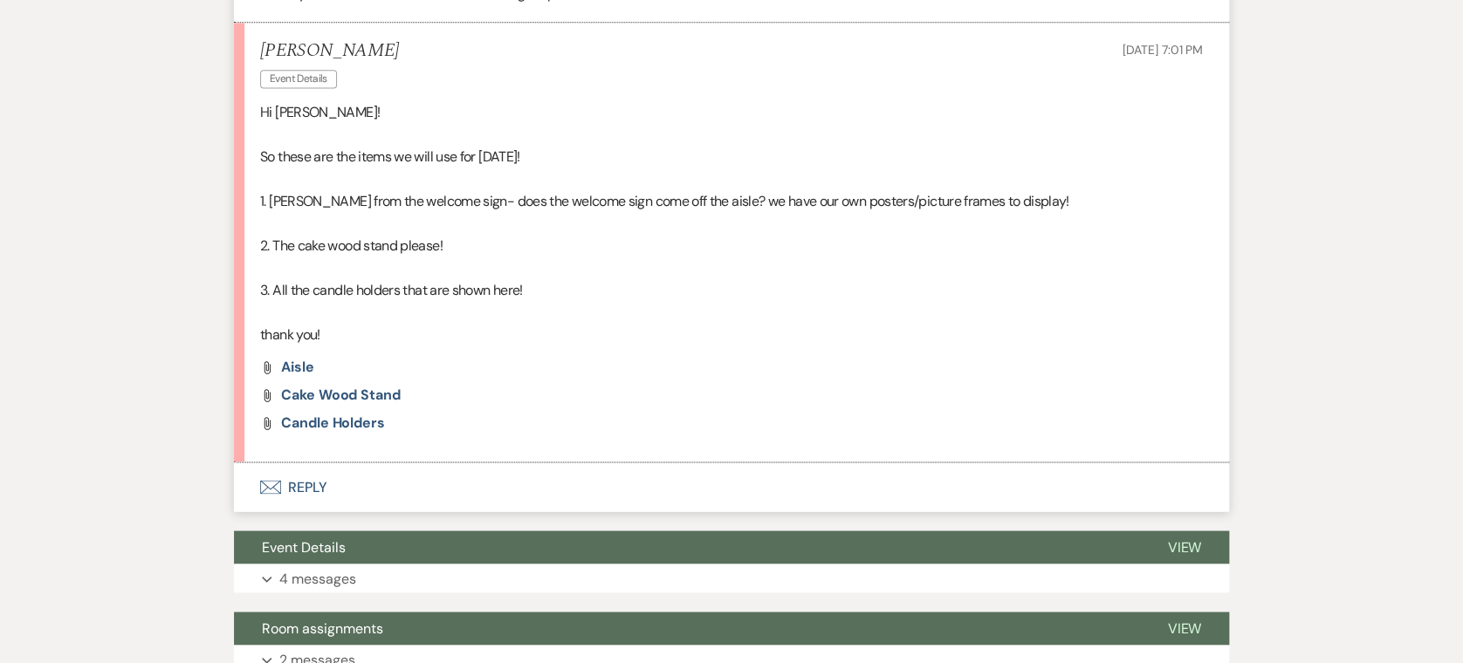
click at [456, 257] on p at bounding box center [731, 268] width 943 height 23
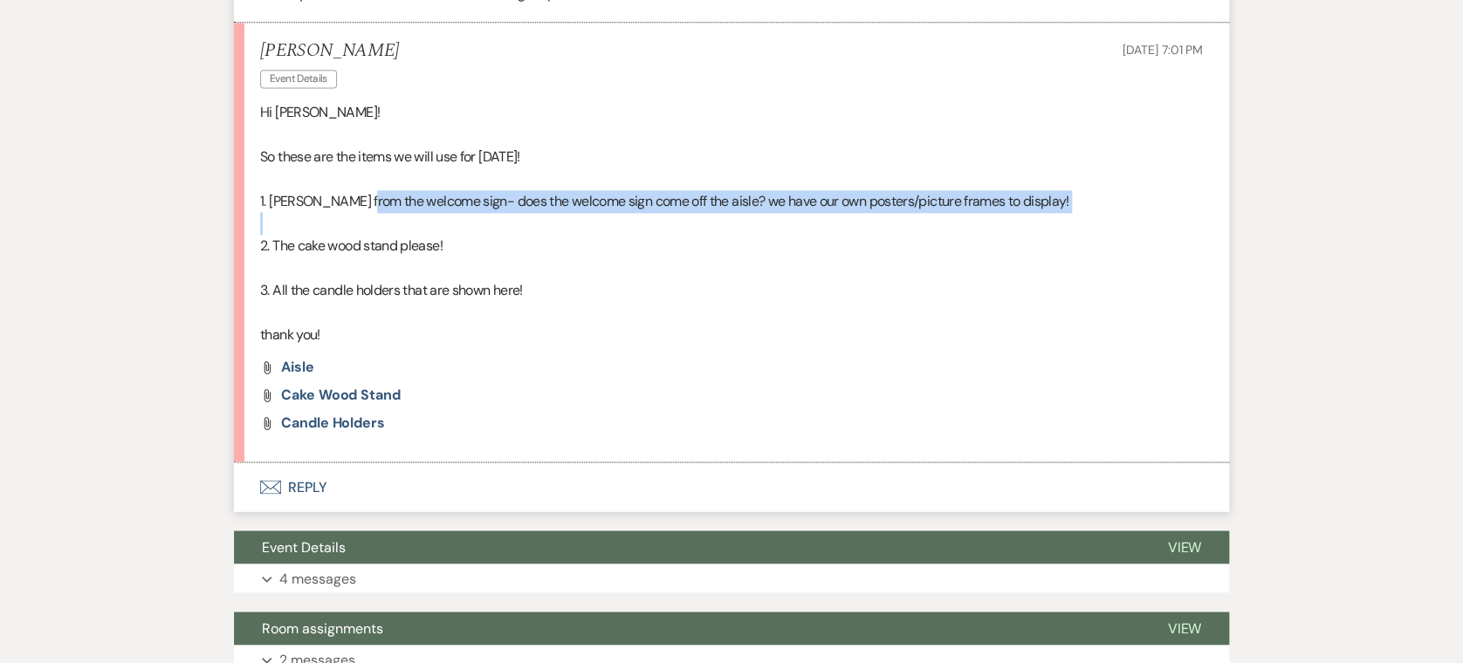
drag, startPoint x: 354, startPoint y: 148, endPoint x: 579, endPoint y: 180, distance: 226.5
click at [579, 180] on div "Hi [PERSON_NAME]! So these are the items we will use for [DATE]! 1. [PERSON_NAM…" at bounding box center [731, 224] width 943 height 246
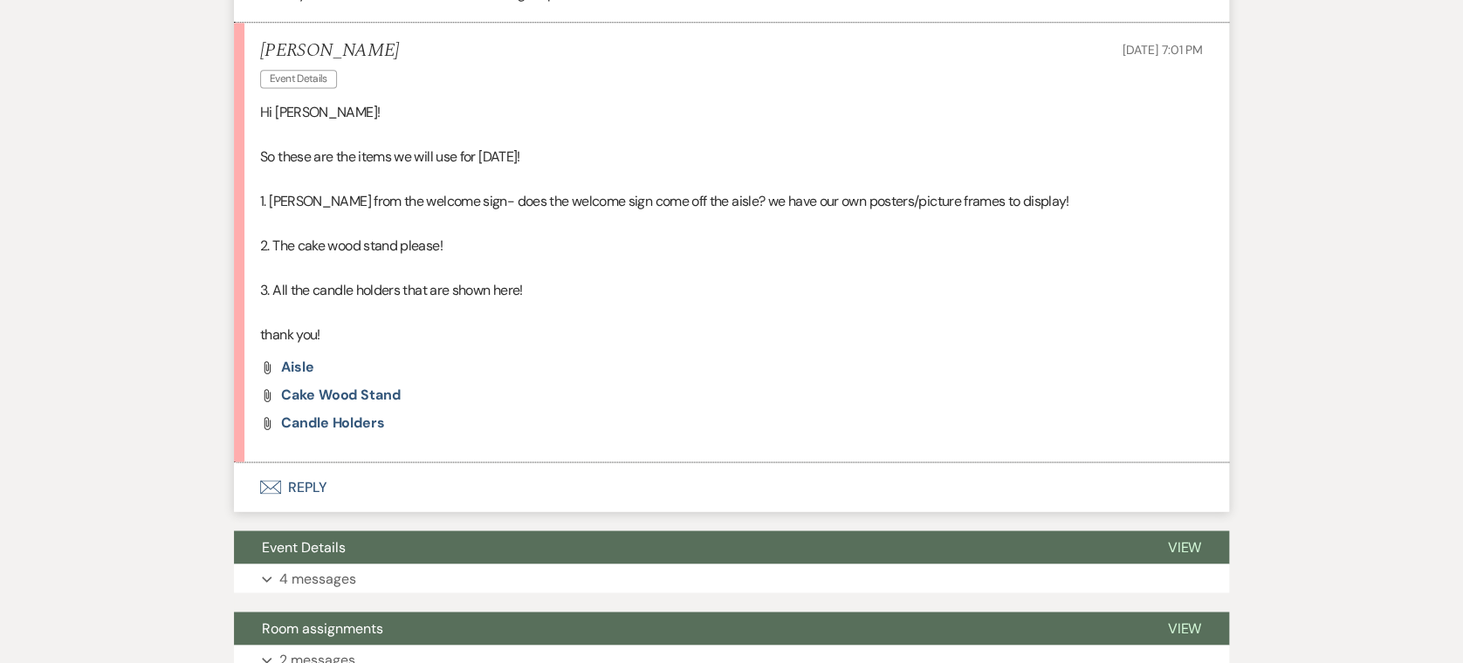
drag, startPoint x: 579, startPoint y: 180, endPoint x: 648, endPoint y: 234, distance: 88.3
click at [648, 257] on p at bounding box center [731, 268] width 943 height 23
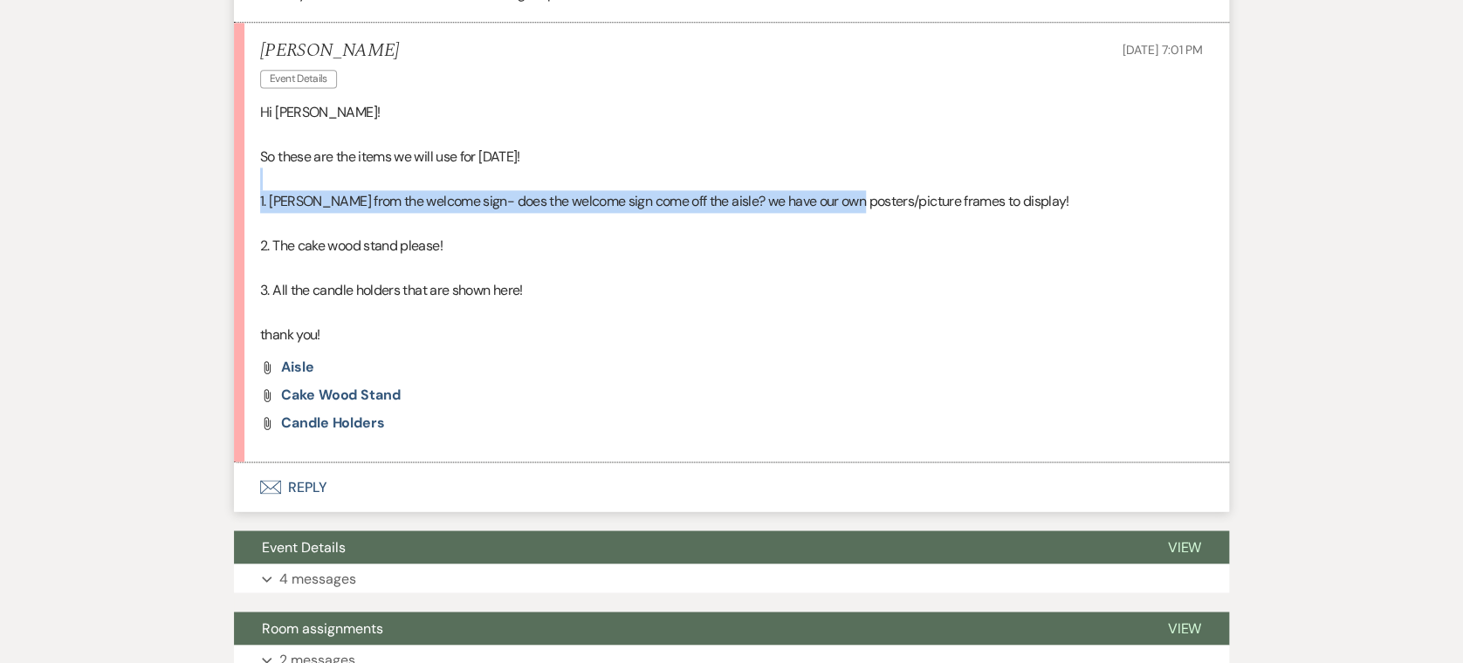
drag, startPoint x: 696, startPoint y: 138, endPoint x: 846, endPoint y: 147, distance: 149.5
click at [846, 147] on div "Hi [PERSON_NAME]! So these are the items we will use for [DATE]! 1. [PERSON_NAM…" at bounding box center [731, 224] width 943 height 246
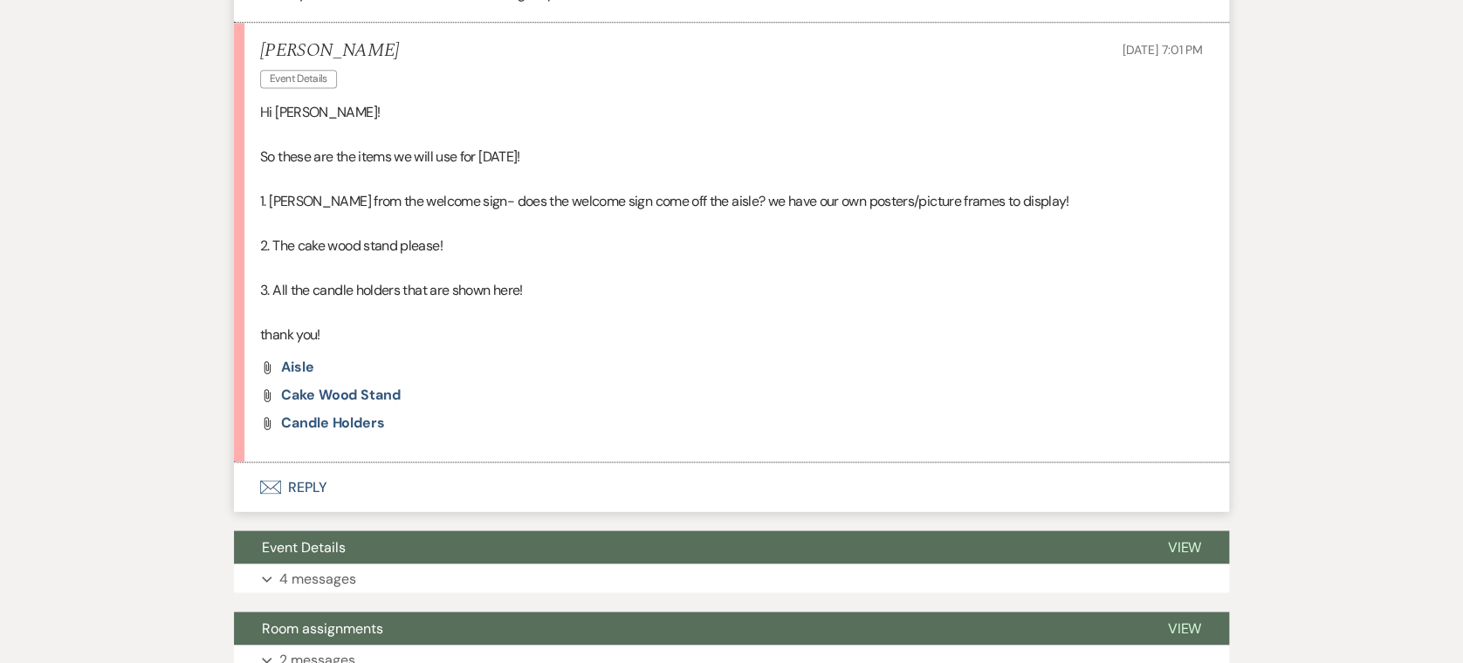
drag, startPoint x: 846, startPoint y: 147, endPoint x: 701, endPoint y: 255, distance: 180.3
click at [701, 279] on p "3. All the candle holders that are shown here!" at bounding box center [731, 290] width 943 height 23
drag, startPoint x: 250, startPoint y: 195, endPoint x: 576, endPoint y: 216, distance: 327.0
click at [576, 216] on li "[PERSON_NAME] Event Details [DATE] 7:01 PM Hi [PERSON_NAME]! So these are the i…" at bounding box center [731, 243] width 995 height 440
drag, startPoint x: 576, startPoint y: 216, endPoint x: 625, endPoint y: 307, distance: 103.9
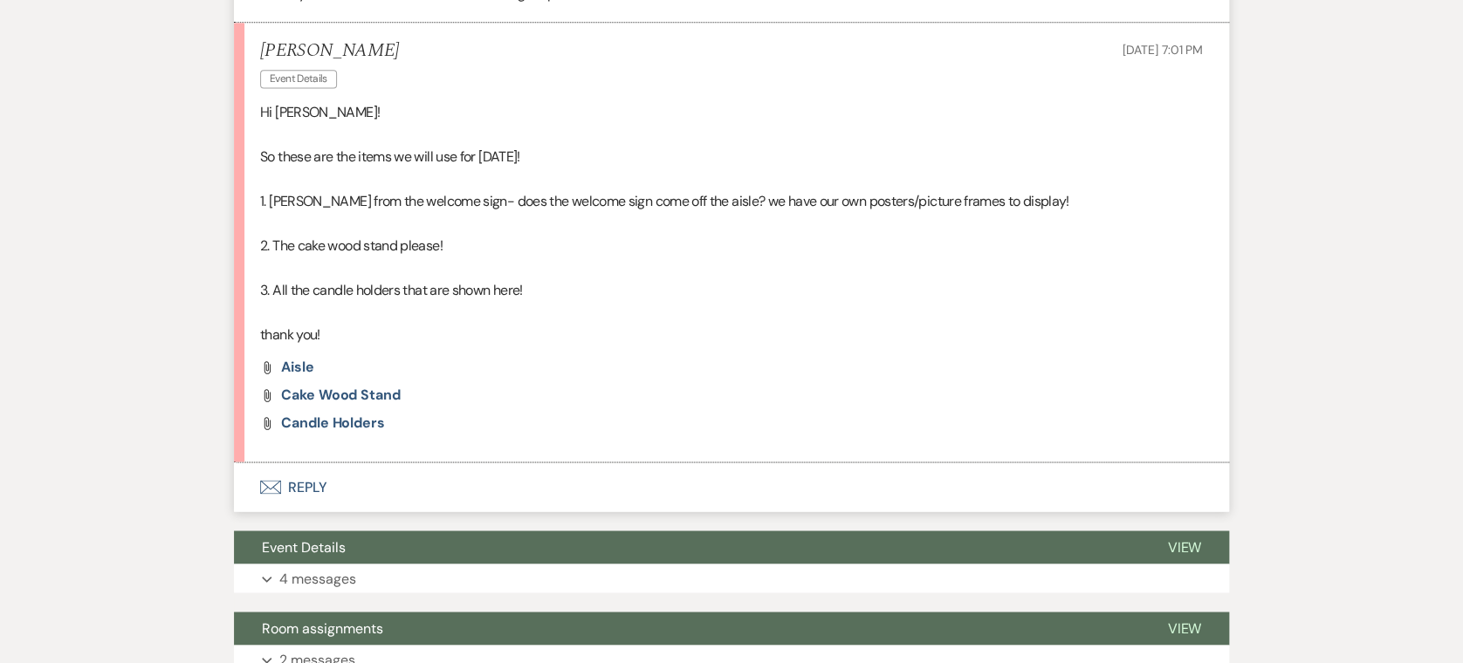
click at [625, 307] on li "[PERSON_NAME] Event Details [DATE] 7:01 PM Hi [PERSON_NAME]! So these are the i…" at bounding box center [731, 243] width 995 height 440
drag, startPoint x: 332, startPoint y: 250, endPoint x: 711, endPoint y: 265, distance: 379.9
click at [711, 265] on div "Hi [PERSON_NAME]! So these are the items we will use for [DATE]! 1. [PERSON_NAM…" at bounding box center [731, 224] width 943 height 246
drag, startPoint x: 711, startPoint y: 265, endPoint x: 501, endPoint y: 312, distance: 215.5
click at [501, 312] on li "[PERSON_NAME] Event Details [DATE] 7:01 PM Hi [PERSON_NAME]! So these are the i…" at bounding box center [731, 243] width 995 height 440
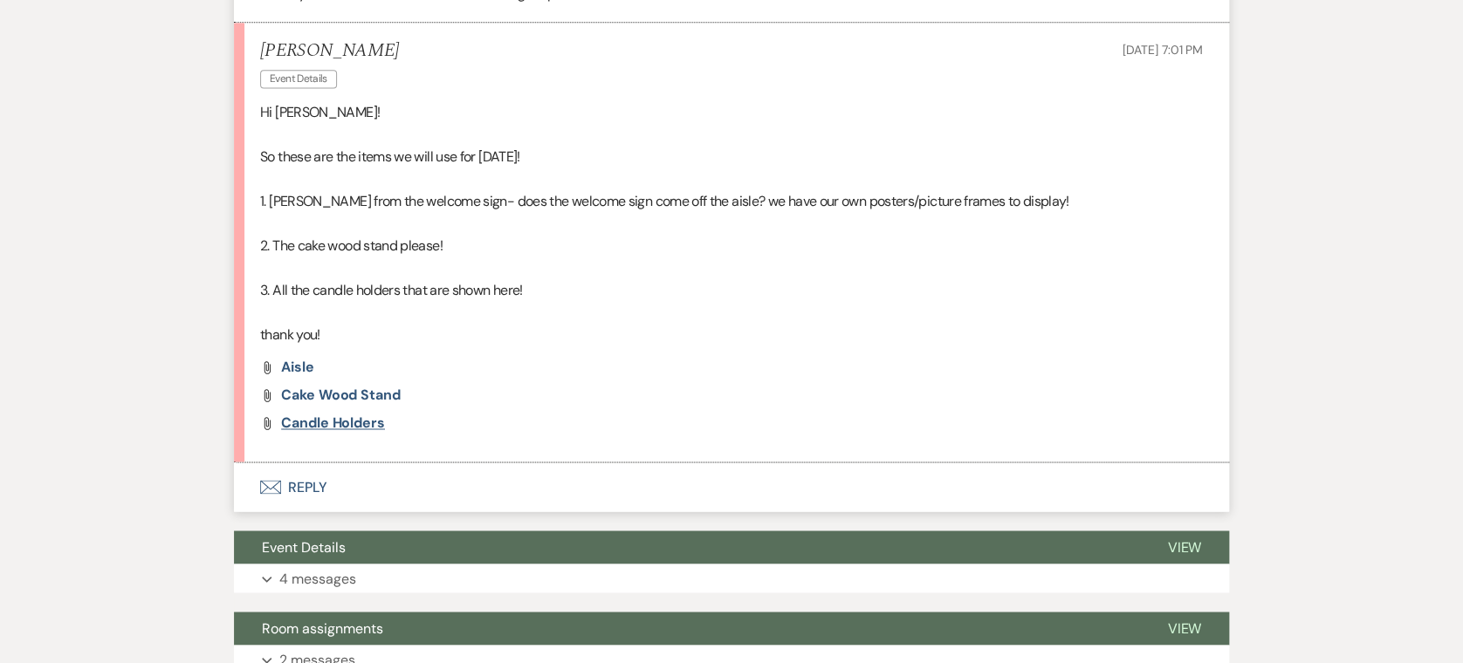
click at [382, 414] on span "Candle holders" at bounding box center [333, 423] width 104 height 18
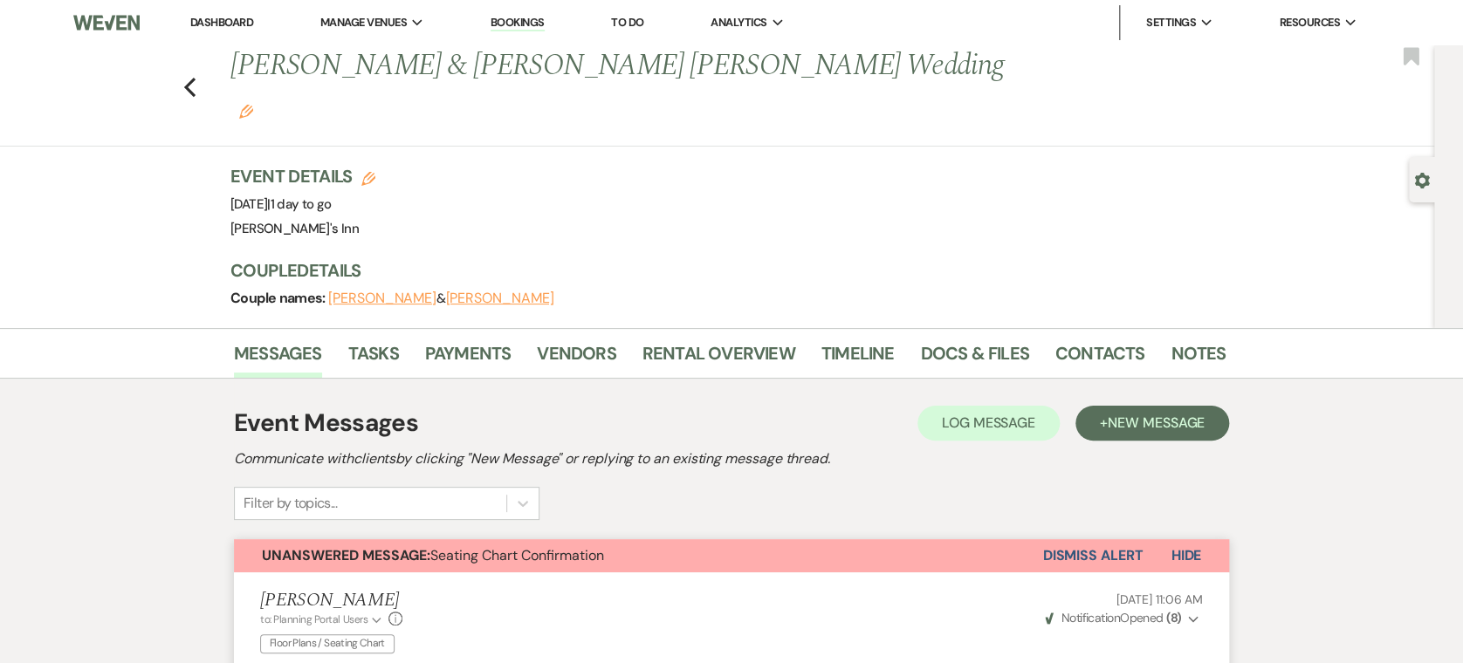
scroll to position [580, 0]
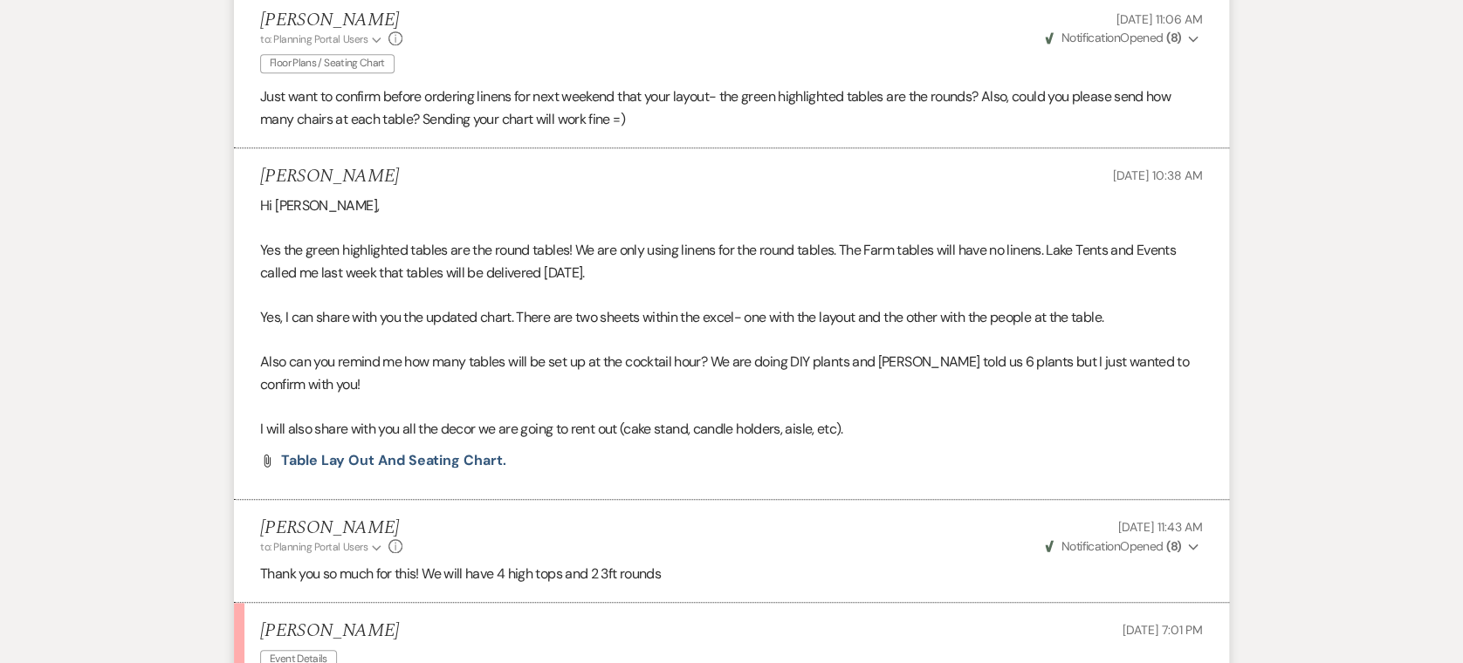
click at [421, 436] on li "[PERSON_NAME] [DATE] 10:38 AM Hi [PERSON_NAME], Yes the green highlighted table…" at bounding box center [731, 324] width 995 height 352
click at [425, 431] on li "[PERSON_NAME] [DATE] 10:38 AM Hi [PERSON_NAME], Yes the green highlighted table…" at bounding box center [731, 324] width 995 height 352
click at [436, 407] on li "[PERSON_NAME] [DATE] 10:38 AM Hi [PERSON_NAME], Yes the green highlighted table…" at bounding box center [731, 324] width 995 height 352
click at [433, 429] on li "[PERSON_NAME] [DATE] 10:38 AM Hi [PERSON_NAME], Yes the green highlighted table…" at bounding box center [731, 324] width 995 height 352
click at [439, 451] on span "Table Lay out and seating chart." at bounding box center [393, 460] width 224 height 18
